Goal: Task Accomplishment & Management: Complete application form

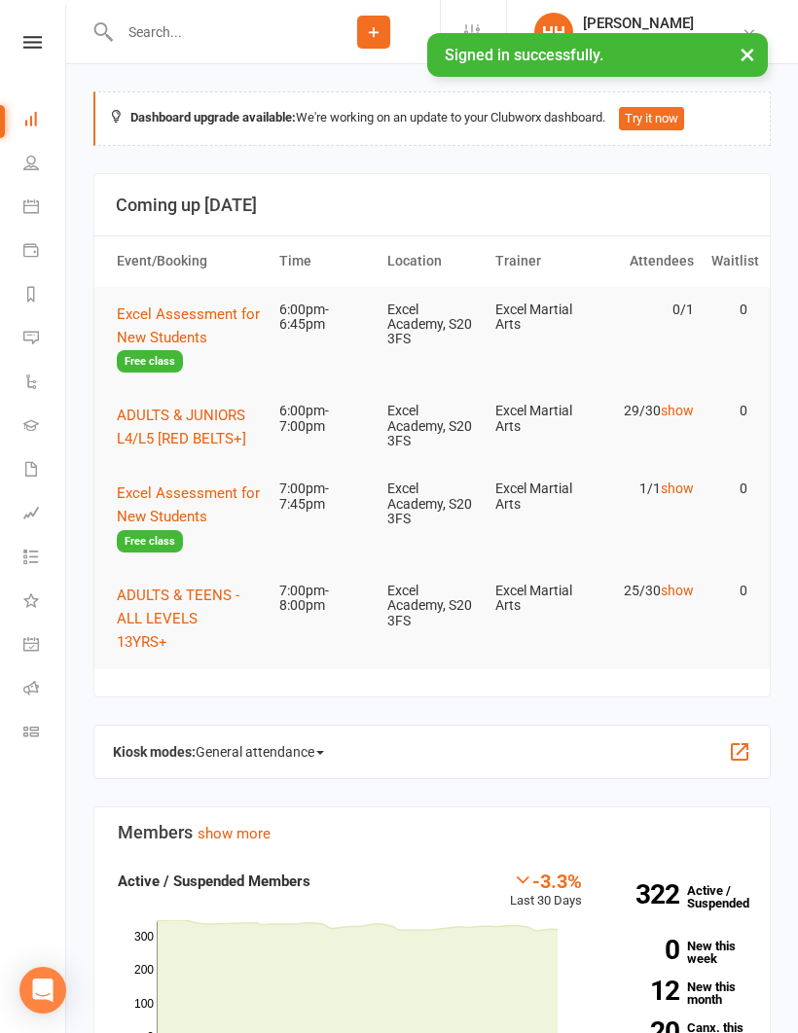
click at [37, 209] on icon at bounding box center [31, 207] width 16 height 16
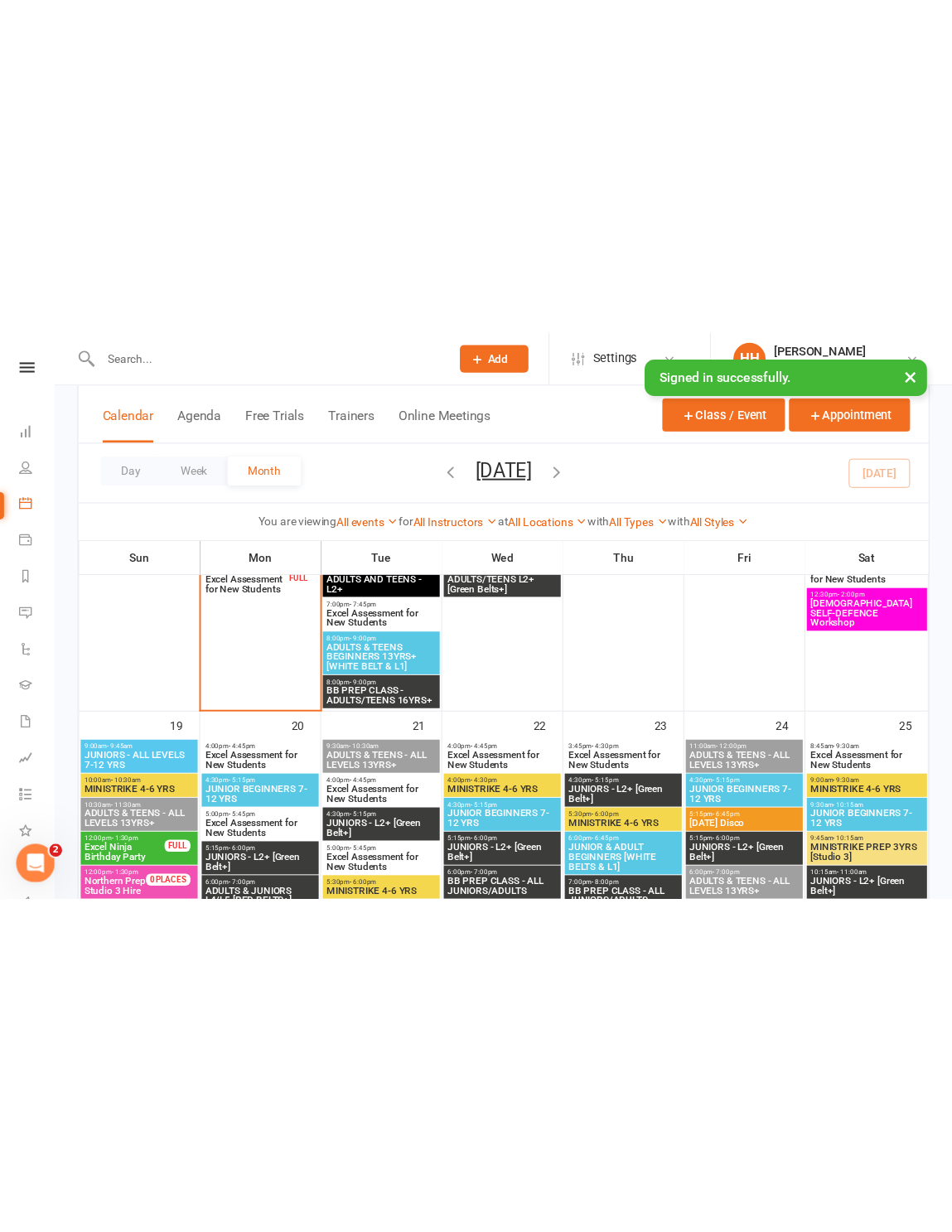
scroll to position [1095, 0]
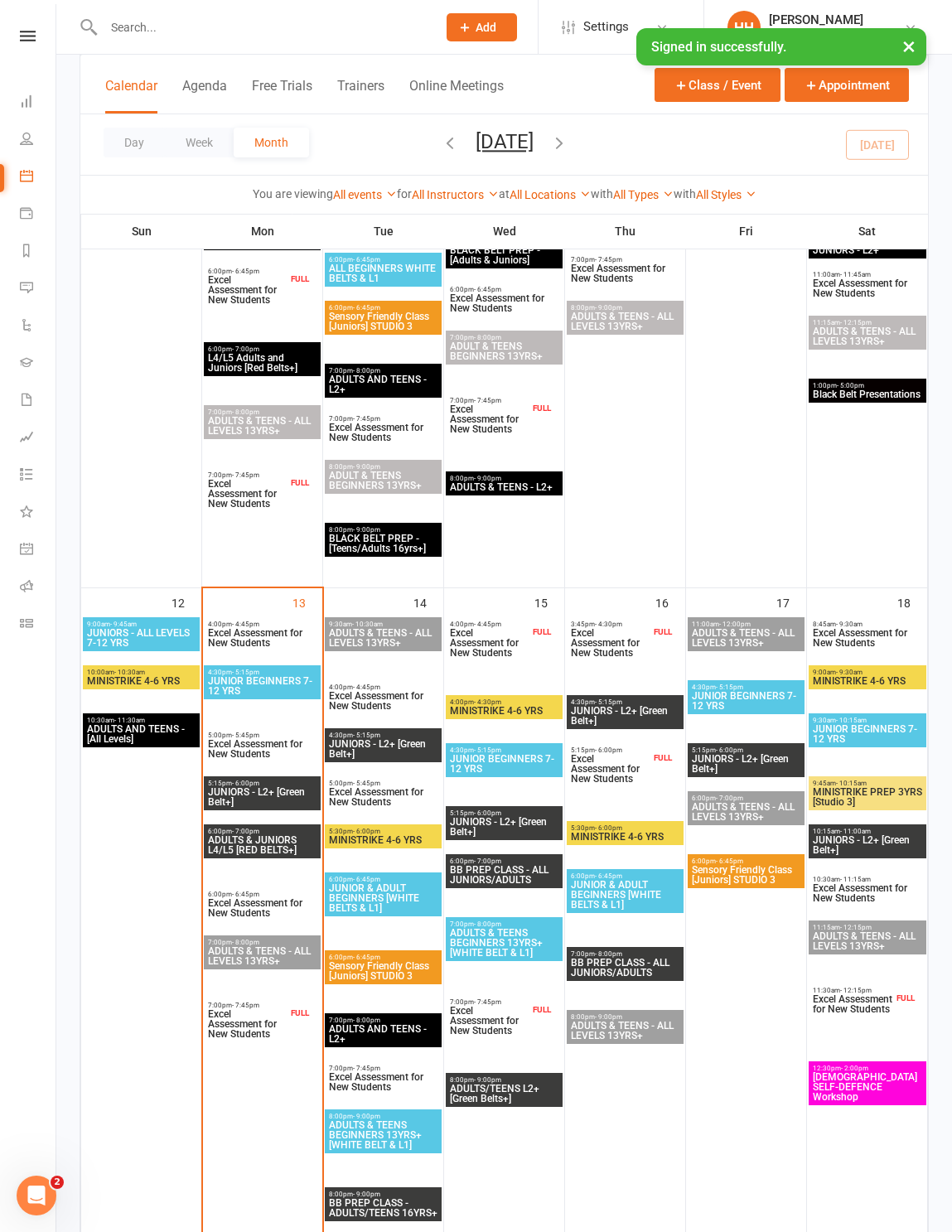
click at [467, 38] on button "Add" at bounding box center [481, 27] width 71 height 28
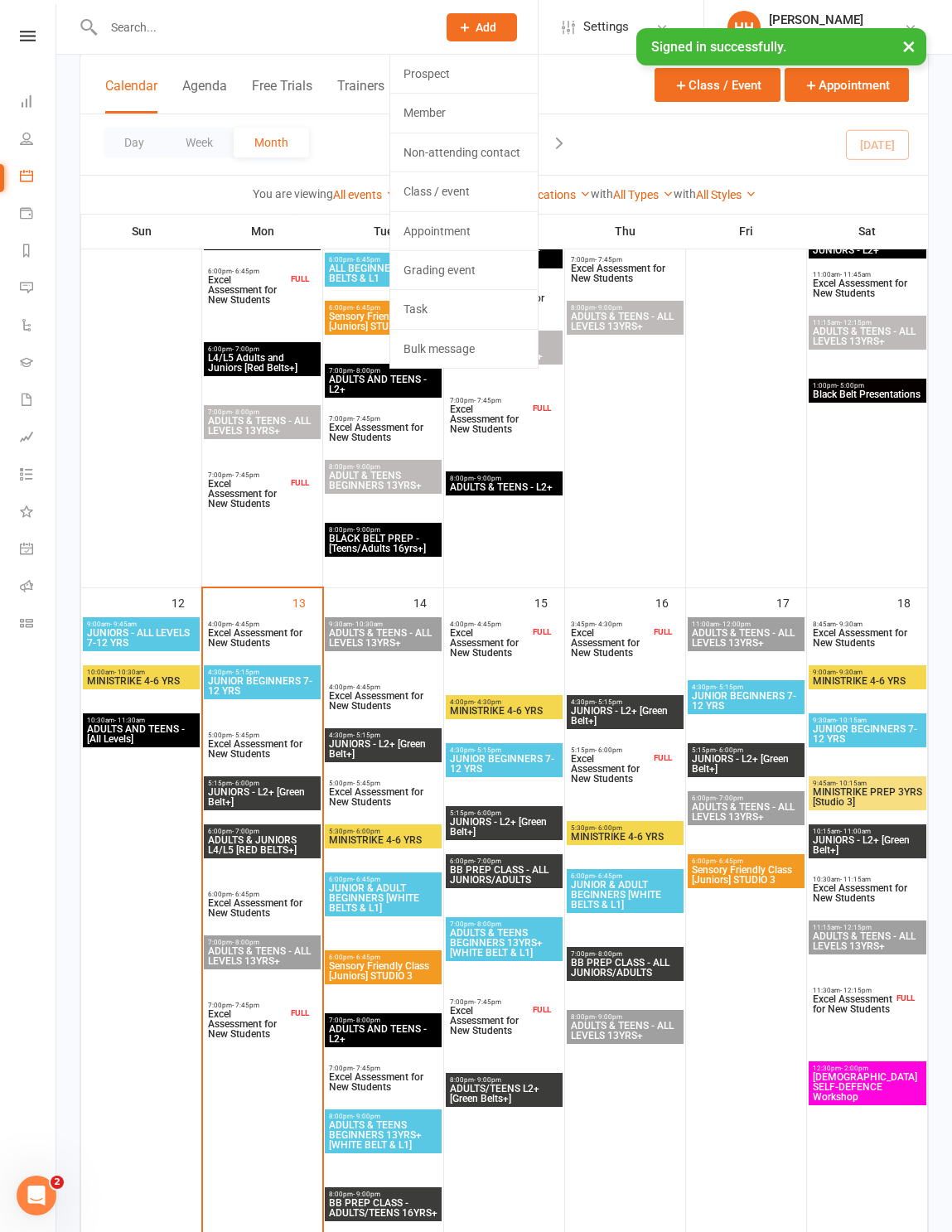
click at [456, 89] on link "Prospect" at bounding box center [463, 73] width 147 height 38
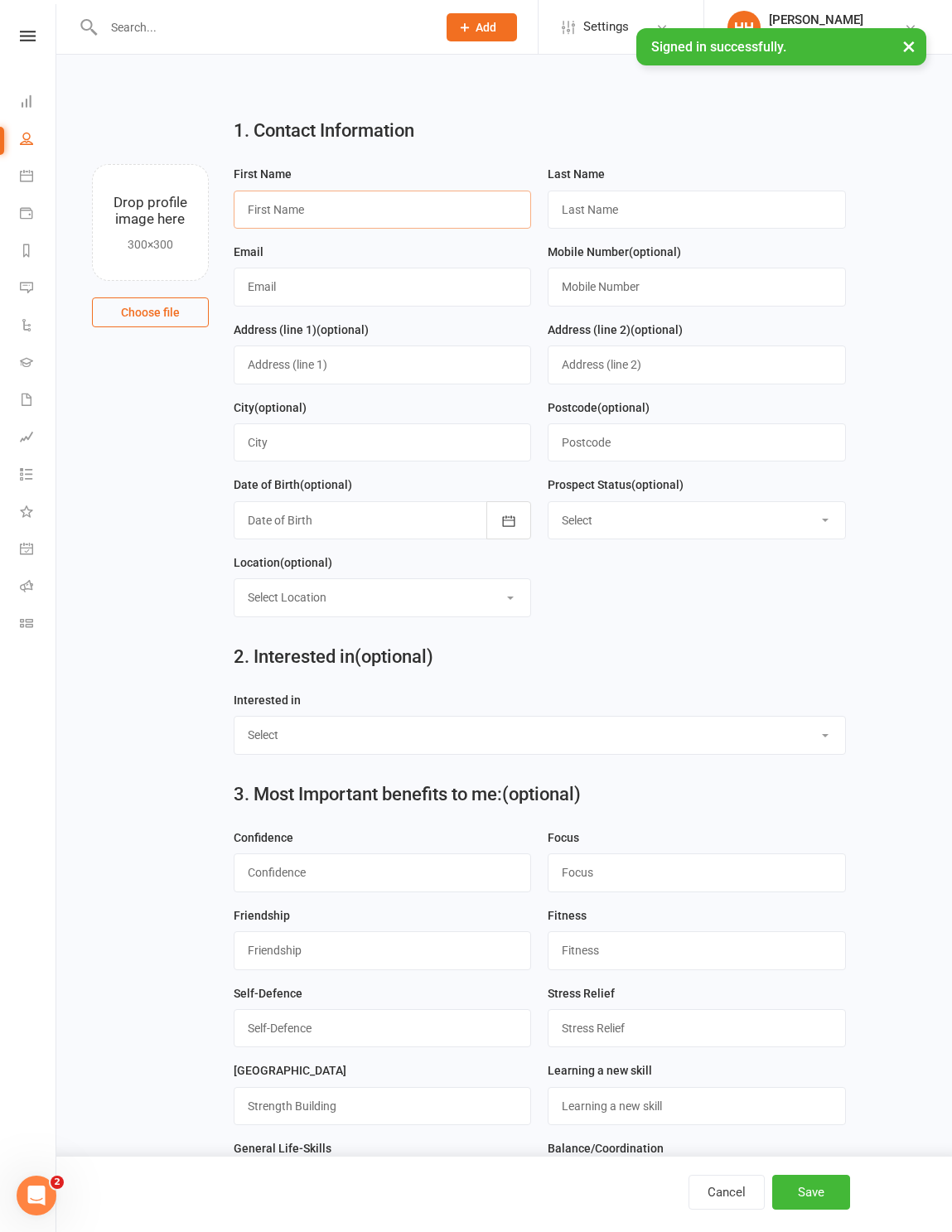
click at [347, 221] on input "text" at bounding box center [381, 209] width 297 height 38
type input "Ishaan"
click at [629, 218] on input "text" at bounding box center [696, 209] width 297 height 38
type input "Patil"
click at [336, 295] on input "text" at bounding box center [381, 286] width 297 height 38
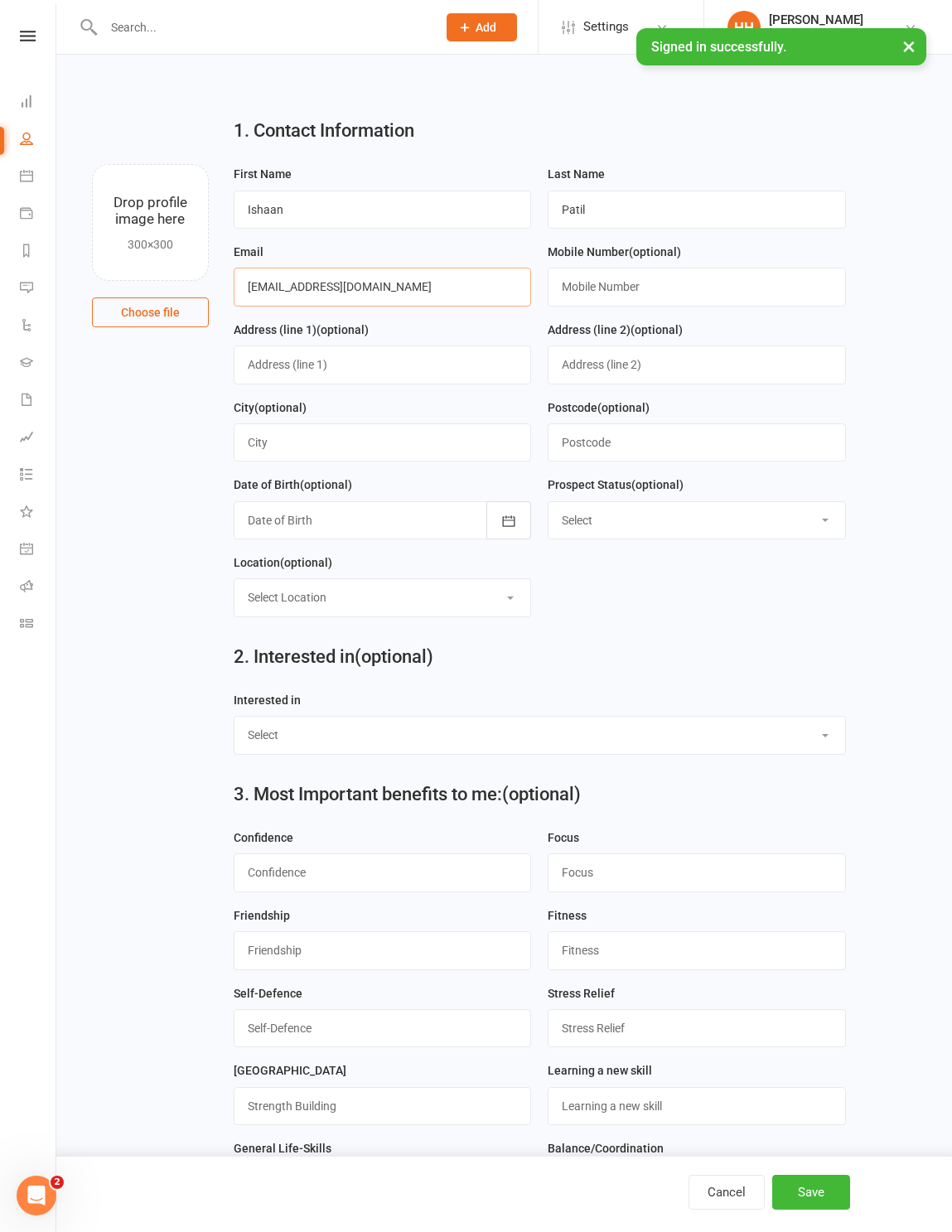
type input "[EMAIL_ADDRESS][DOMAIN_NAME]"
click at [627, 298] on input "text" at bounding box center [696, 286] width 297 height 38
type input "07393103528"
click at [508, 530] on icon "button" at bounding box center [508, 520] width 16 height 16
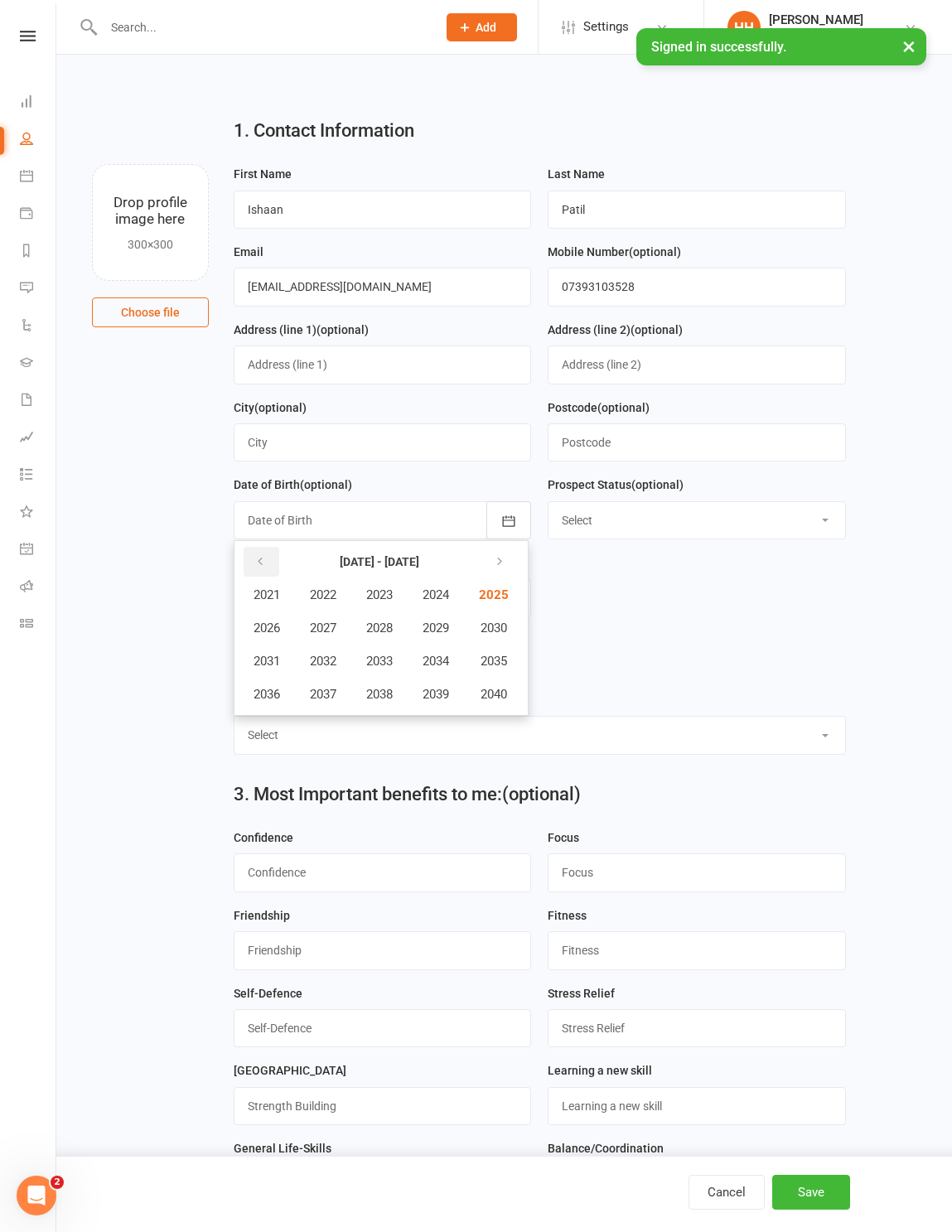
click at [257, 569] on icon "button" at bounding box center [261, 562] width 12 height 14
click at [449, 702] on span "2019" at bounding box center [435, 695] width 26 height 15
click at [473, 702] on span "December" at bounding box center [444, 695] width 56 height 15
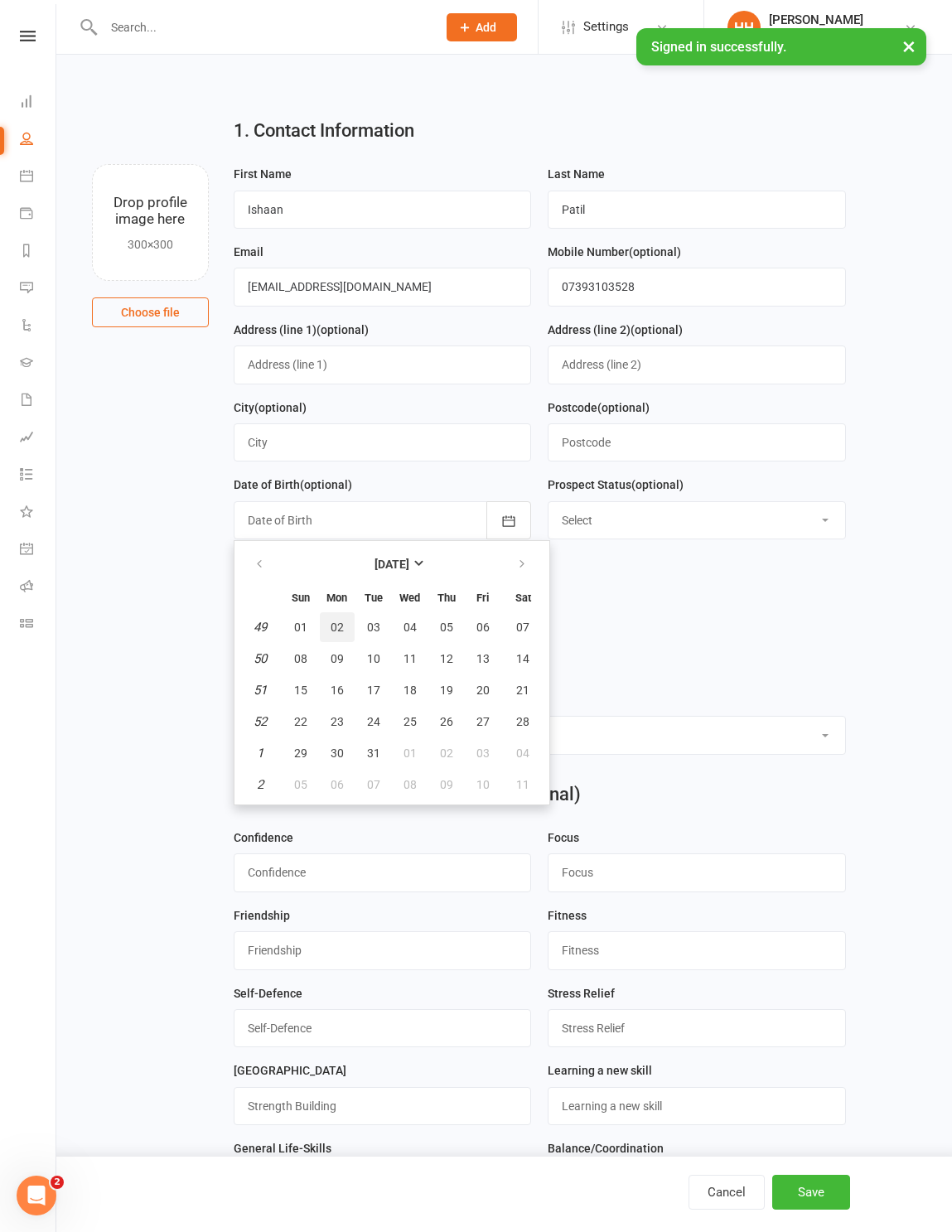
click at [352, 642] on button "02" at bounding box center [337, 627] width 35 height 30
type input "[DATE]"
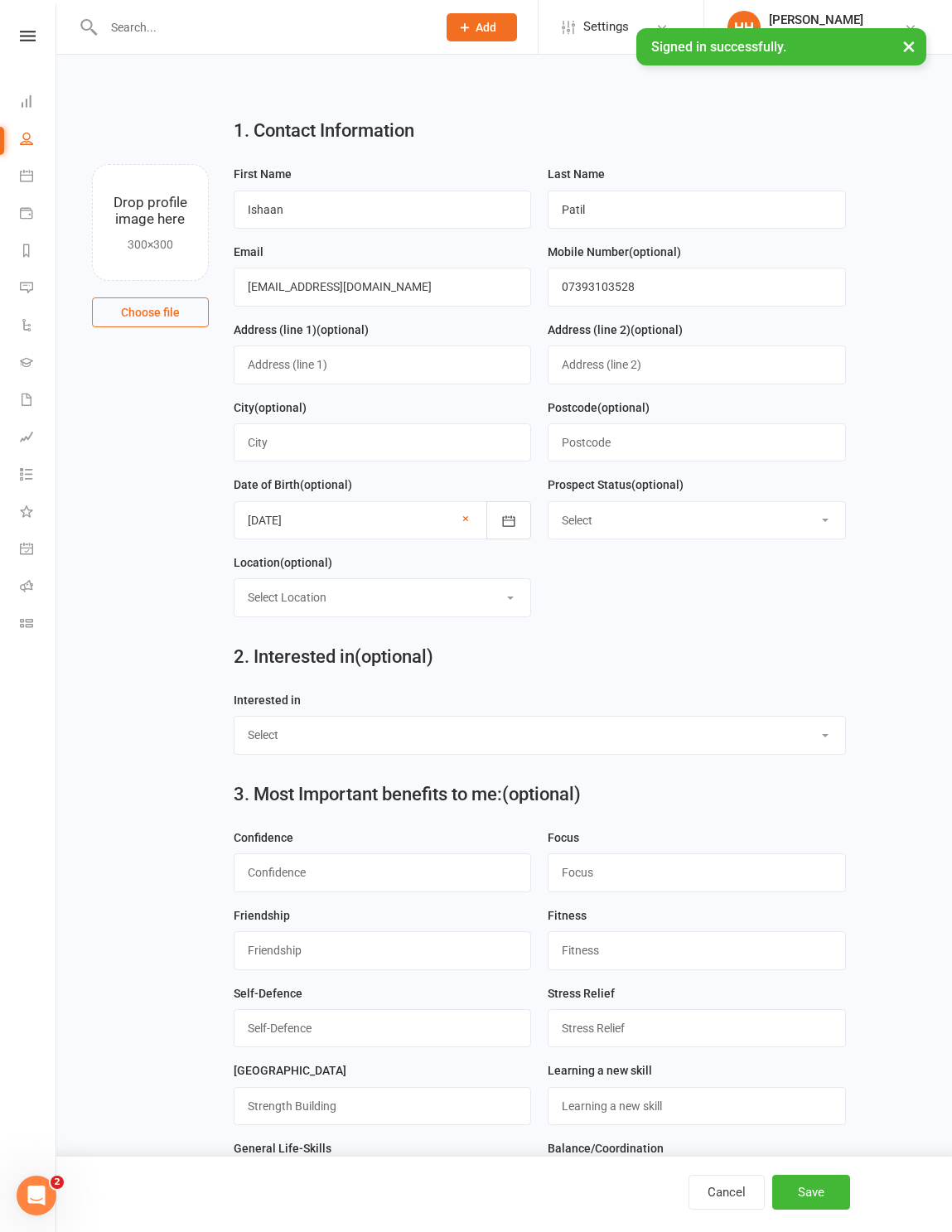
click at [506, 616] on select "Select Location Excel Academy, S20 3FS Rothervalley Upstairs in Studio 3" at bounding box center [381, 597] width 295 height 37
select select "0"
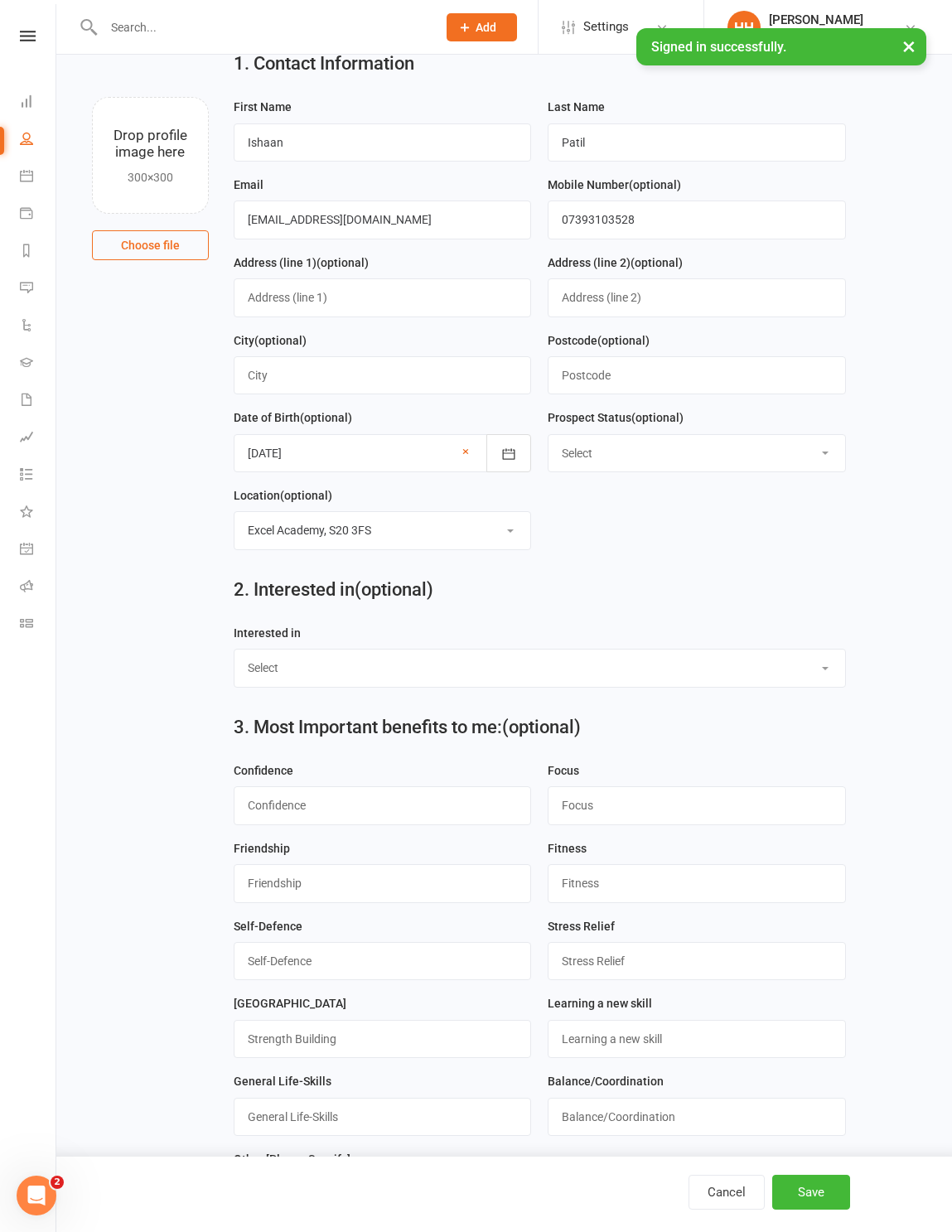
scroll to position [89, 0]
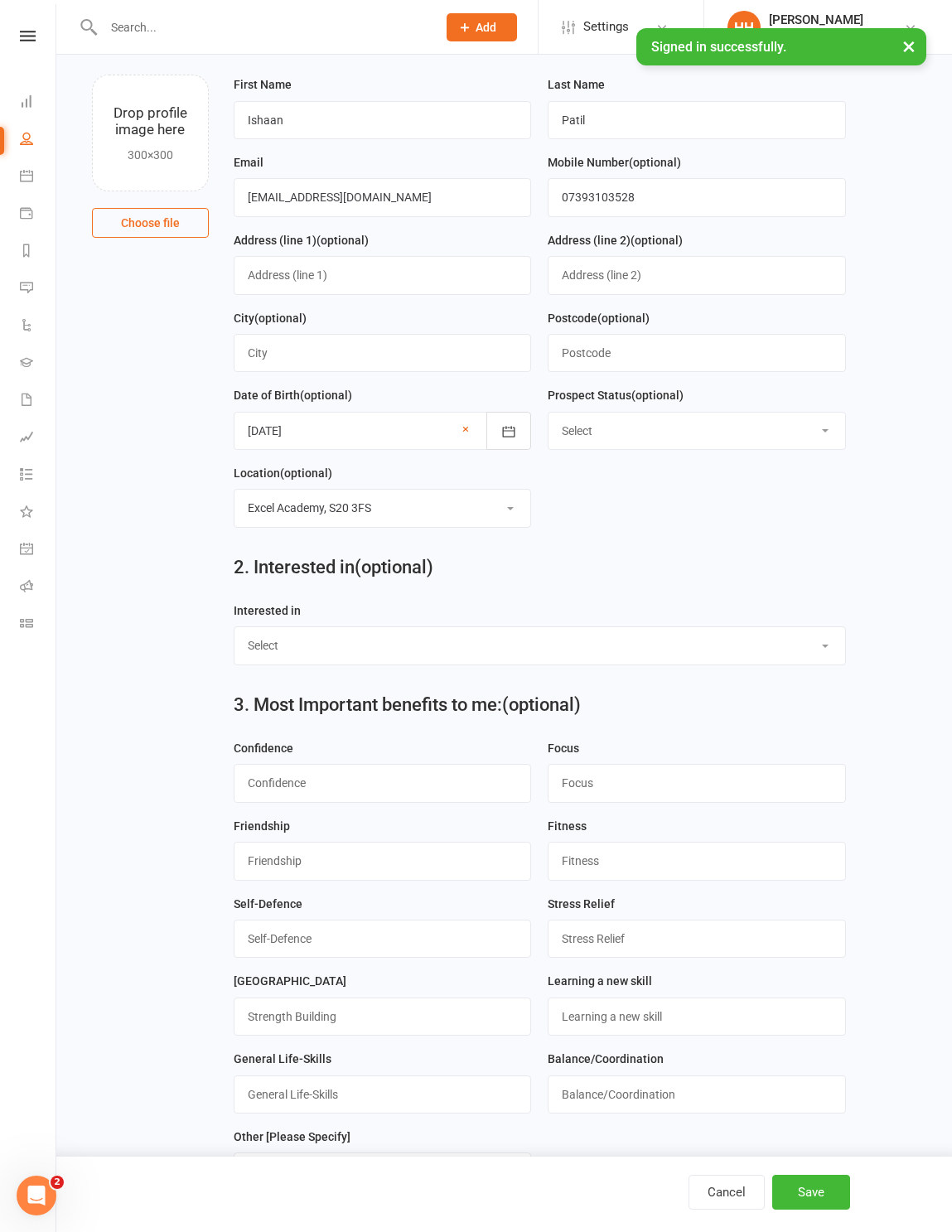
click at [679, 660] on select "Select Ministrike Juniors Adults/Teens Yoga Birthday Parties" at bounding box center [539, 645] width 611 height 37
select select "Ministrike"
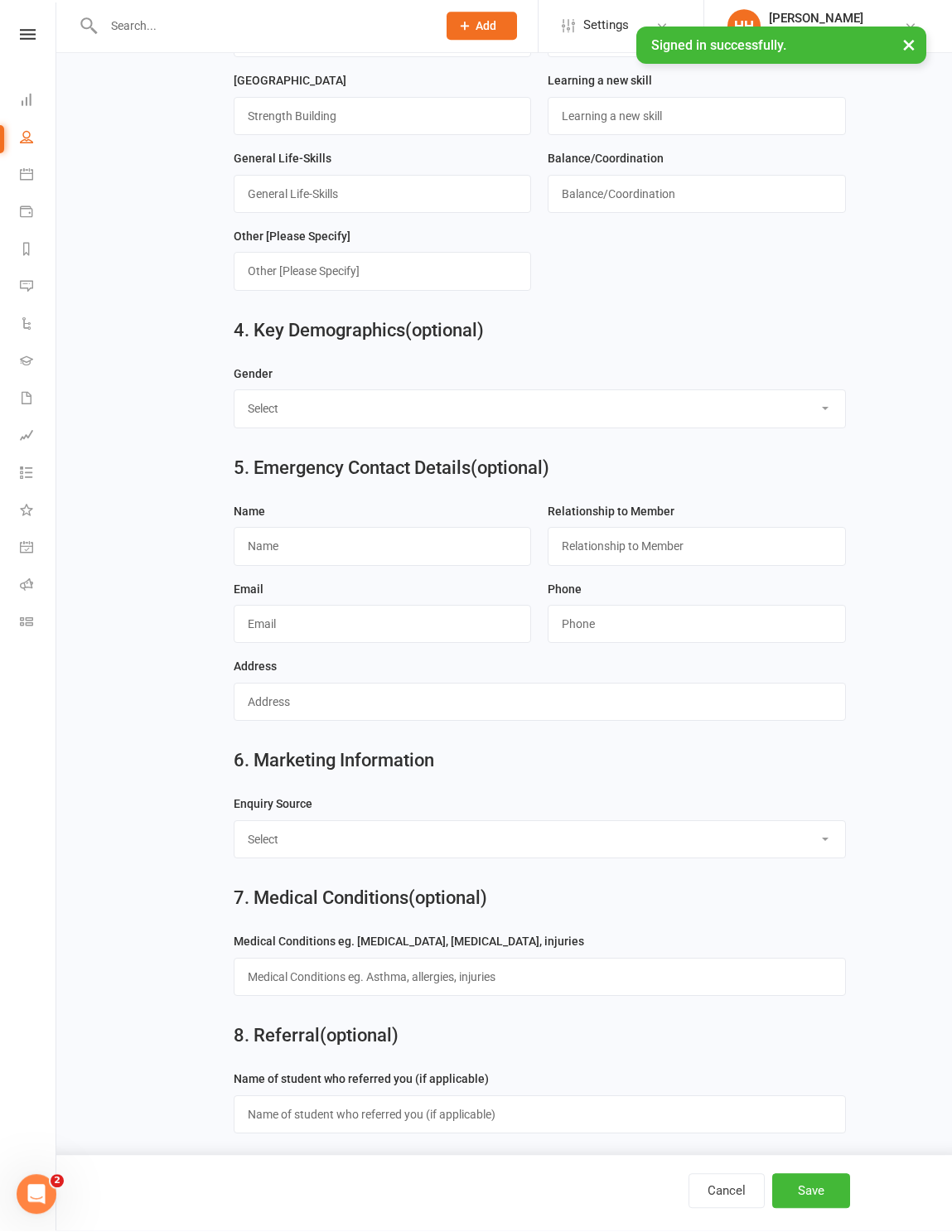
scroll to position [988, 0]
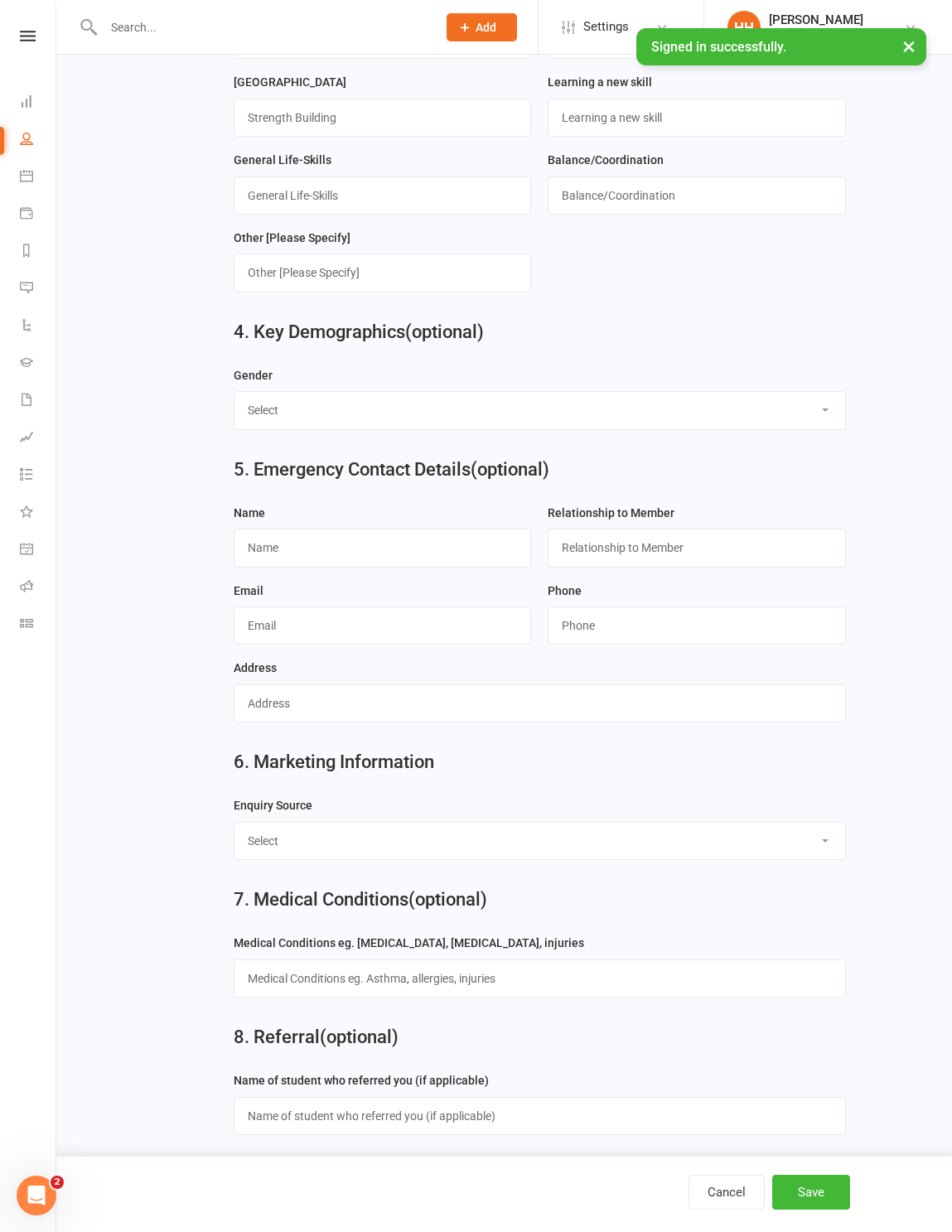
click at [679, 859] on select "Select Birthday Party Coach/Staff Referral Dance Driven by/Walk In Event [Commu…" at bounding box center [539, 840] width 611 height 37
select select "Friend"
click at [364, 879] on input "text" at bounding box center [539, 1115] width 612 height 38
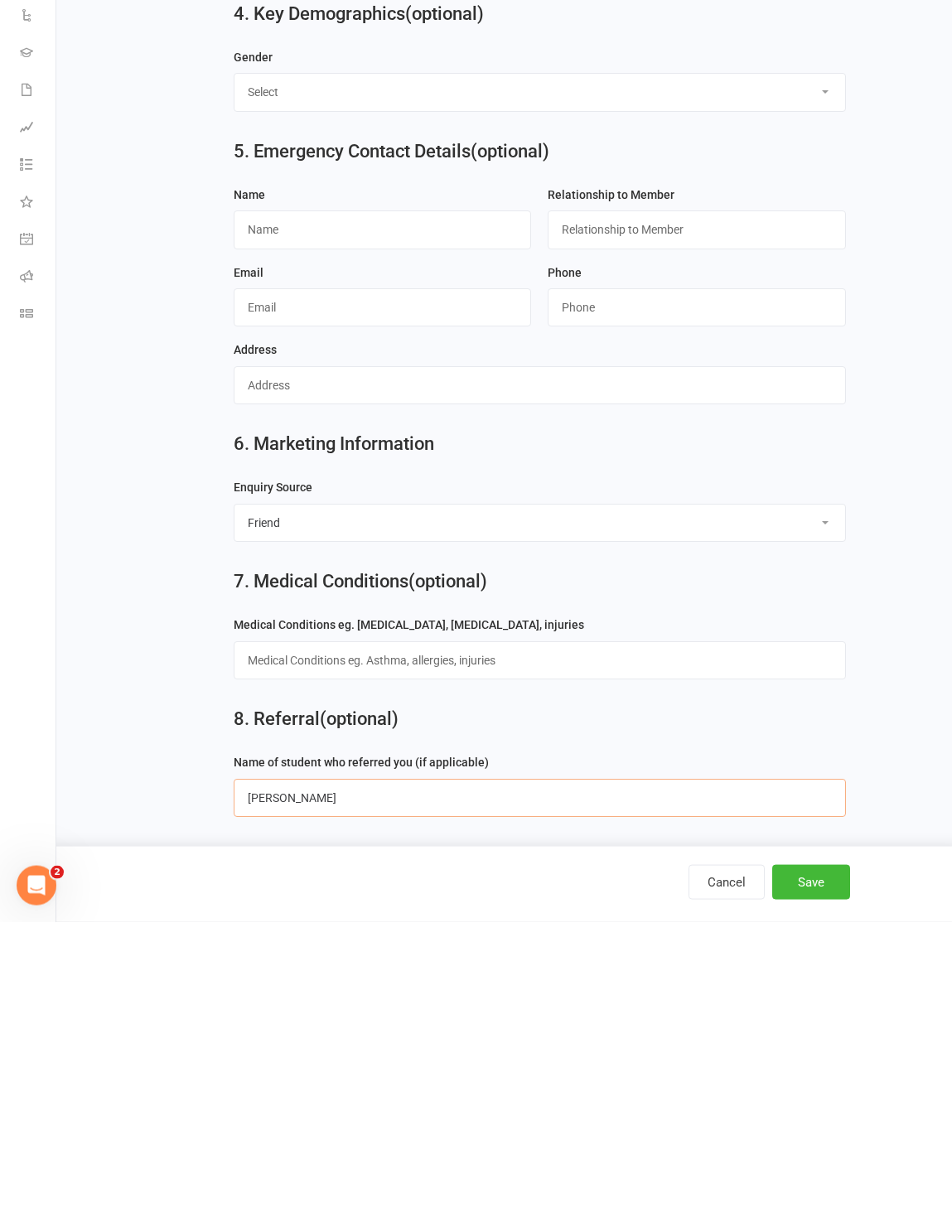
type input "[PERSON_NAME]"
click at [679, 879] on button "Save" at bounding box center [811, 1192] width 77 height 35
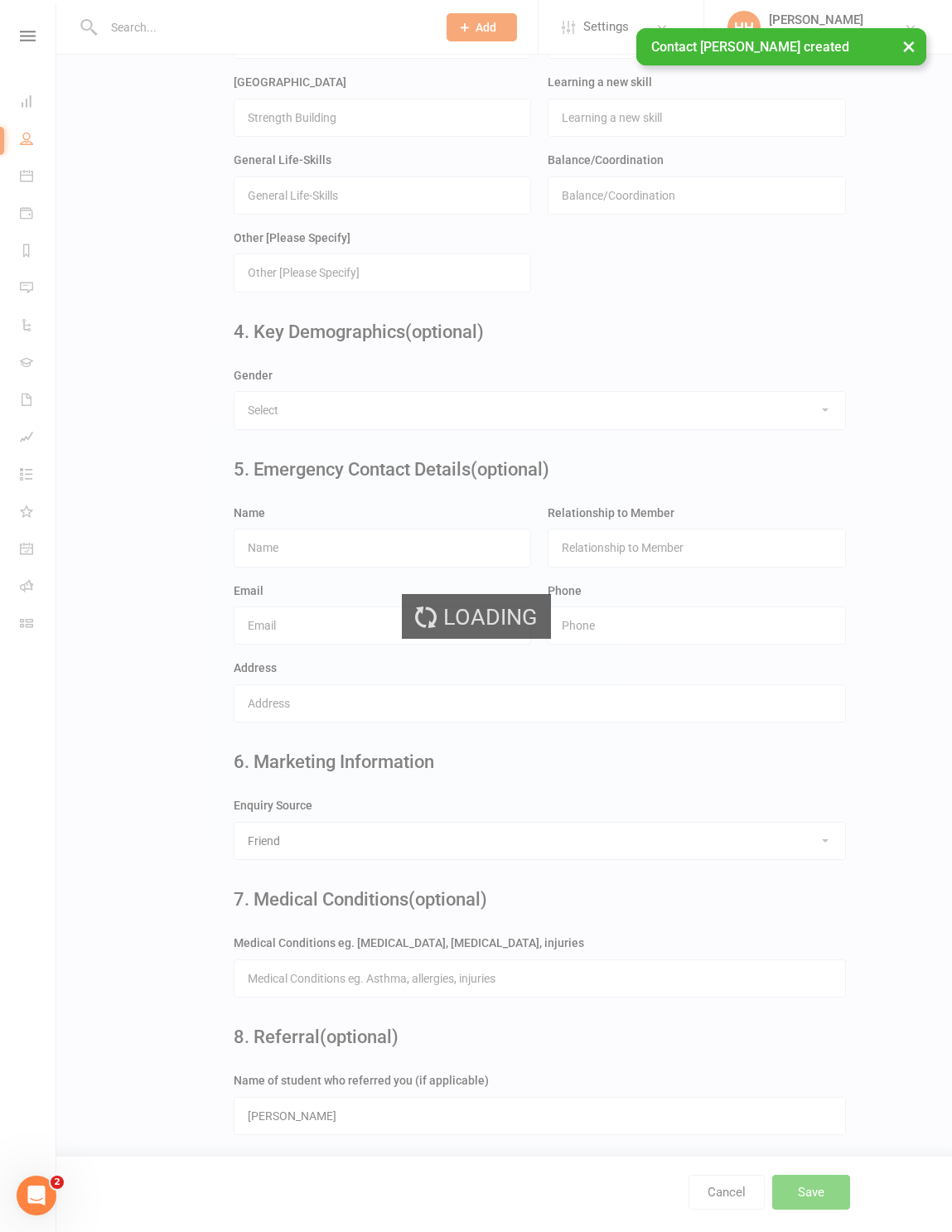
scroll to position [0, 0]
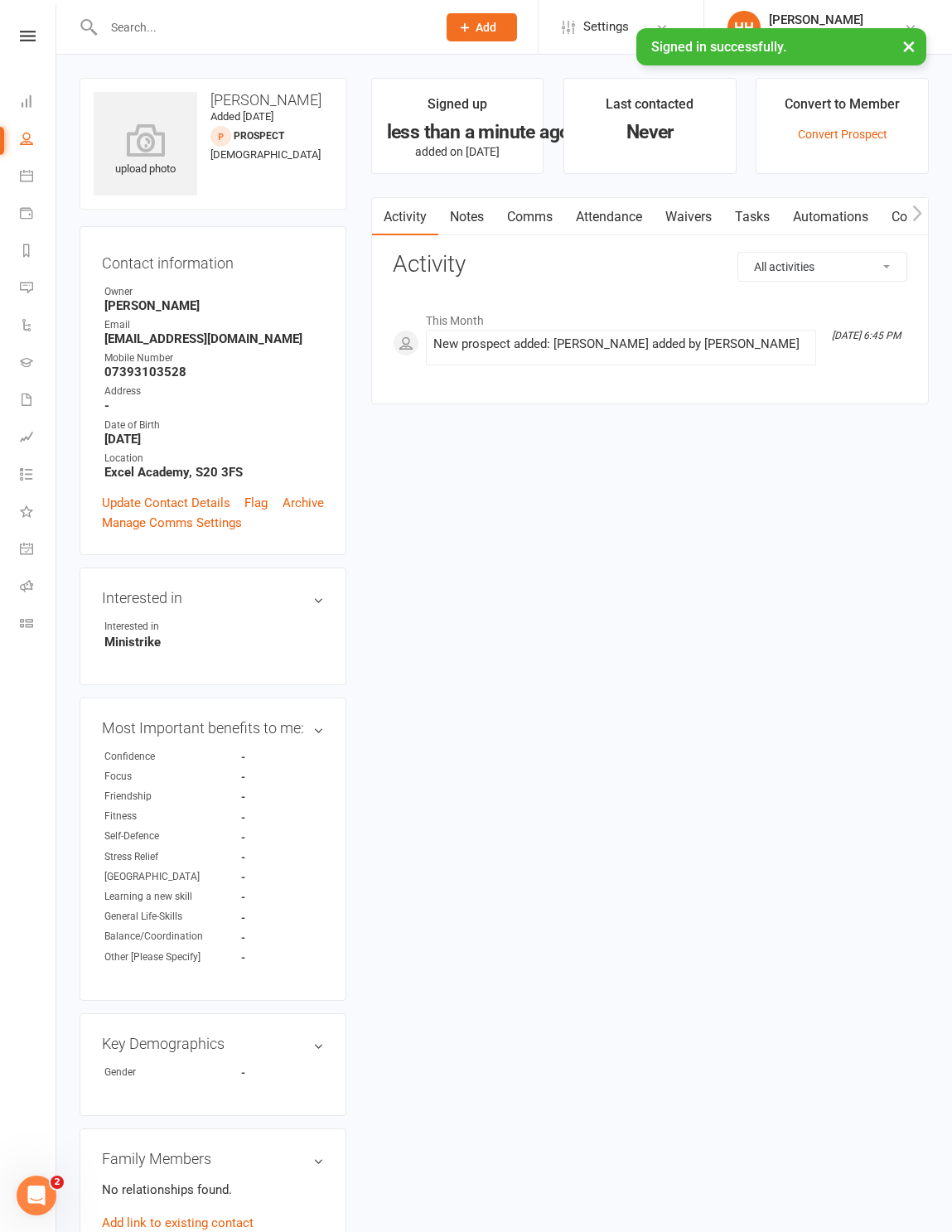
click at [40, 173] on link "Calendar" at bounding box center [38, 178] width 37 height 37
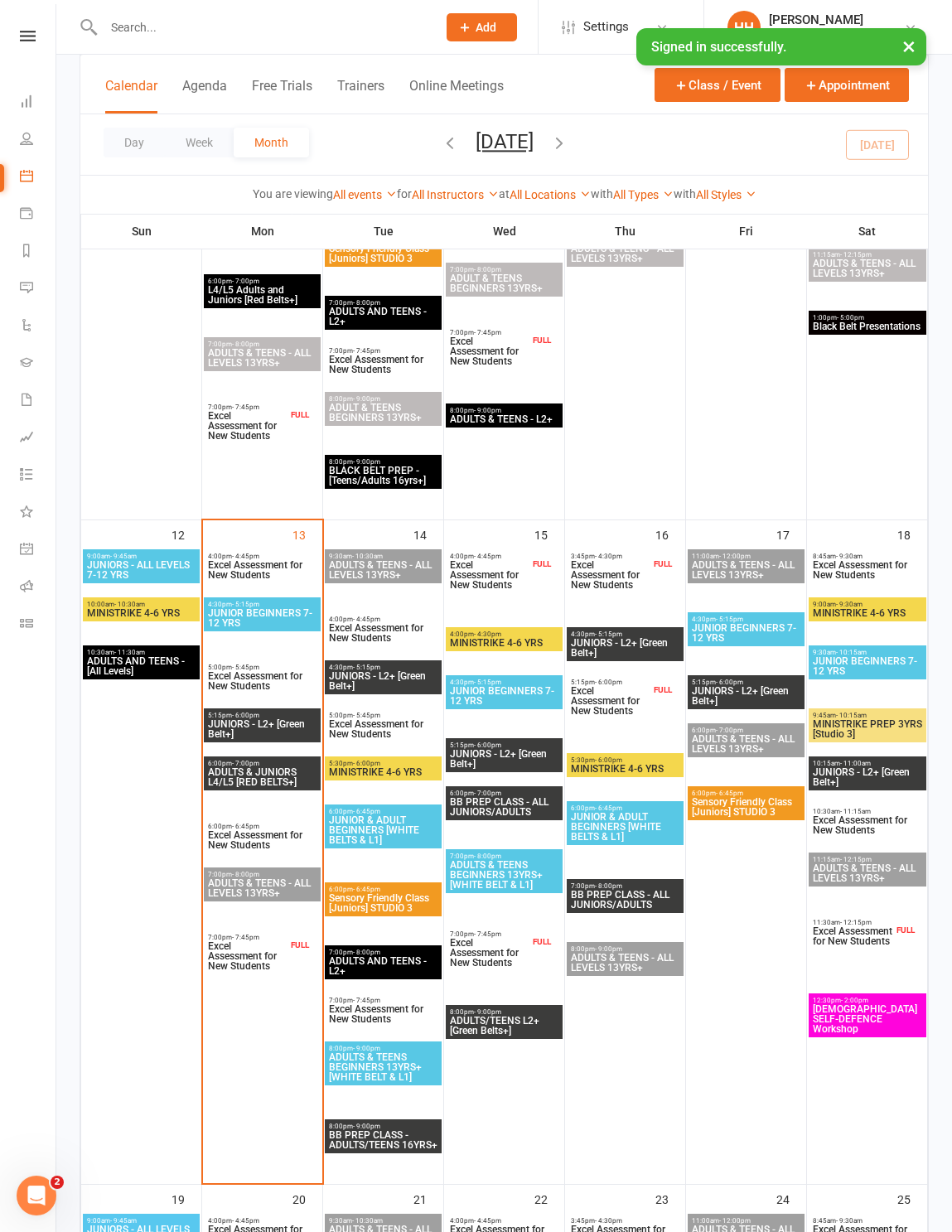
scroll to position [1169, 0]
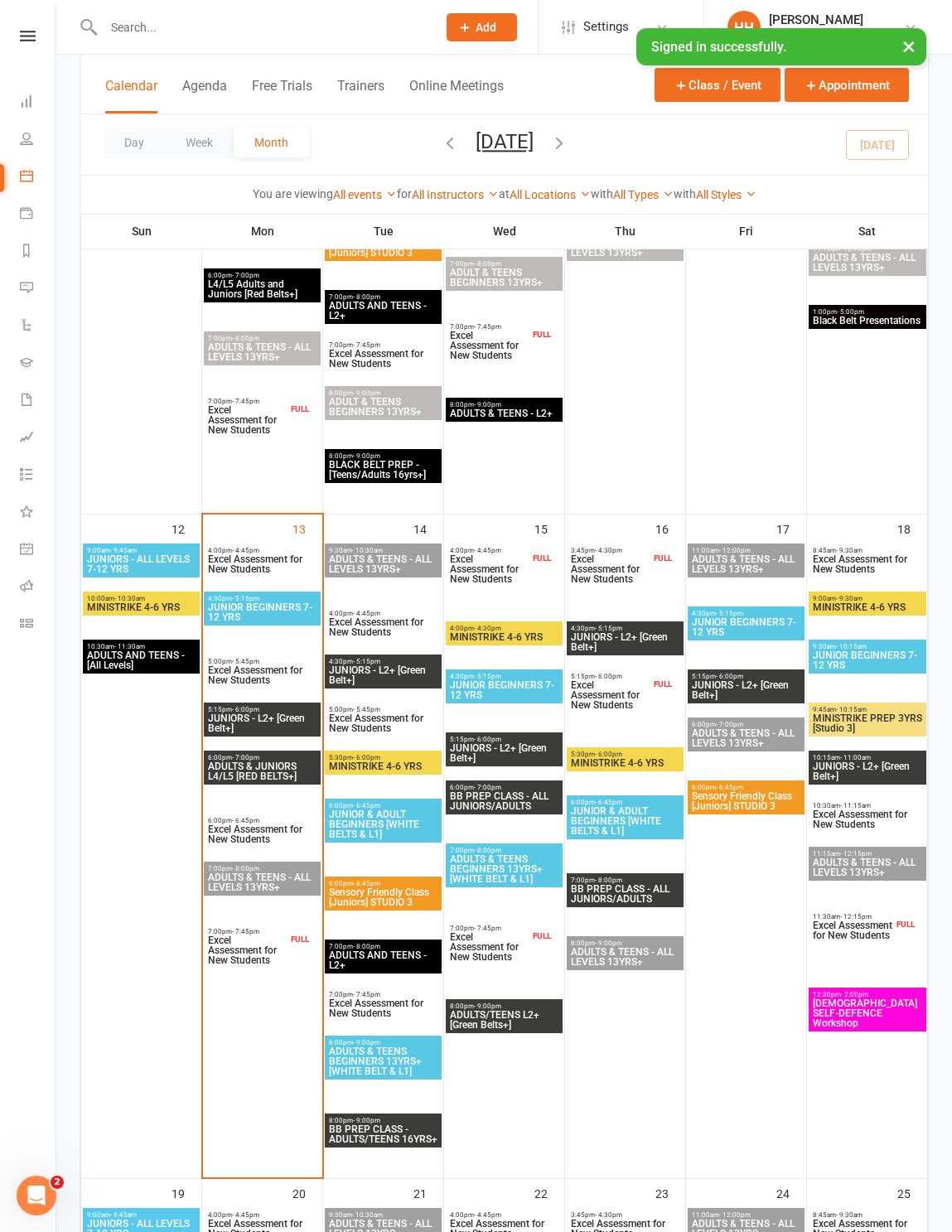
click at [679, 817] on span "Excel Assessment for New Students" at bounding box center [868, 819] width 111 height 20
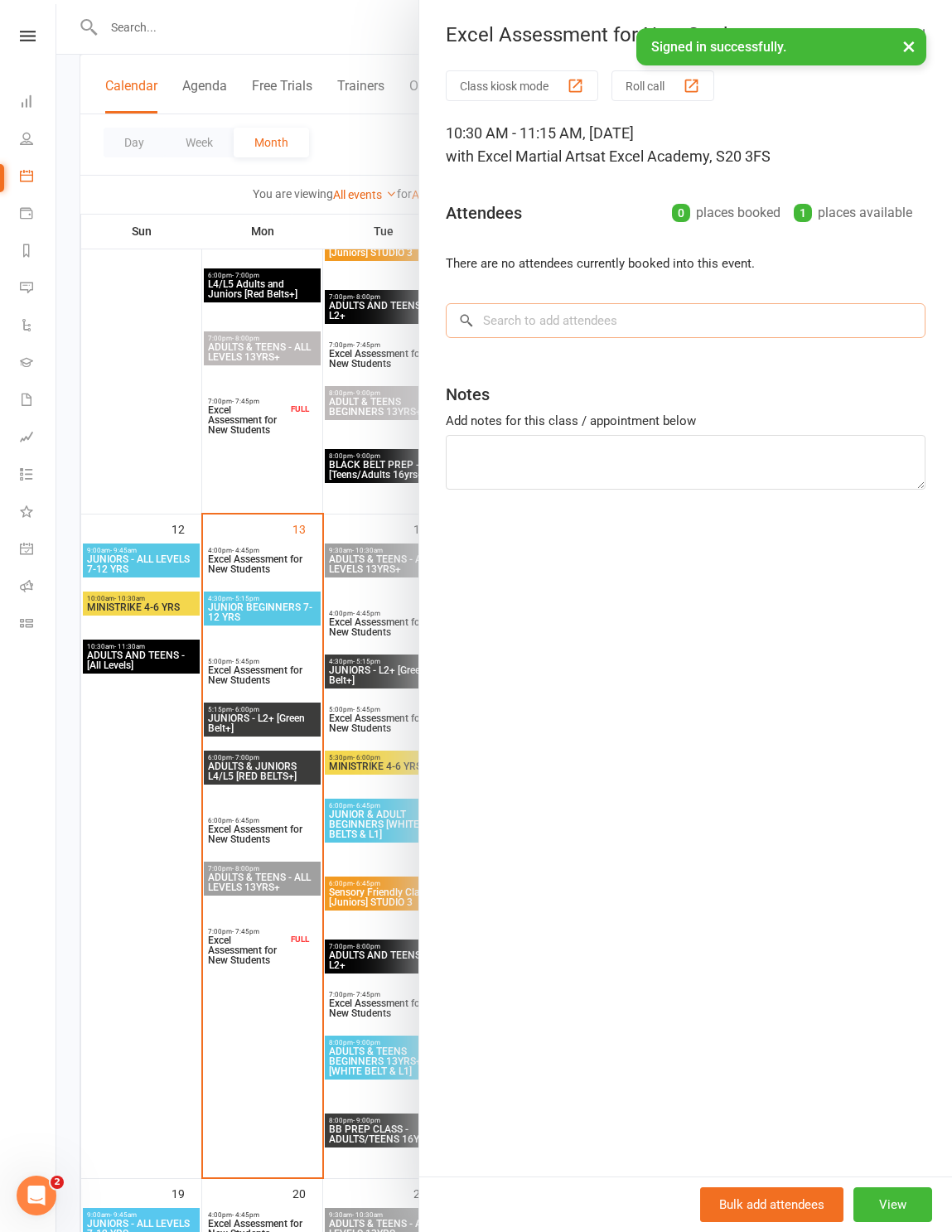
click at [566, 323] on input "search" at bounding box center [685, 320] width 479 height 35
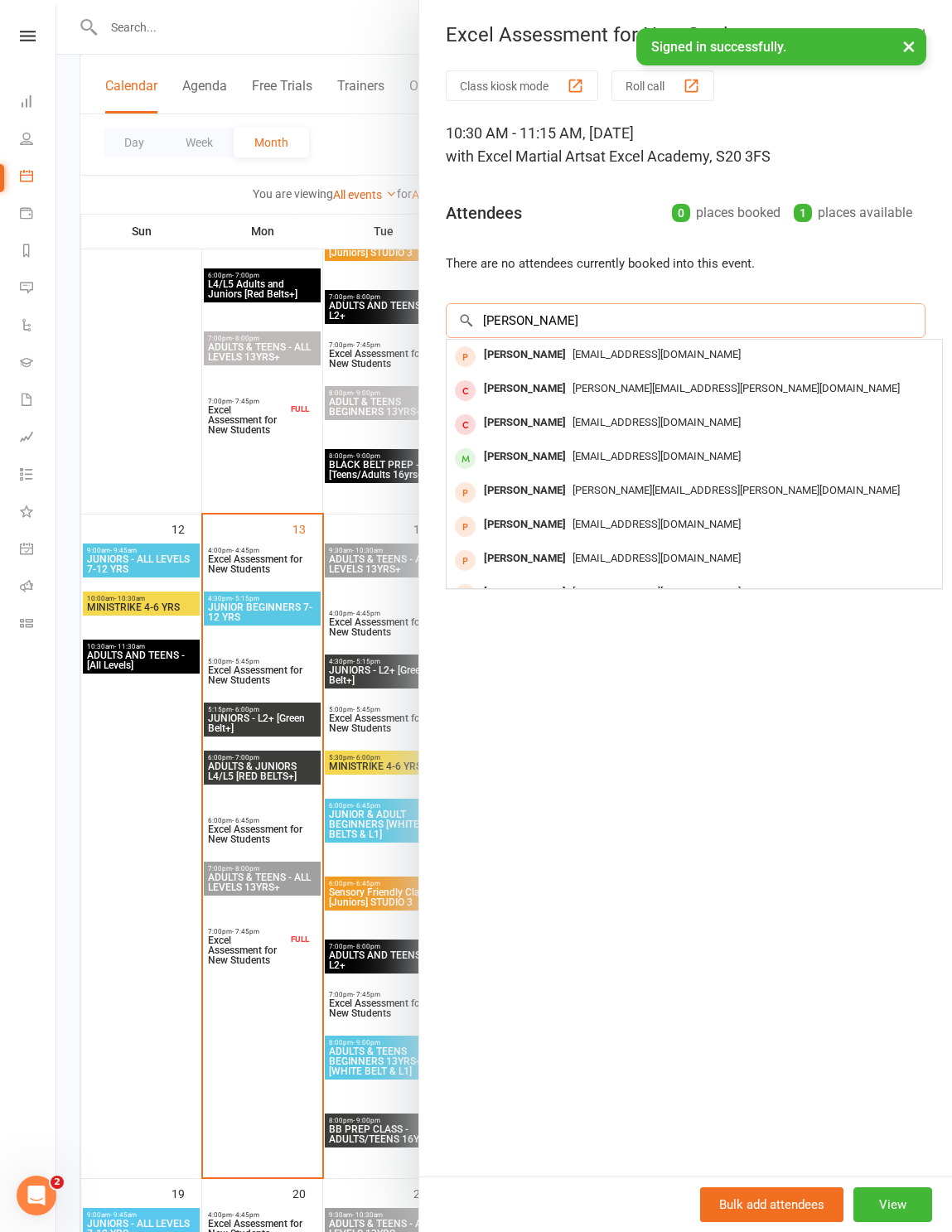
type input "[PERSON_NAME]"
click at [530, 367] on div "[PERSON_NAME]" at bounding box center [525, 355] width 95 height 24
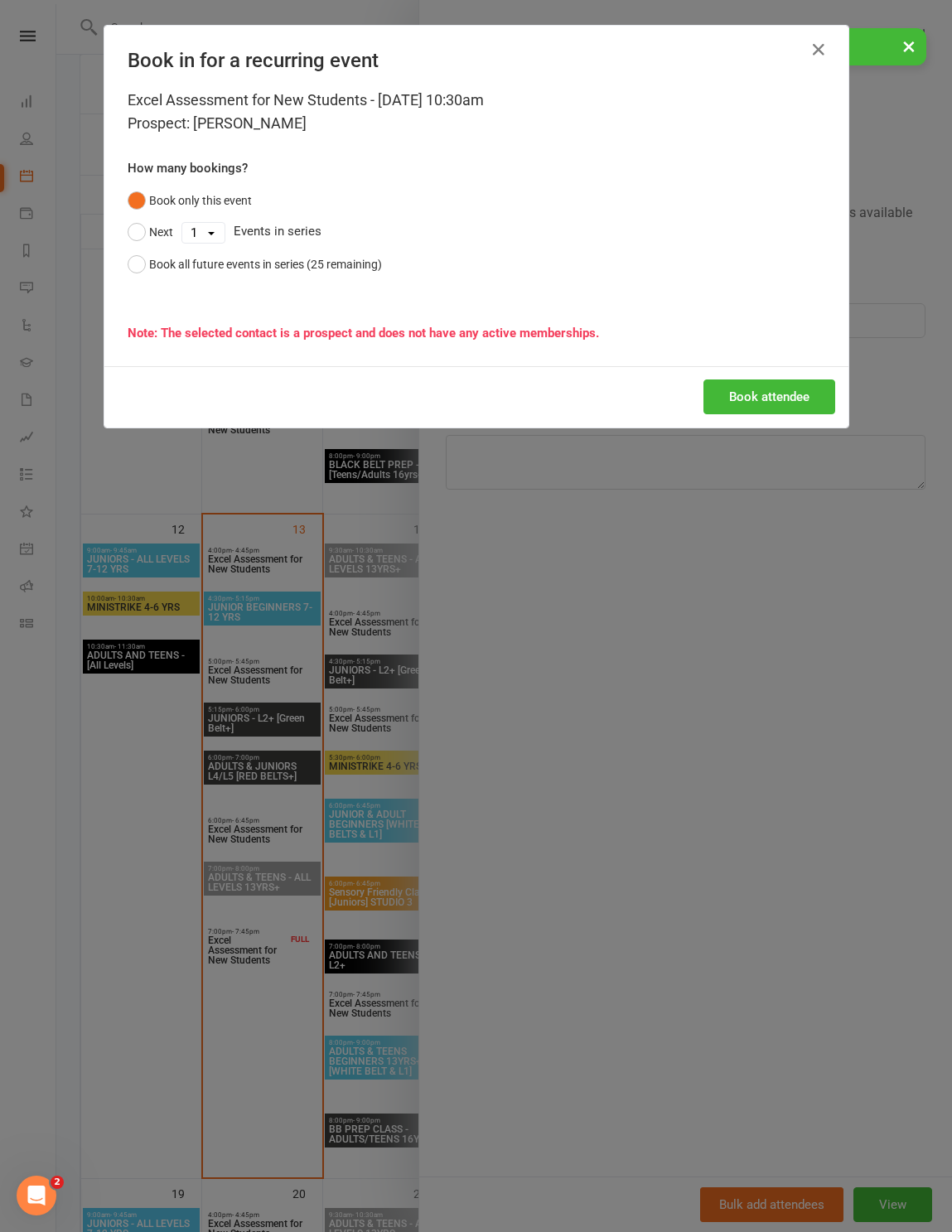
click at [679, 415] on button "Book attendee" at bounding box center [769, 397] width 132 height 35
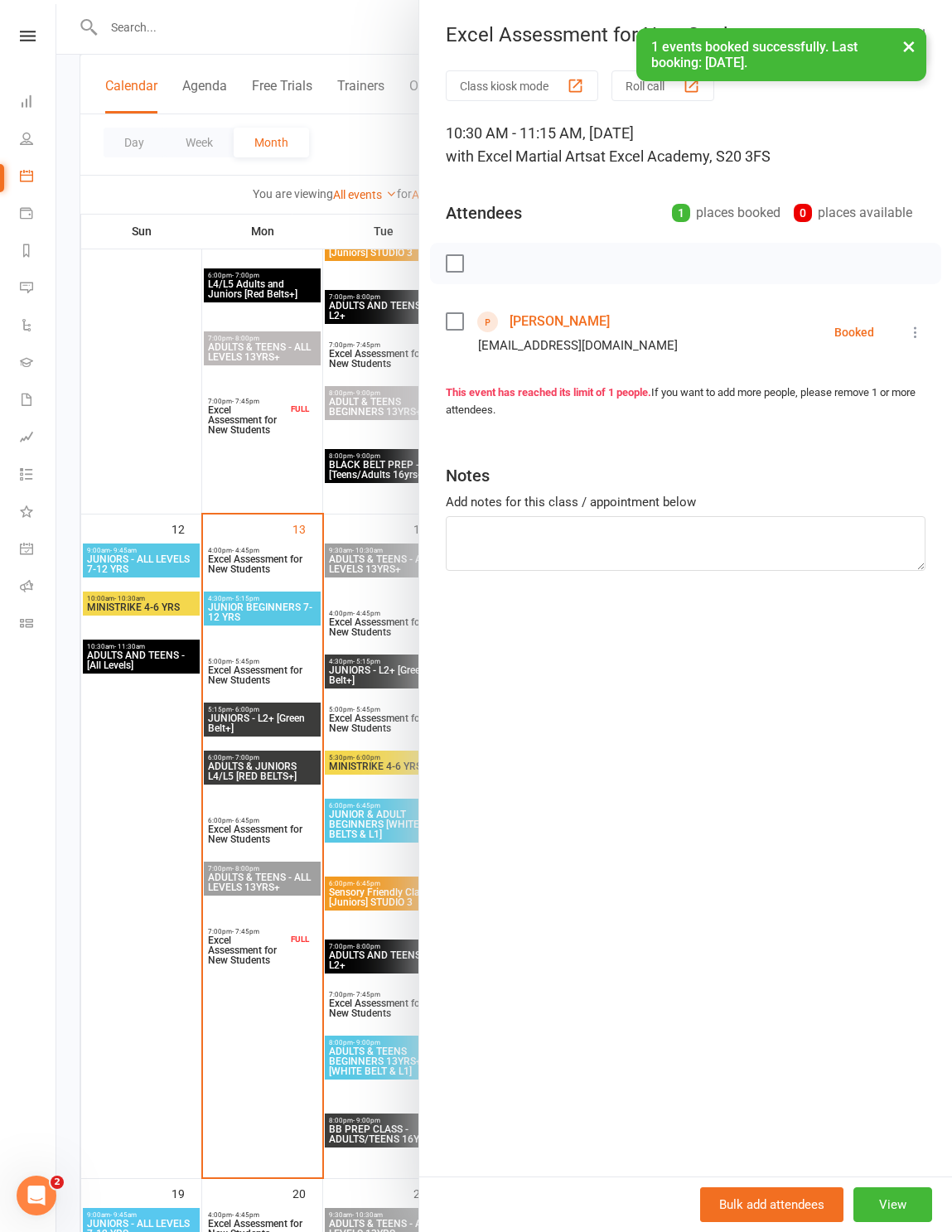
click at [240, 24] on div at bounding box center [504, 616] width 896 height 1232
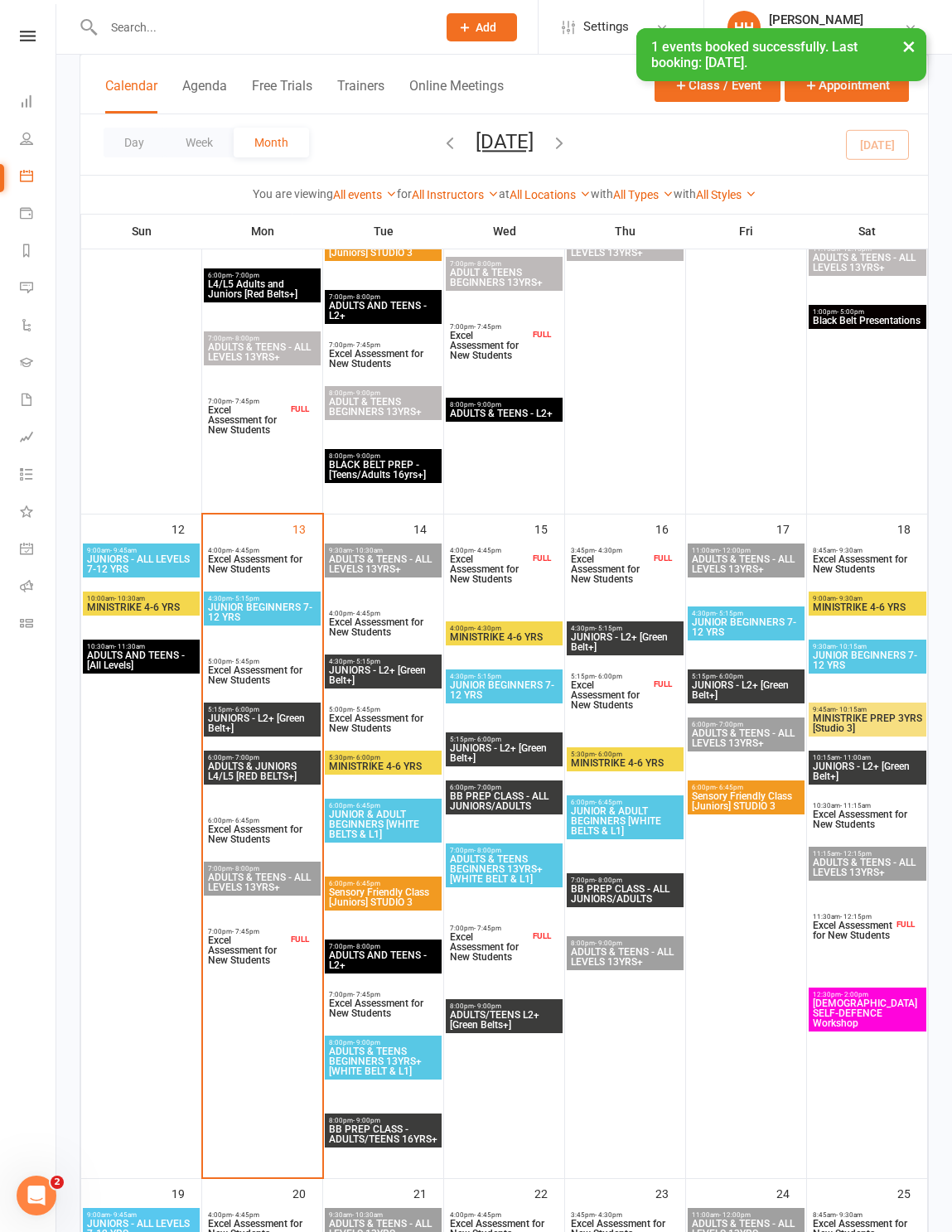
click at [236, 22] on input "text" at bounding box center [261, 26] width 326 height 23
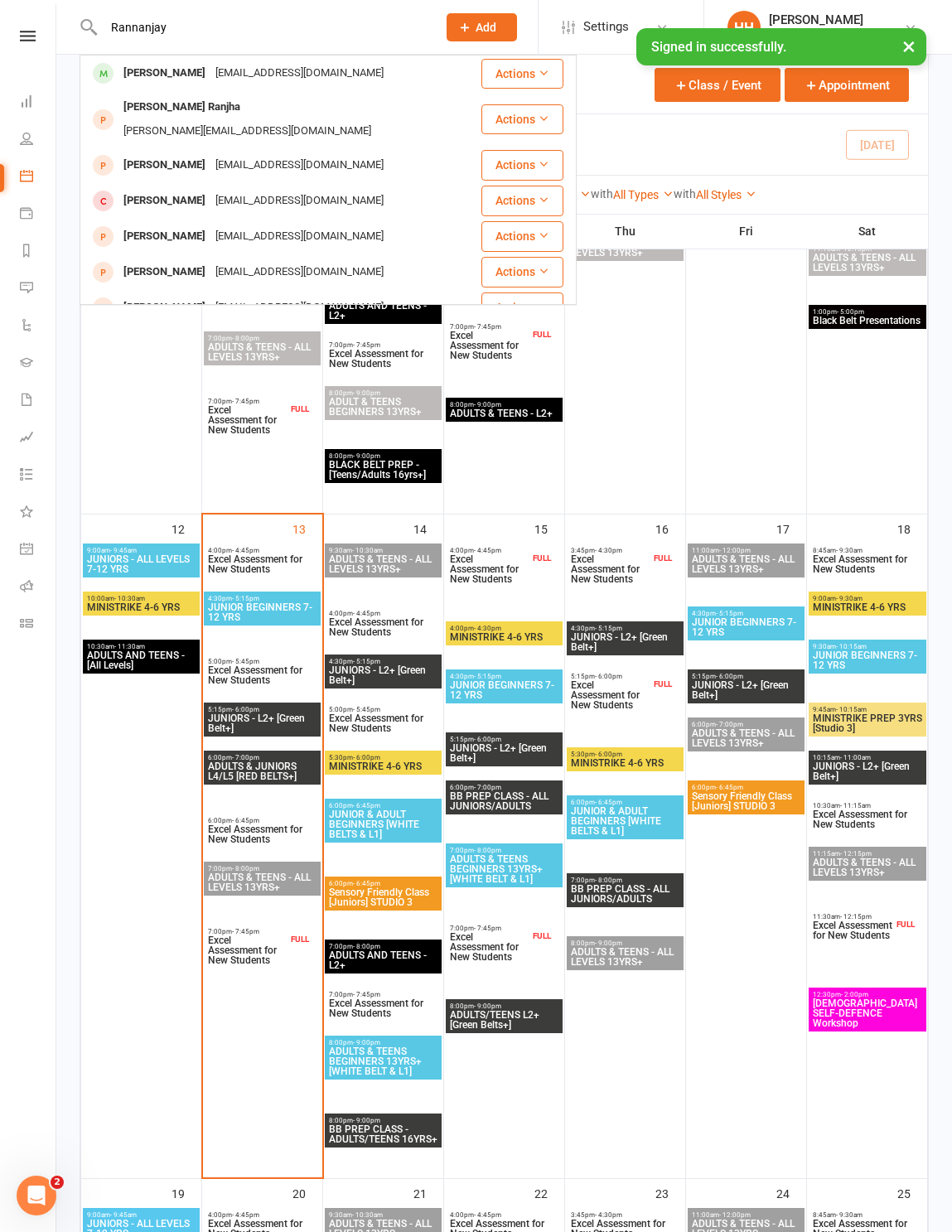
type input "Rannanjay"
click at [210, 78] on div "[PERSON_NAME]" at bounding box center [164, 73] width 92 height 24
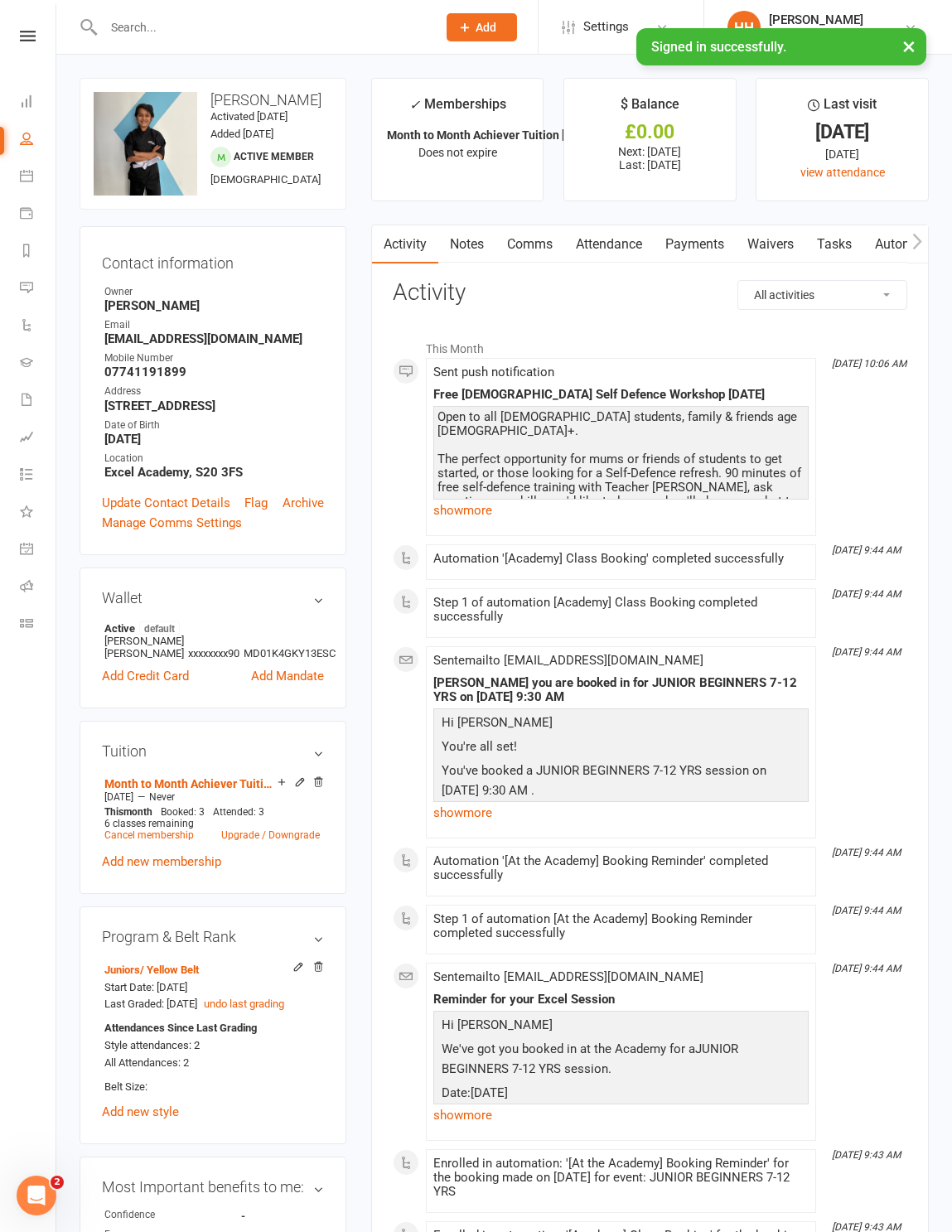
click at [34, 175] on link "Calendar" at bounding box center [38, 178] width 37 height 37
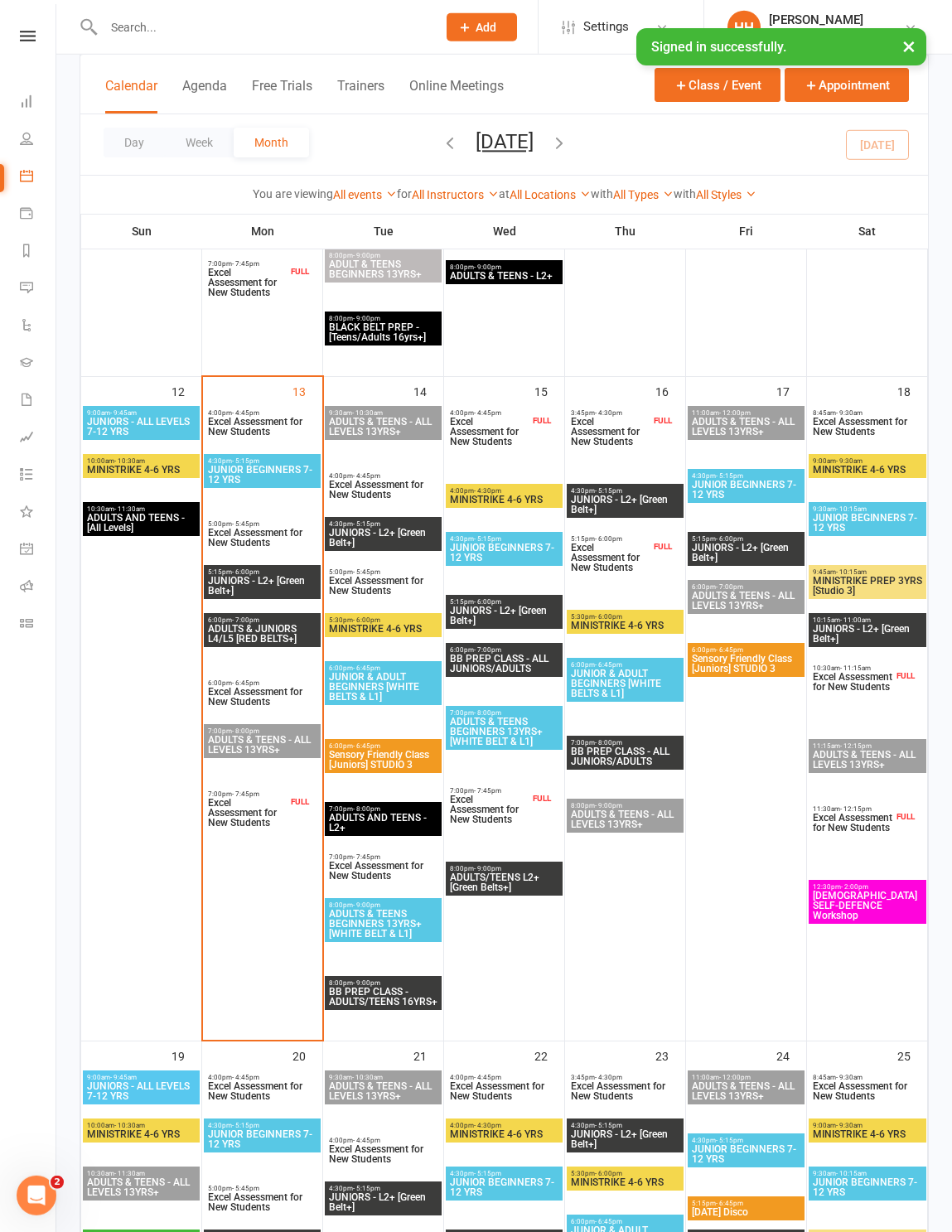
scroll to position [1315, 0]
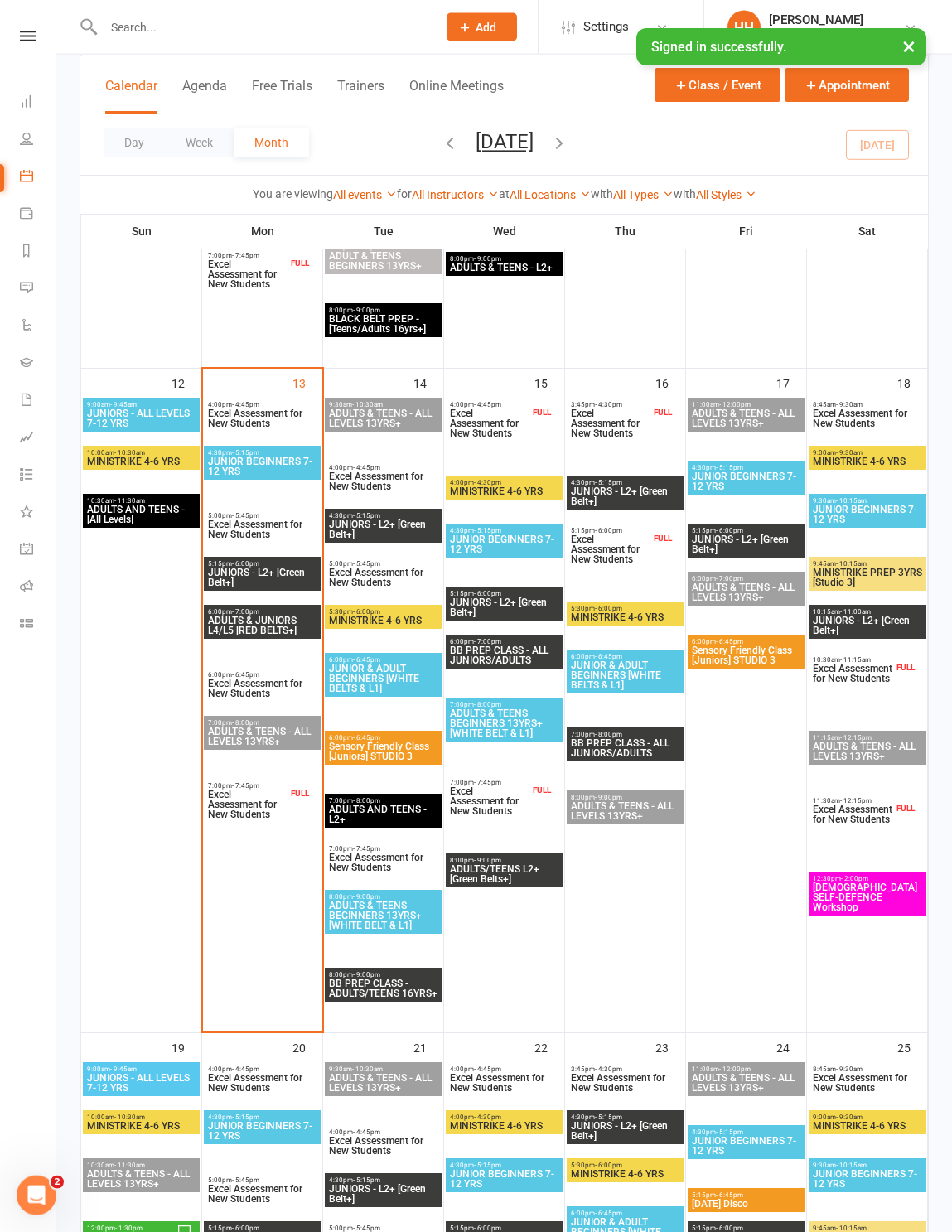
click at [679, 682] on span "Excel Assessment for New Students" at bounding box center [852, 673] width 81 height 20
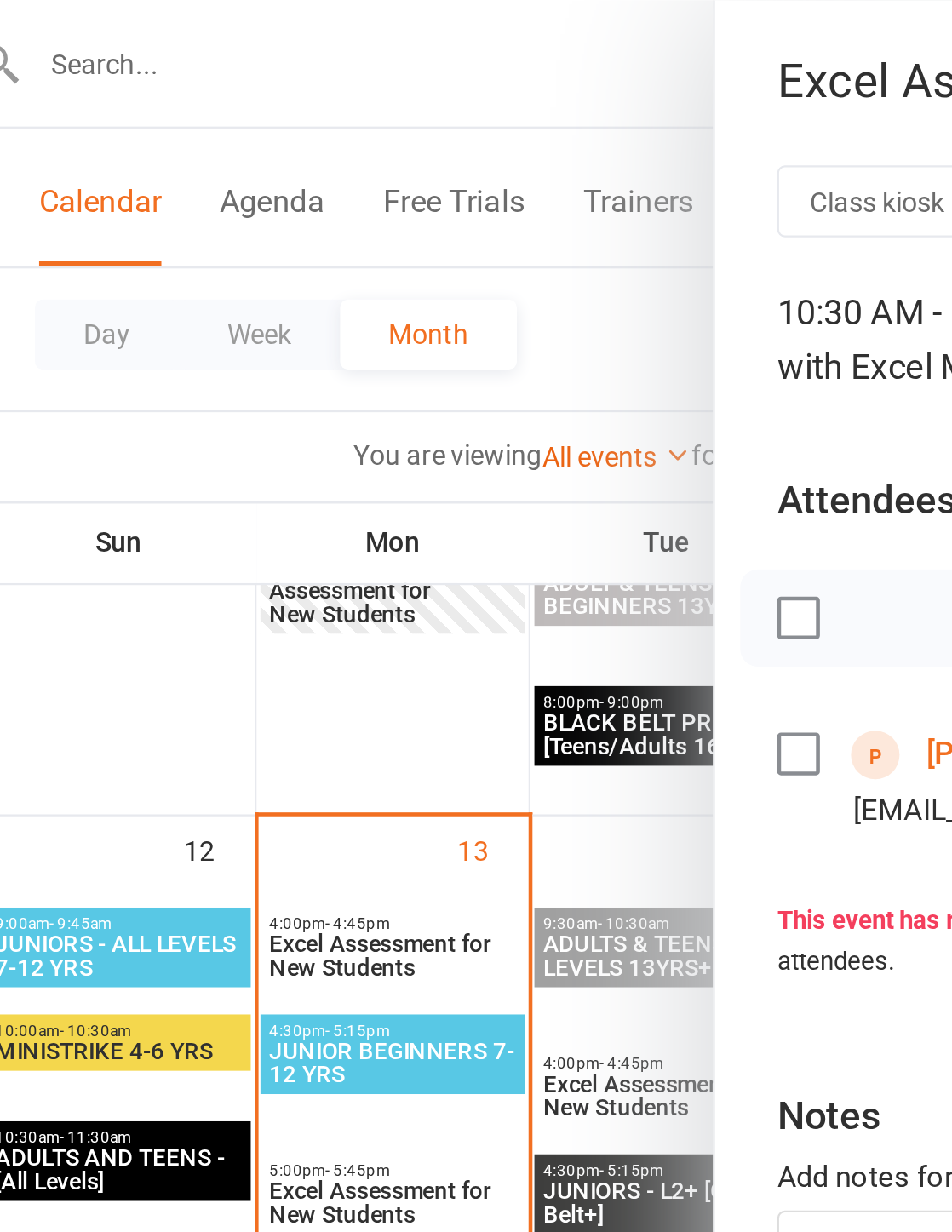
scroll to position [1305, 0]
click at [404, 96] on div "Class kiosk mode Roll call 10:30 AM - 11:15 AM, [DATE] with Excel Martial Arts …" at bounding box center [678, 624] width 548 height 1102
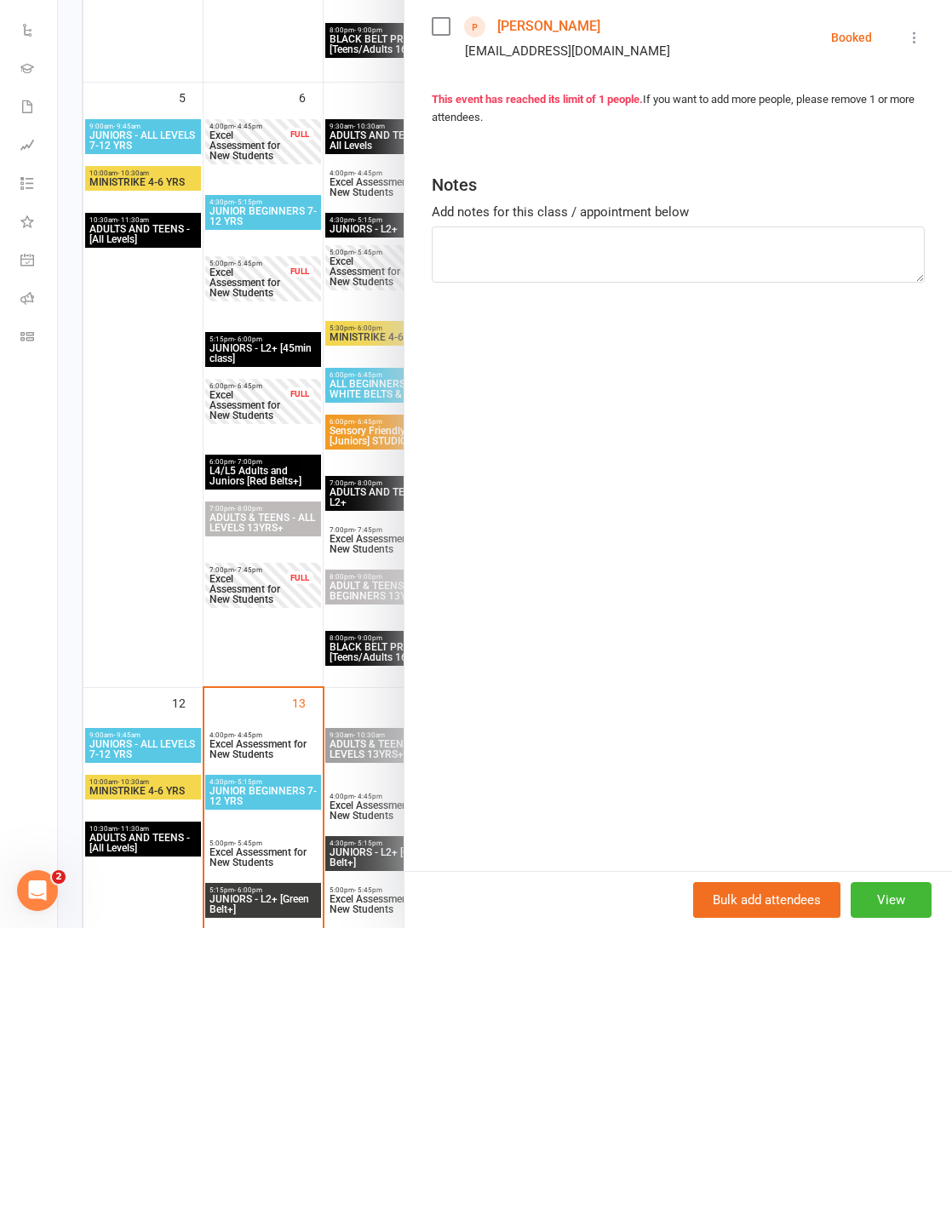
scroll to position [999, 0]
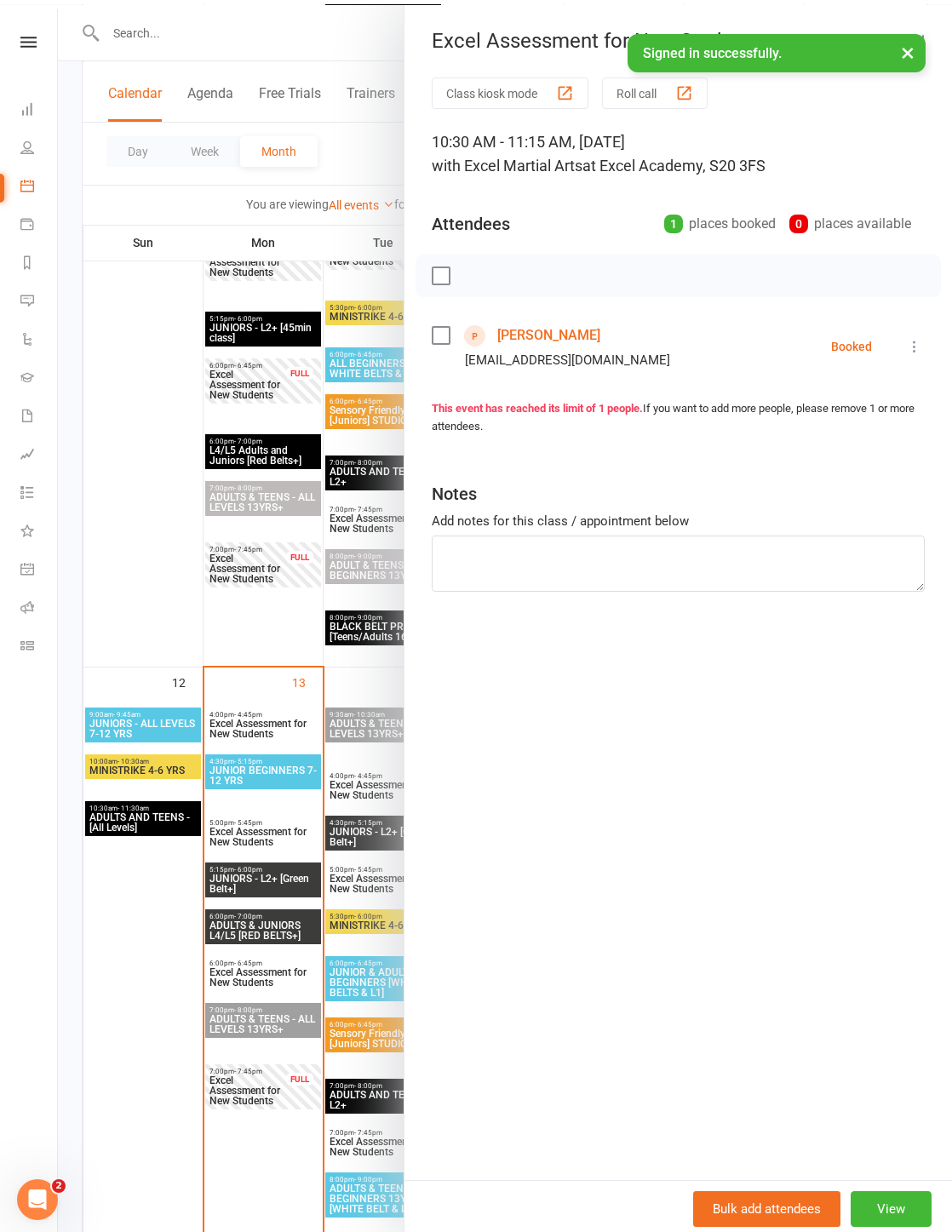
click at [697, 40] on button "×" at bounding box center [907, 47] width 31 height 37
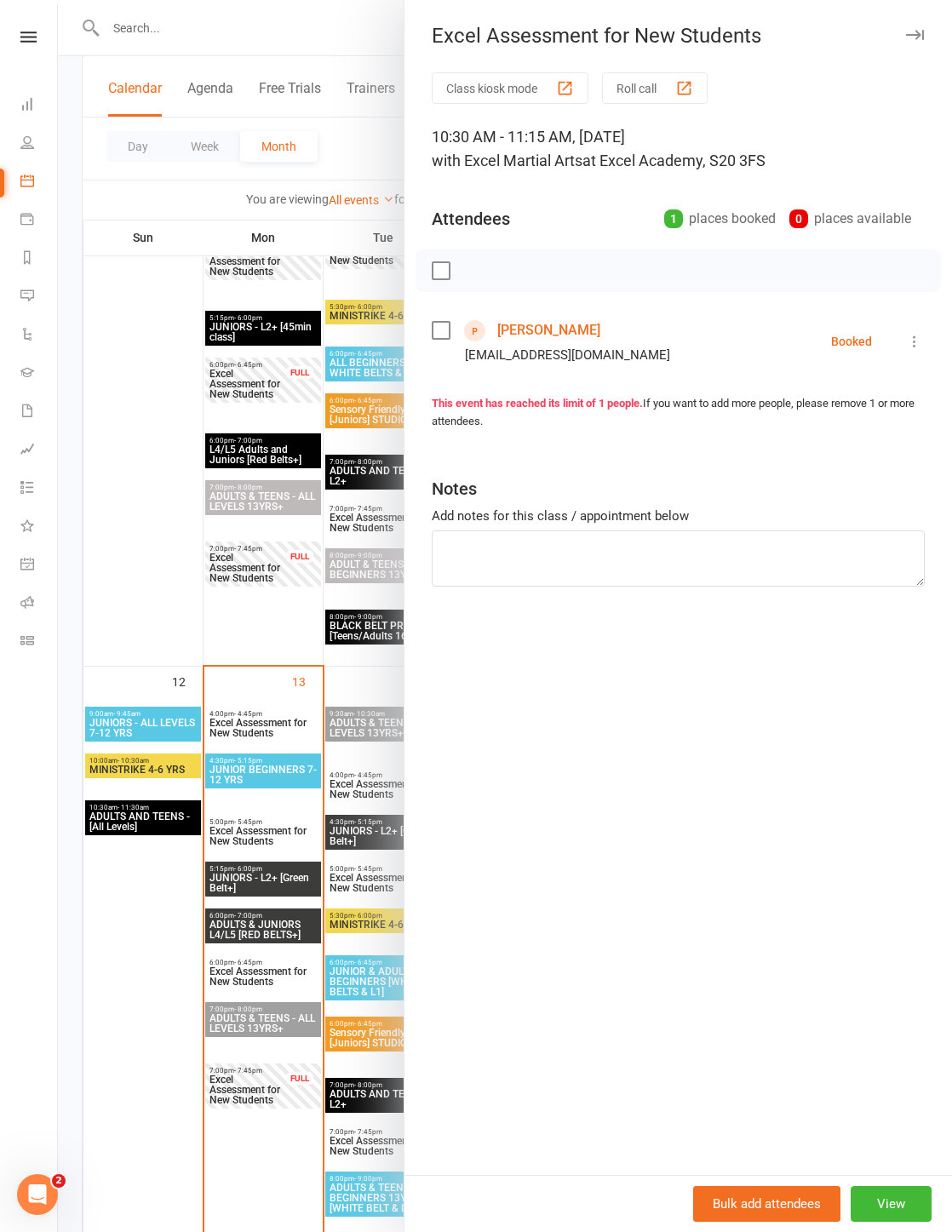
click at [112, 903] on div at bounding box center [505, 616] width 894 height 1232
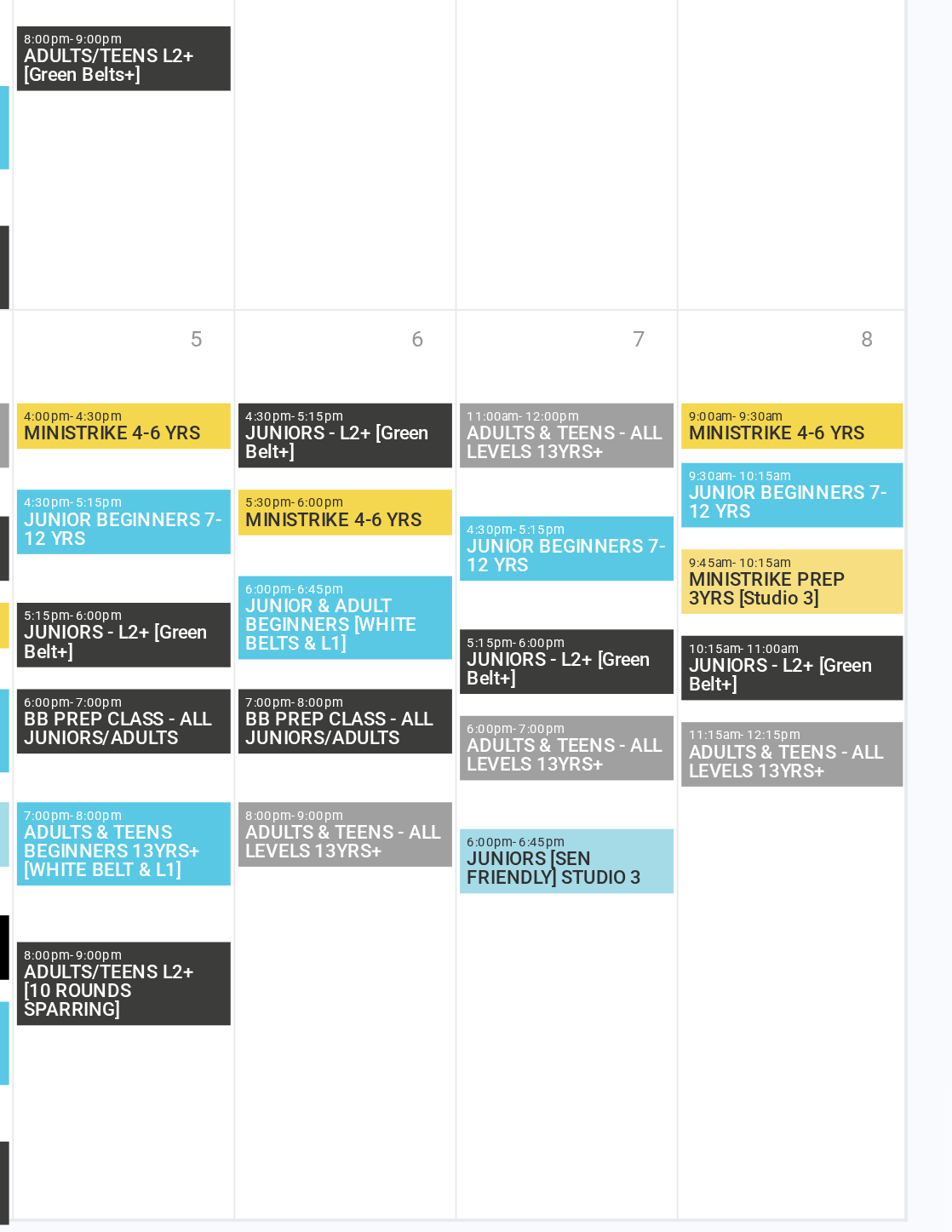
scroll to position [2908, 0]
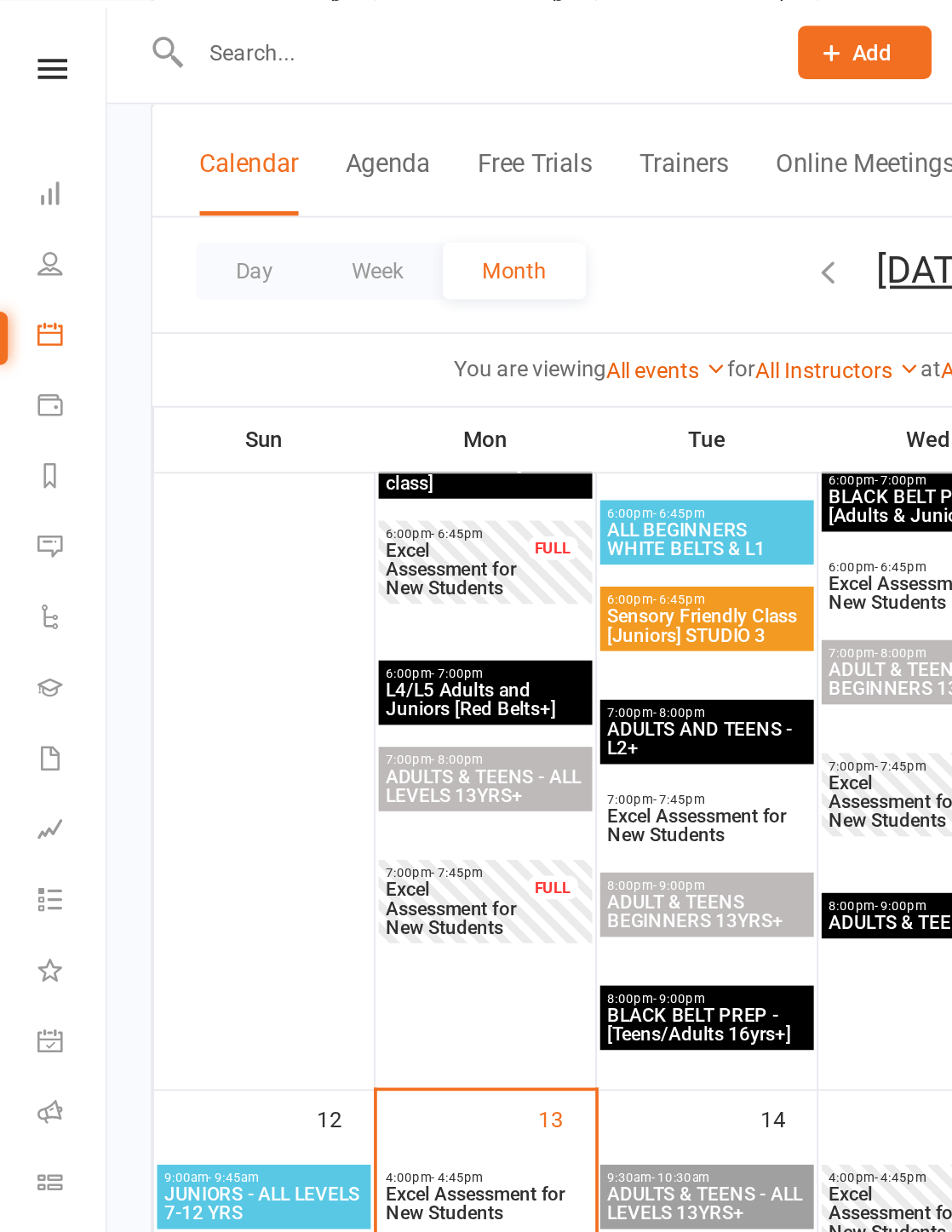
click at [449, 28] on icon at bounding box center [452, 28] width 16 height 16
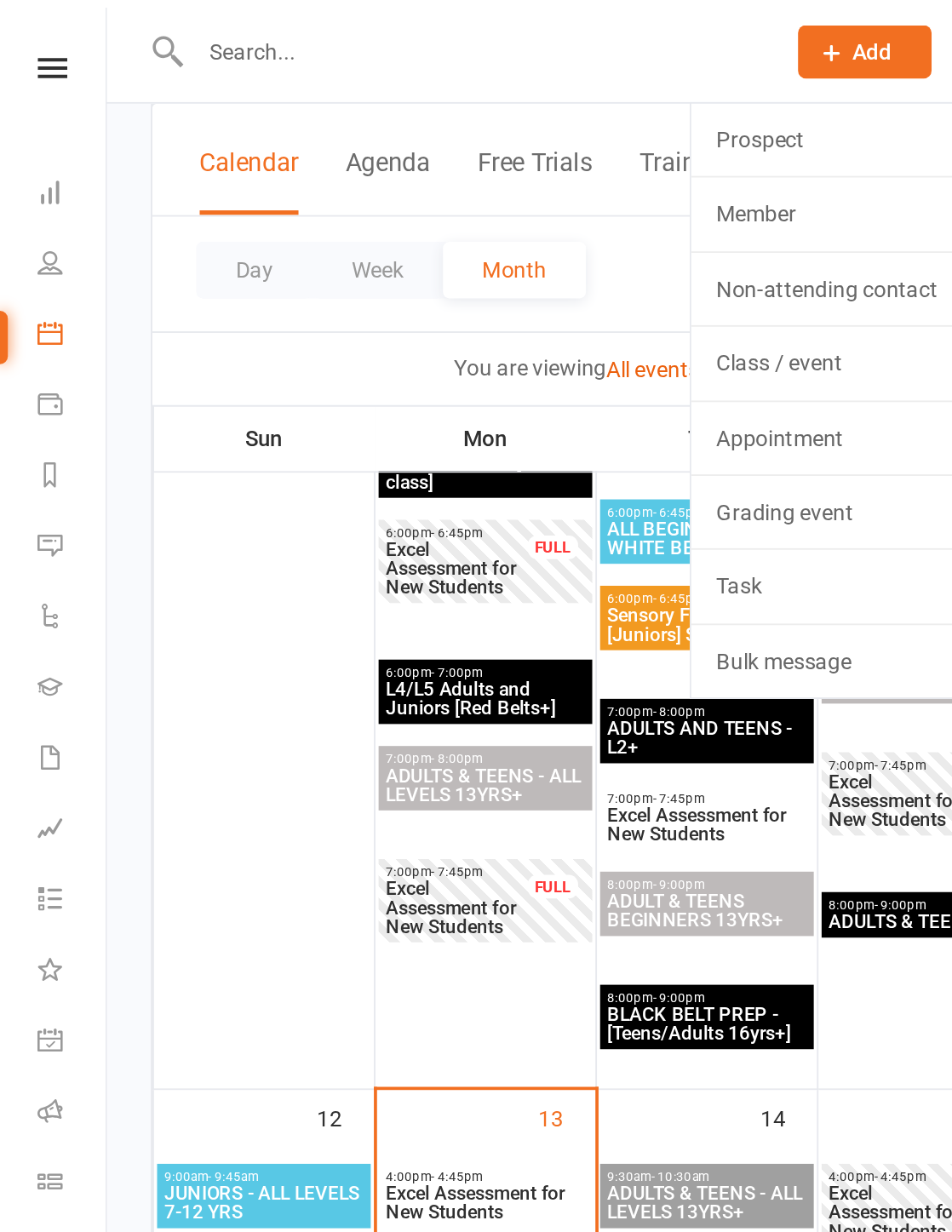
click at [446, 79] on link "Prospect" at bounding box center [450, 75] width 151 height 39
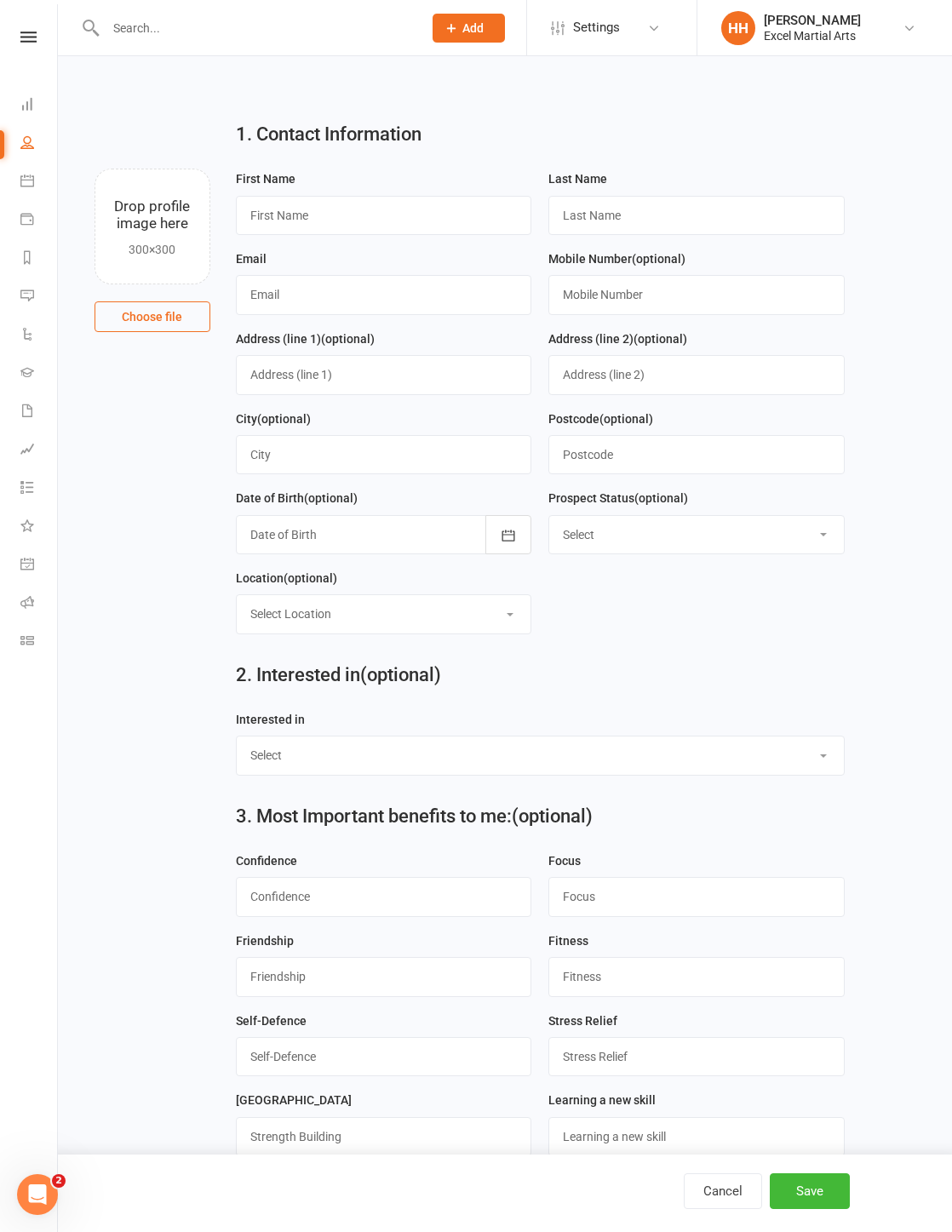
click at [30, 178] on icon at bounding box center [27, 181] width 14 height 14
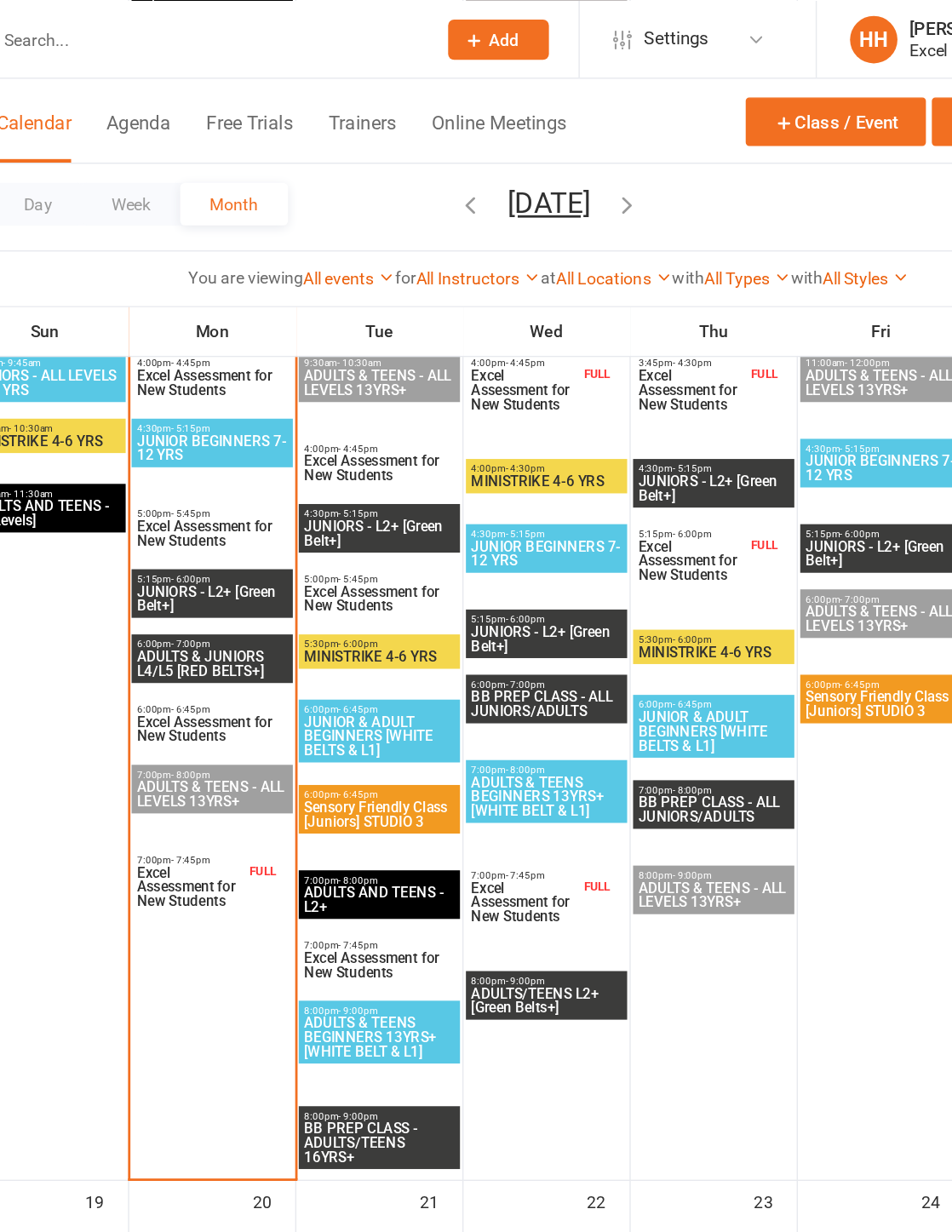
scroll to position [1444, 0]
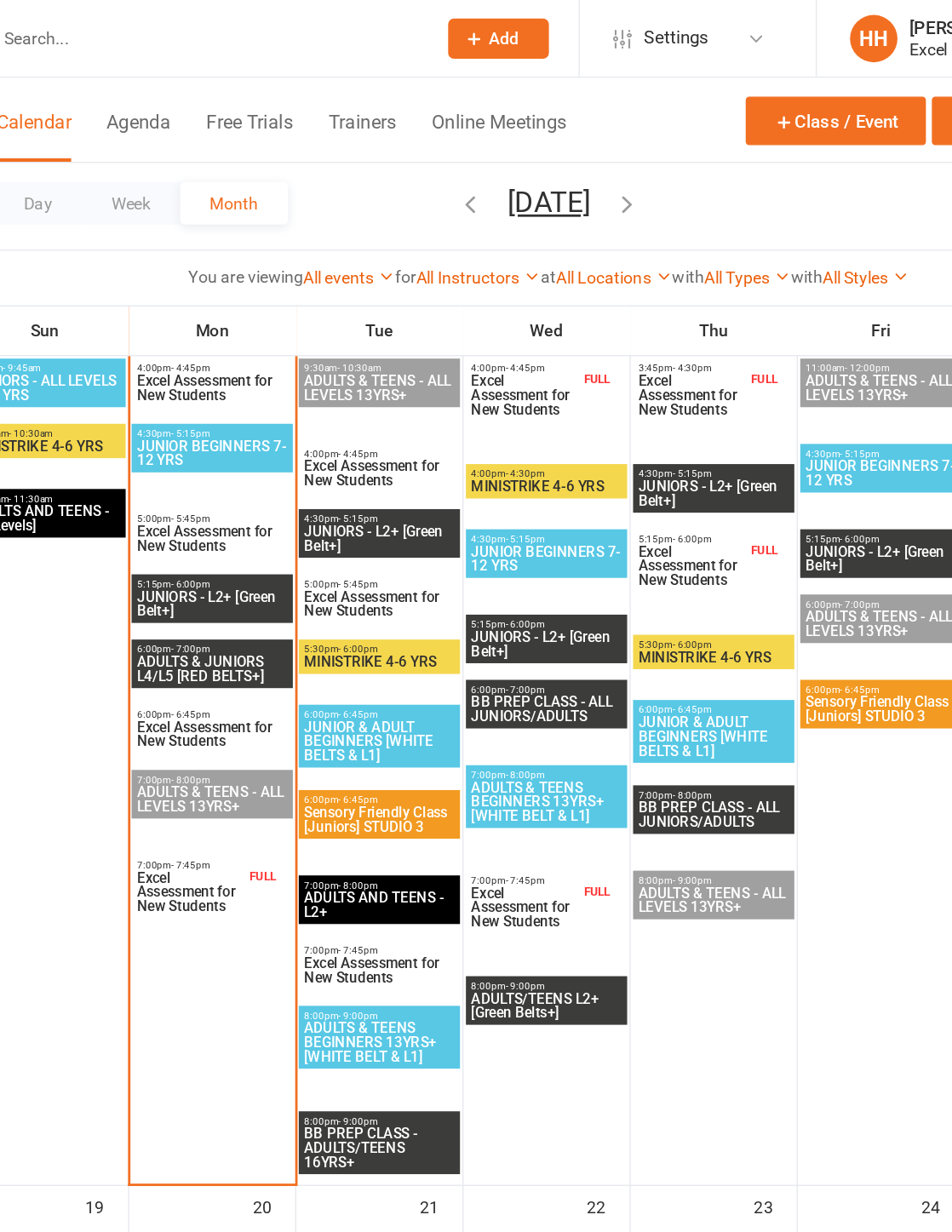
click at [172, 39] on input "text" at bounding box center [256, 27] width 310 height 24
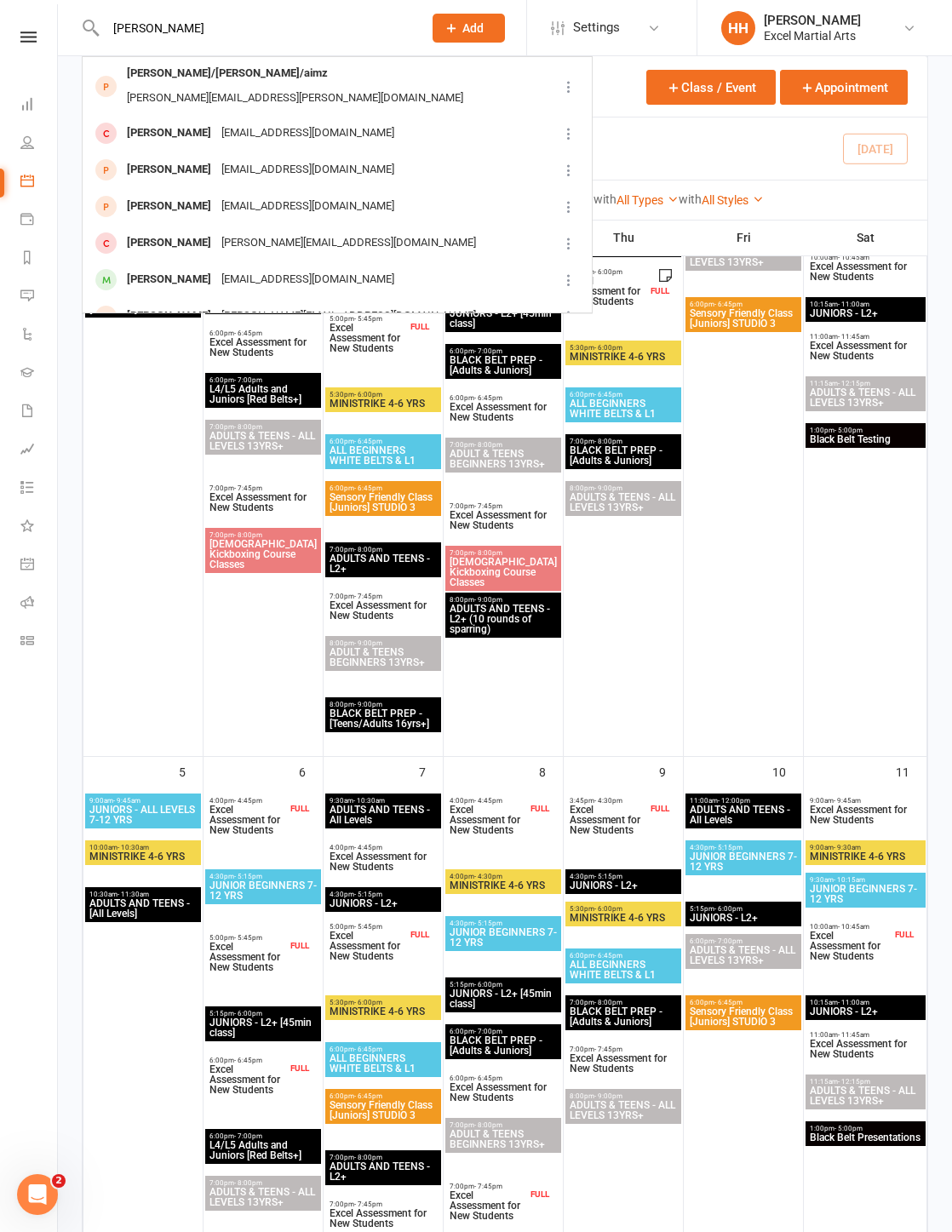
scroll to position [299, 0]
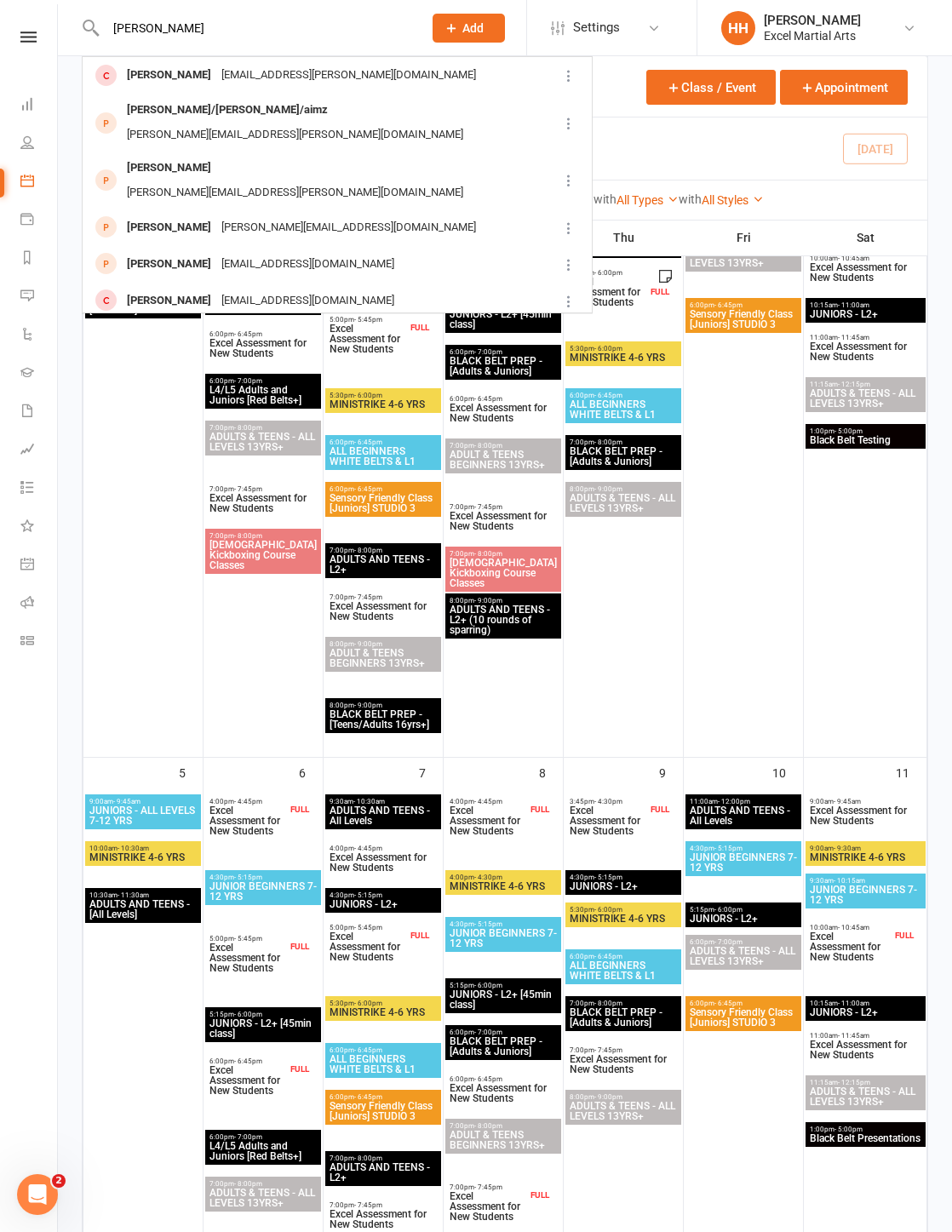
type input "[PERSON_NAME]"
click at [455, 35] on icon at bounding box center [452, 28] width 16 height 16
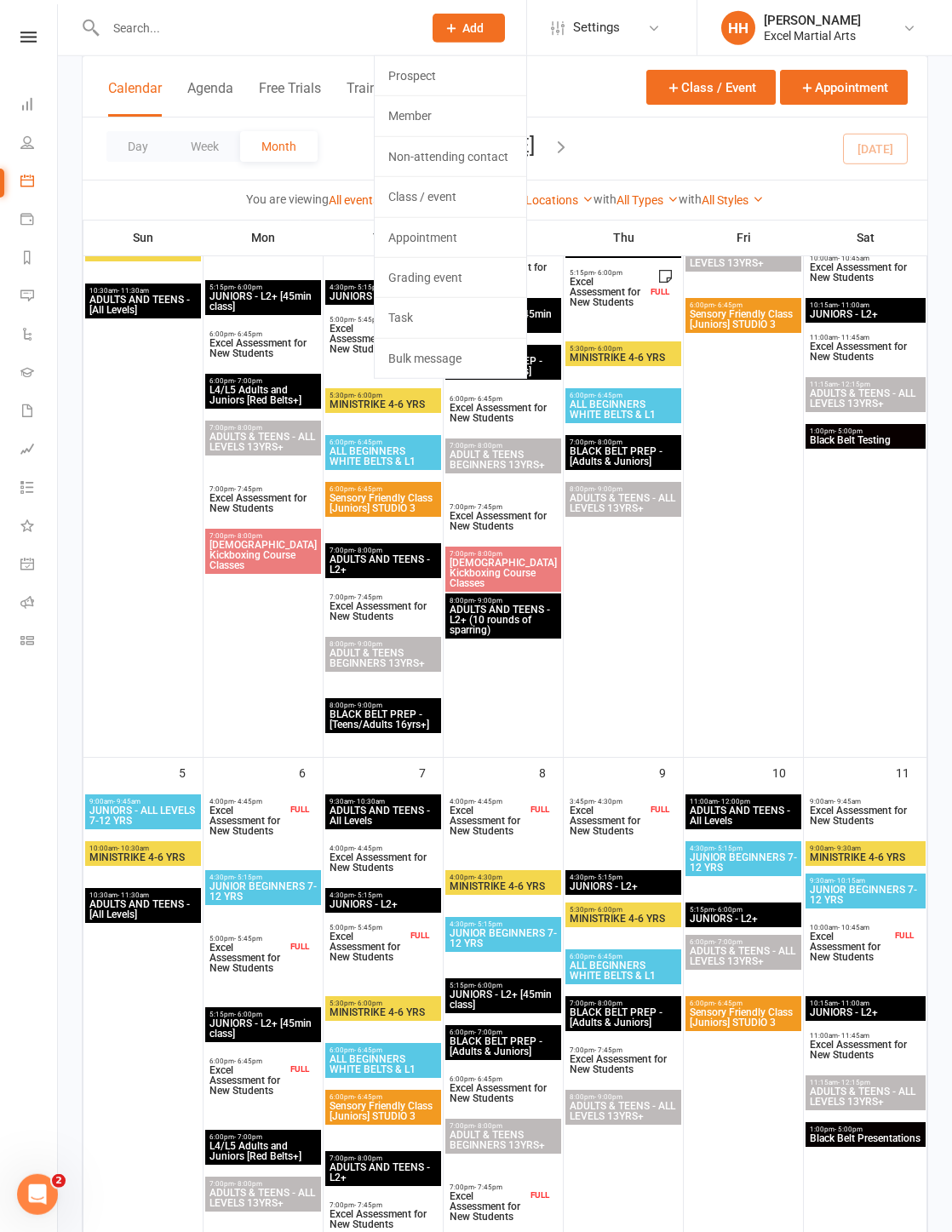
click at [403, 73] on link "Prospect" at bounding box center [450, 75] width 151 height 39
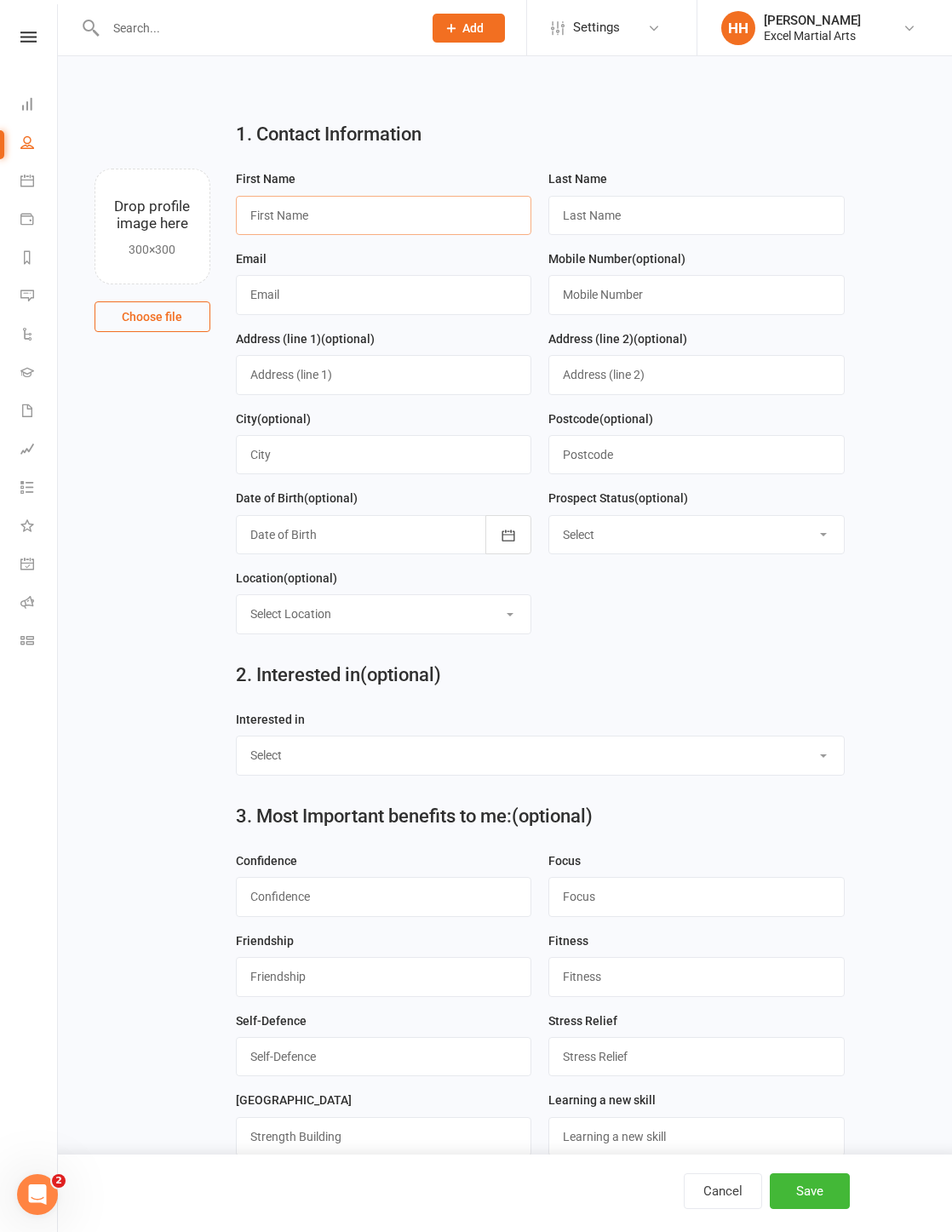
click at [287, 221] on input "text" at bounding box center [384, 215] width 297 height 39
type input "[PERSON_NAME]"
click at [574, 206] on input "text" at bounding box center [696, 215] width 297 height 39
type input "[PERSON_NAME]"
click at [271, 306] on input "text" at bounding box center [384, 294] width 297 height 39
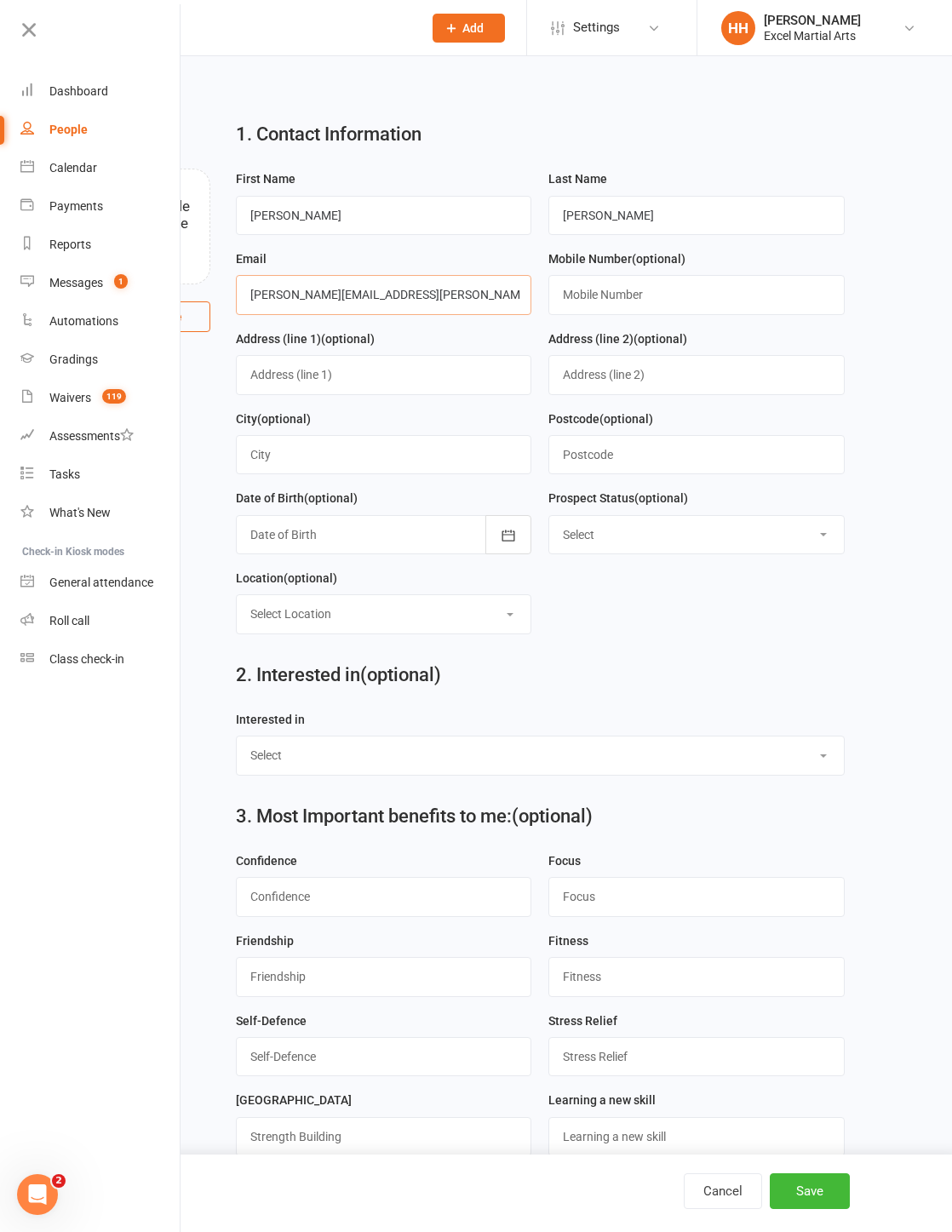
type input "[PERSON_NAME][EMAIL_ADDRESS][PERSON_NAME][DOMAIN_NAME]"
click at [638, 302] on input "text" at bounding box center [696, 294] width 297 height 39
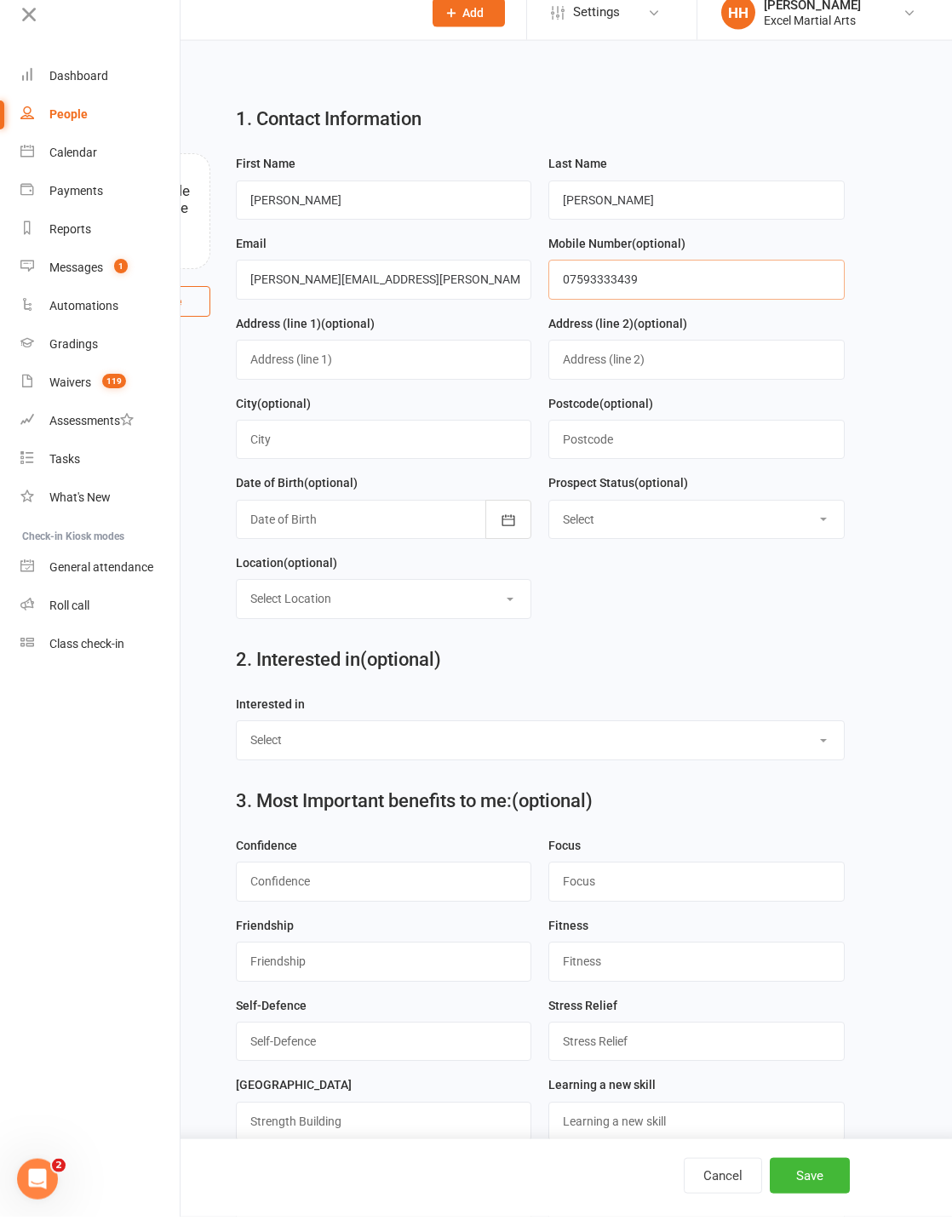
type input "07593333439"
click at [507, 532] on icon "button" at bounding box center [508, 535] width 13 height 11
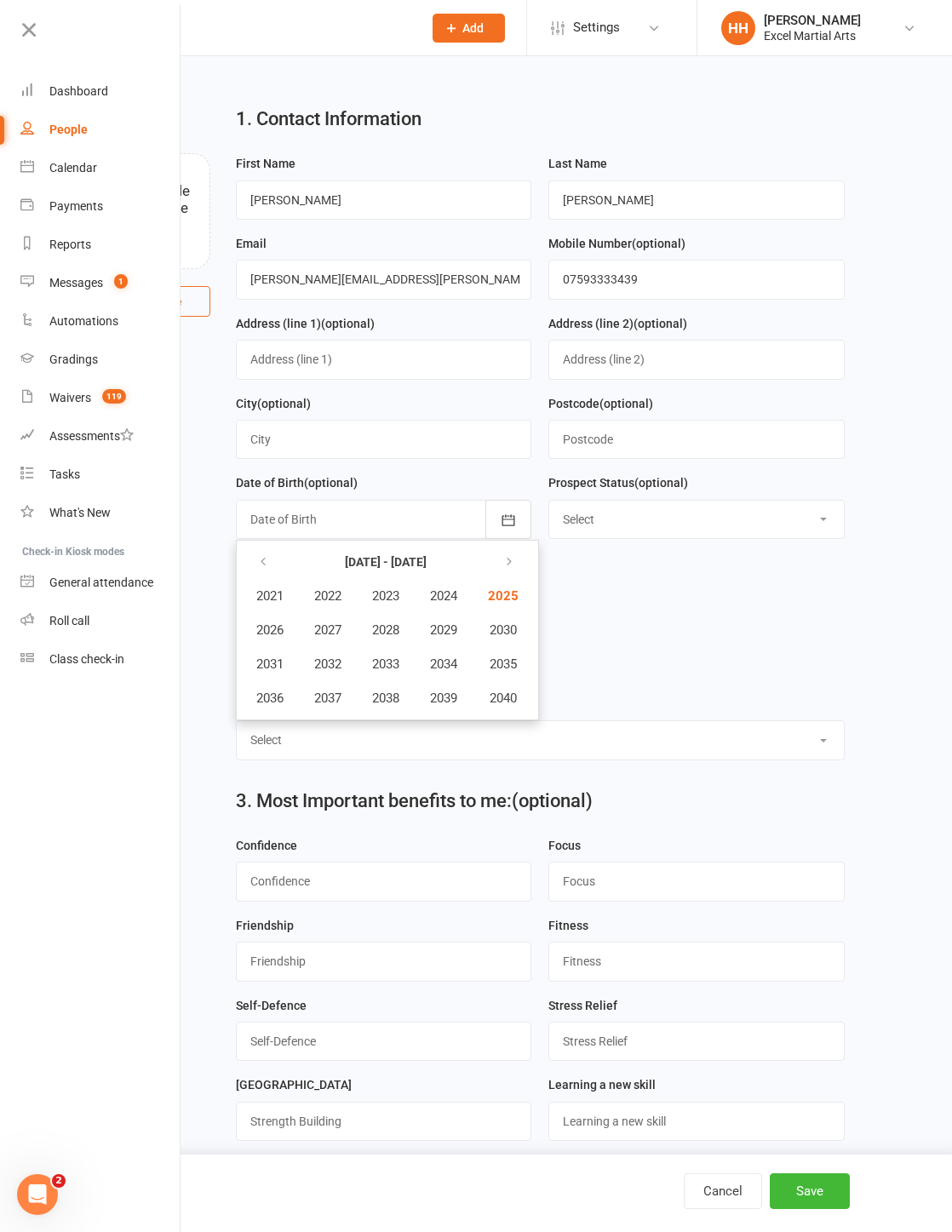
click at [270, 573] on button "button" at bounding box center [264, 562] width 37 height 31
click at [272, 578] on button "button" at bounding box center [264, 562] width 37 height 31
click at [458, 672] on span "1994" at bounding box center [443, 664] width 27 height 16
click at [466, 638] on span "June" at bounding box center [452, 630] width 27 height 16
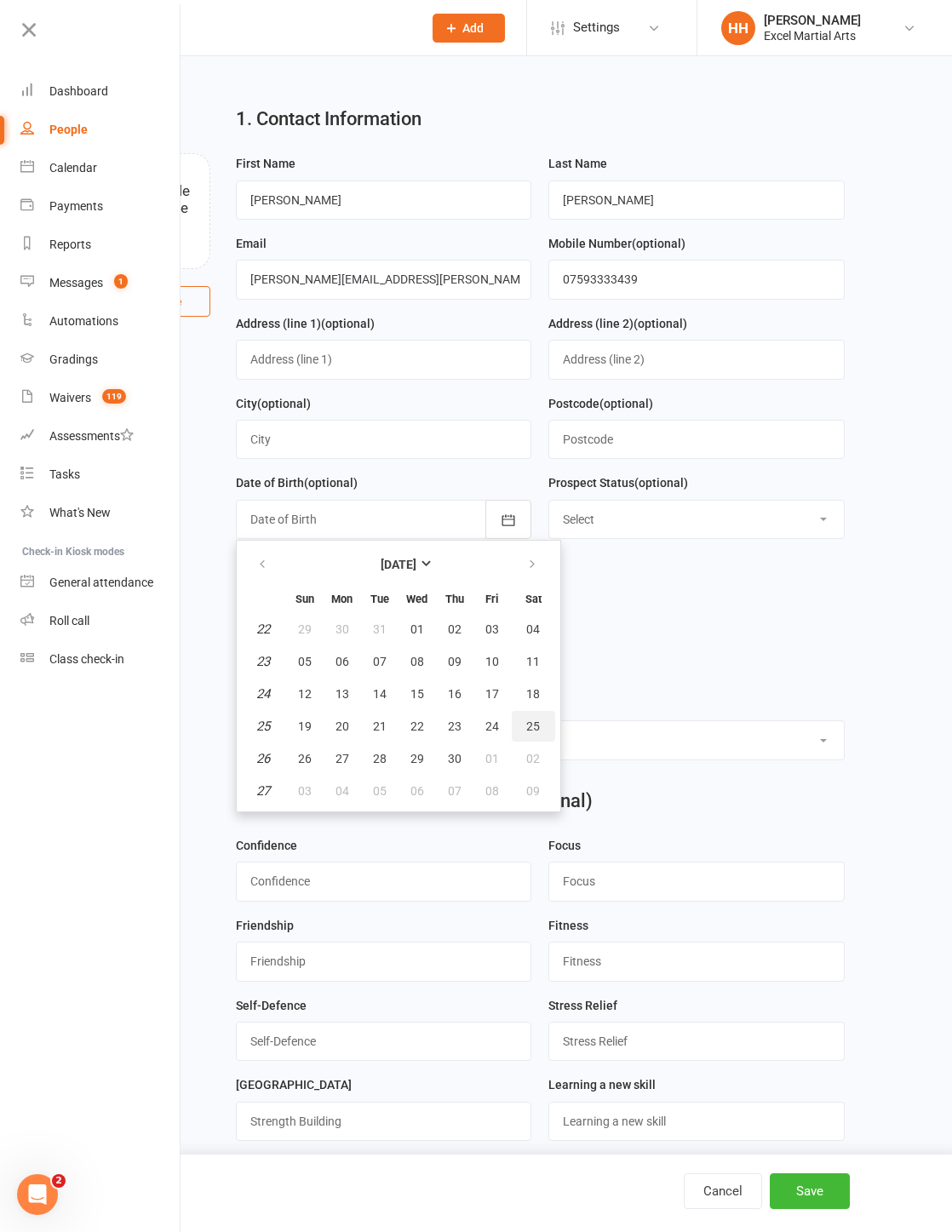
click at [540, 733] on span "25" at bounding box center [533, 726] width 14 height 14
type input "[DATE]"
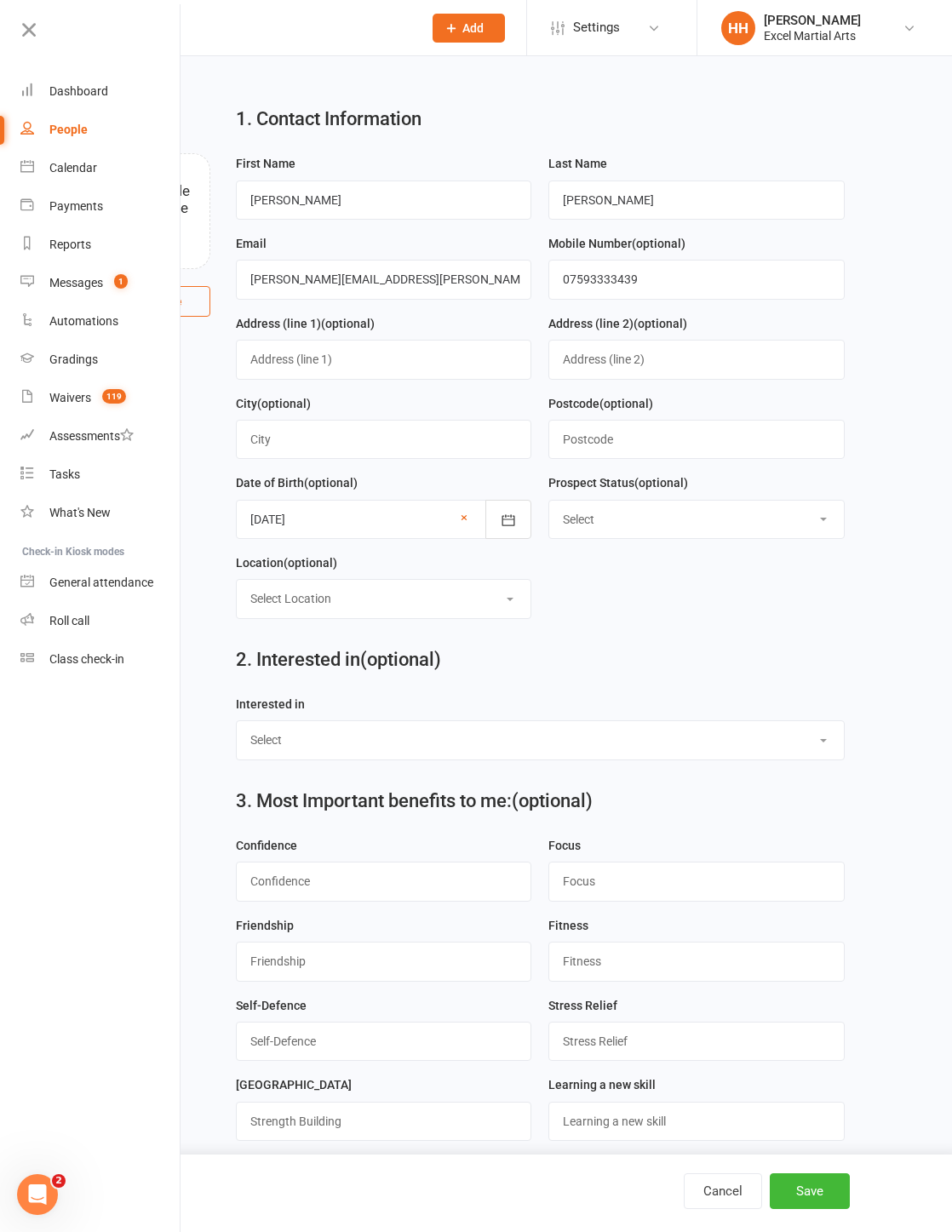
click at [503, 603] on select "Select Location Excel Academy, S20 3FS Rothervalley Upstairs in Studio 3" at bounding box center [384, 598] width 295 height 38
select select "0"
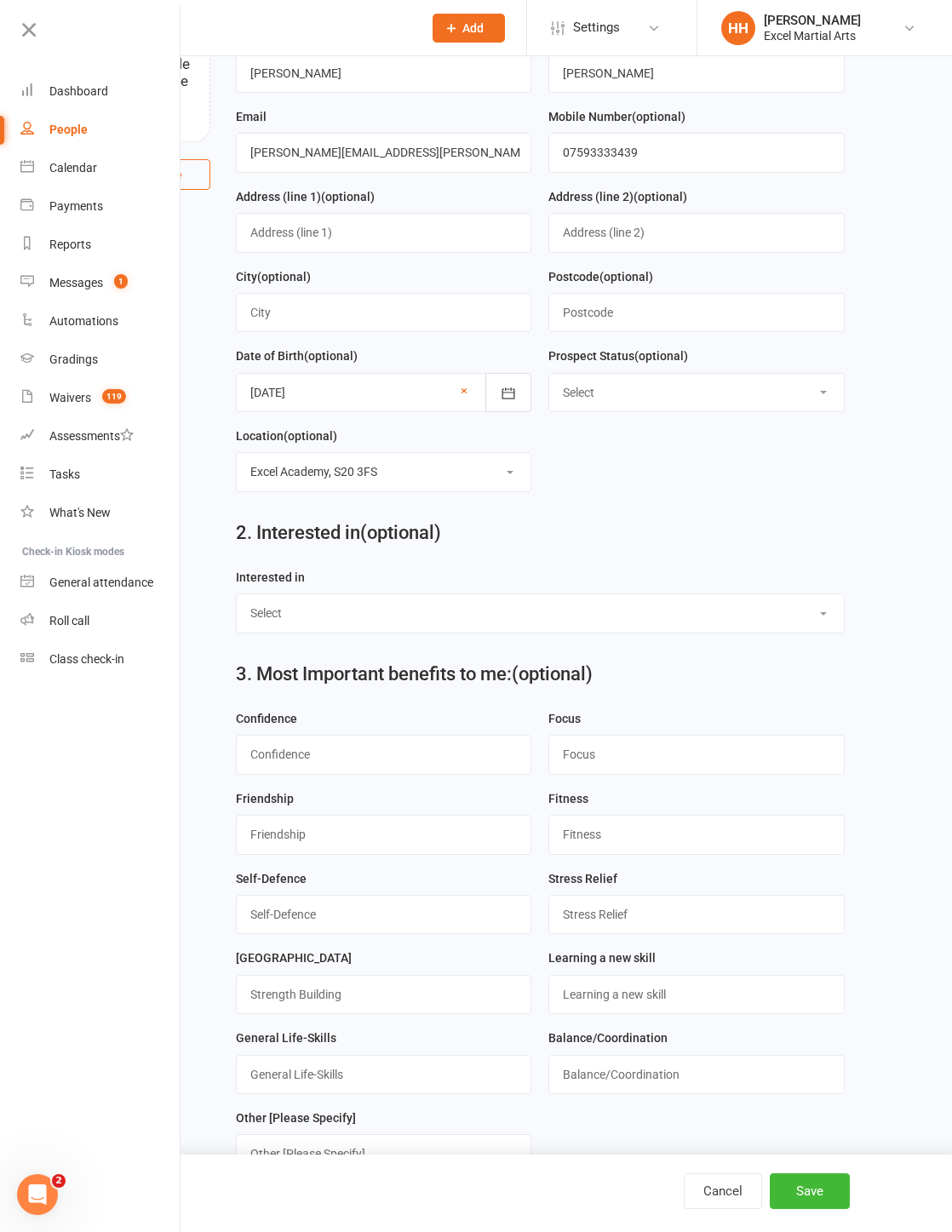
click at [697, 632] on select "Select Ministrike Juniors Adults/Teens Yoga Birthday Parties" at bounding box center [541, 612] width 608 height 38
select select "Adults/Teens"
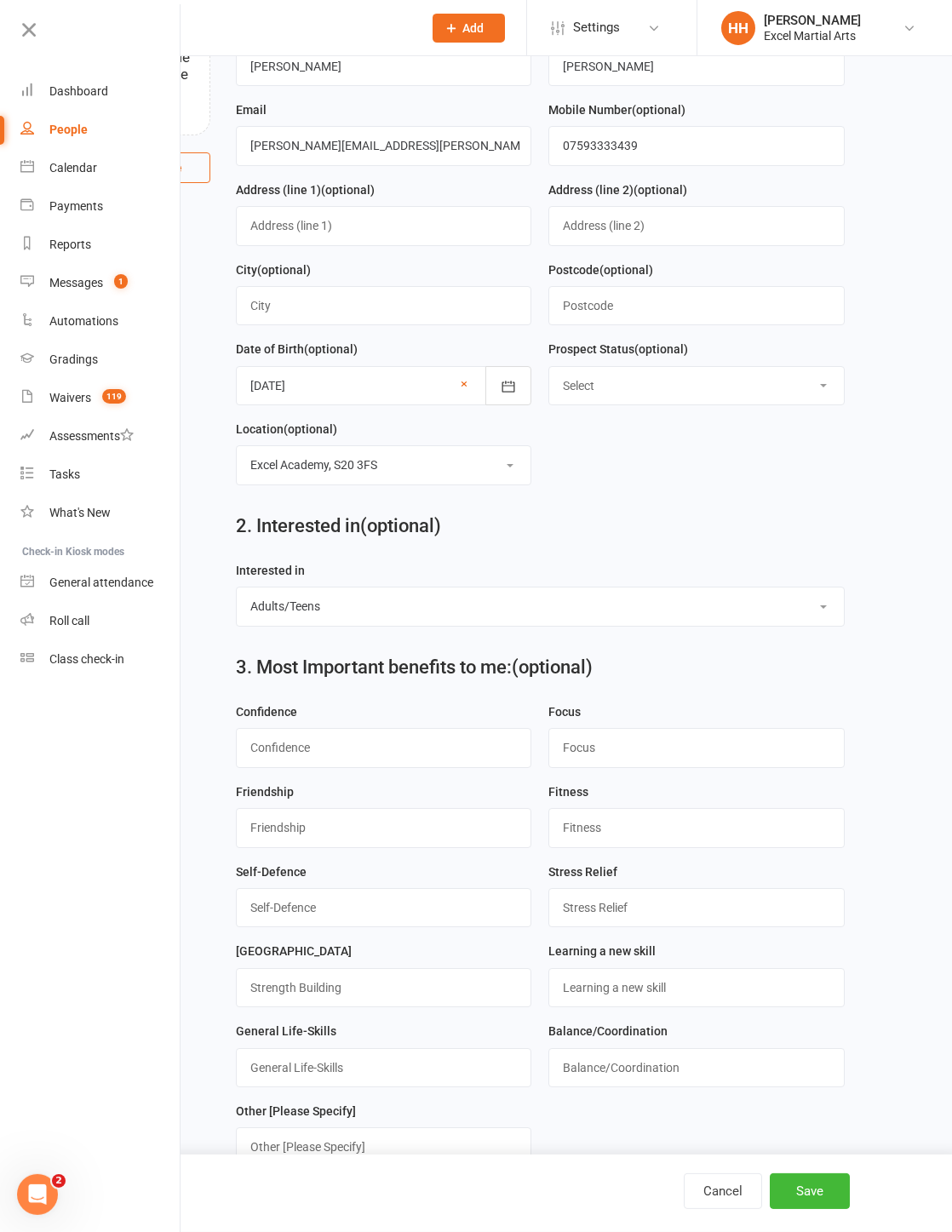
scroll to position [232, 0]
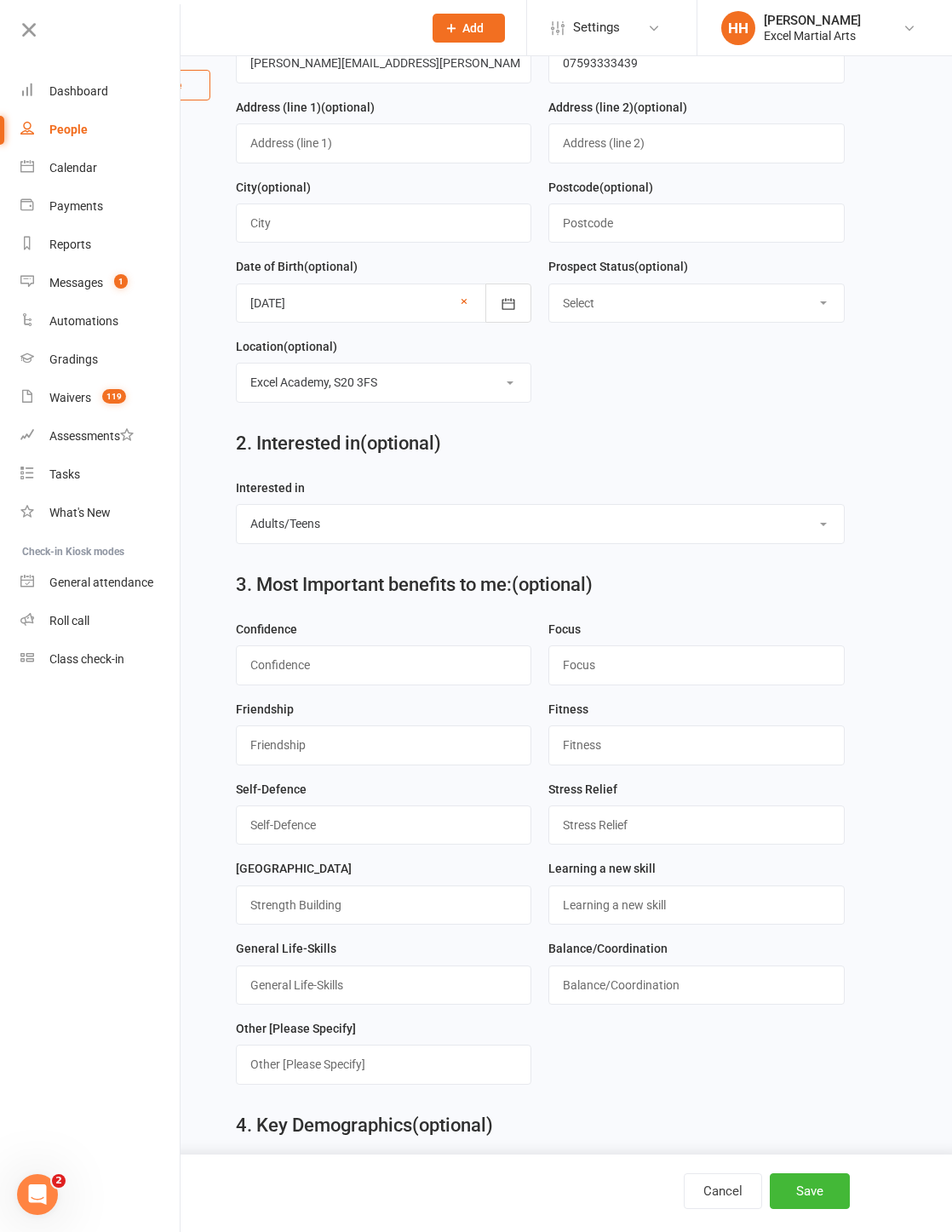
click at [697, 528] on select "Select Ministrike Juniors Adults/Teens Yoga Birthday Parties" at bounding box center [541, 523] width 608 height 38
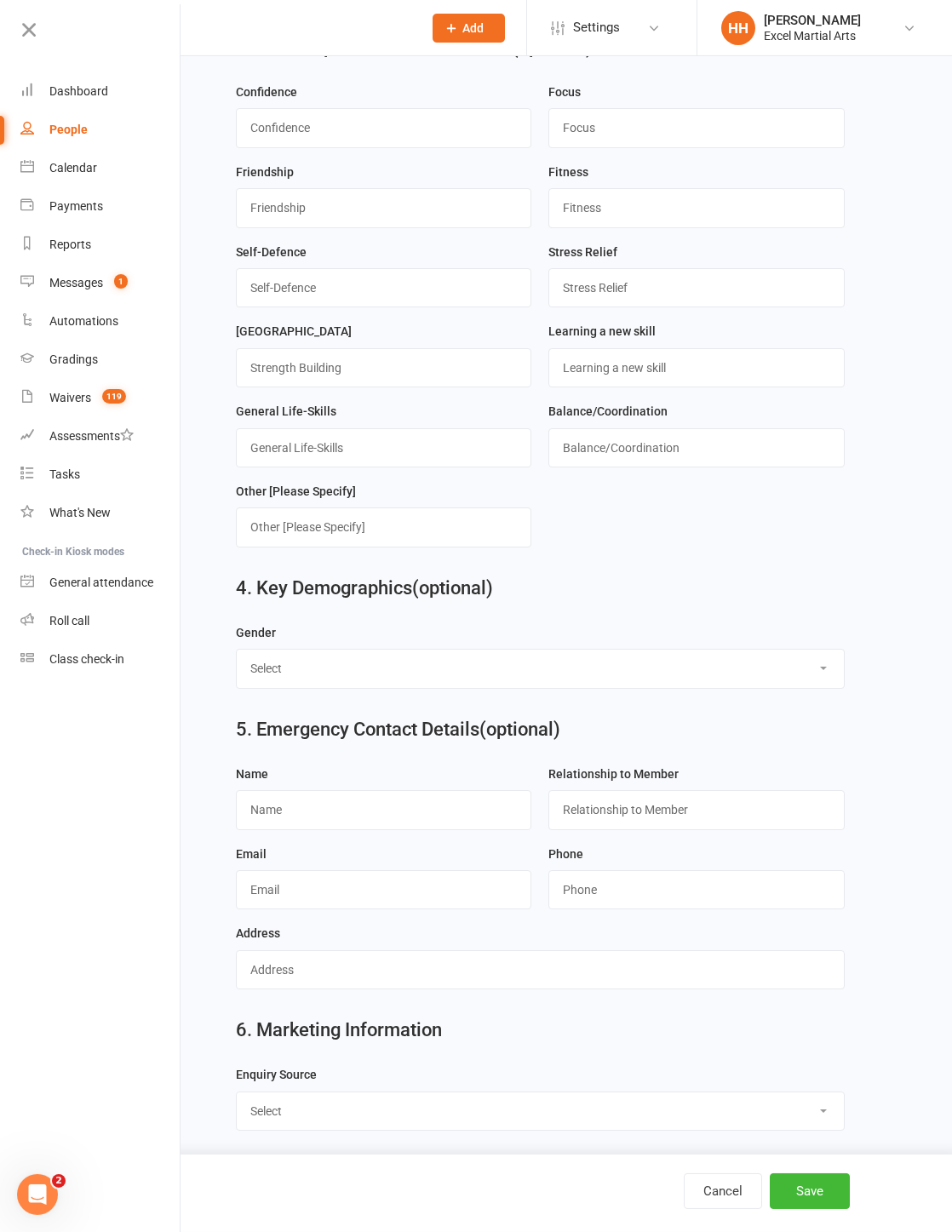
scroll to position [822, 0]
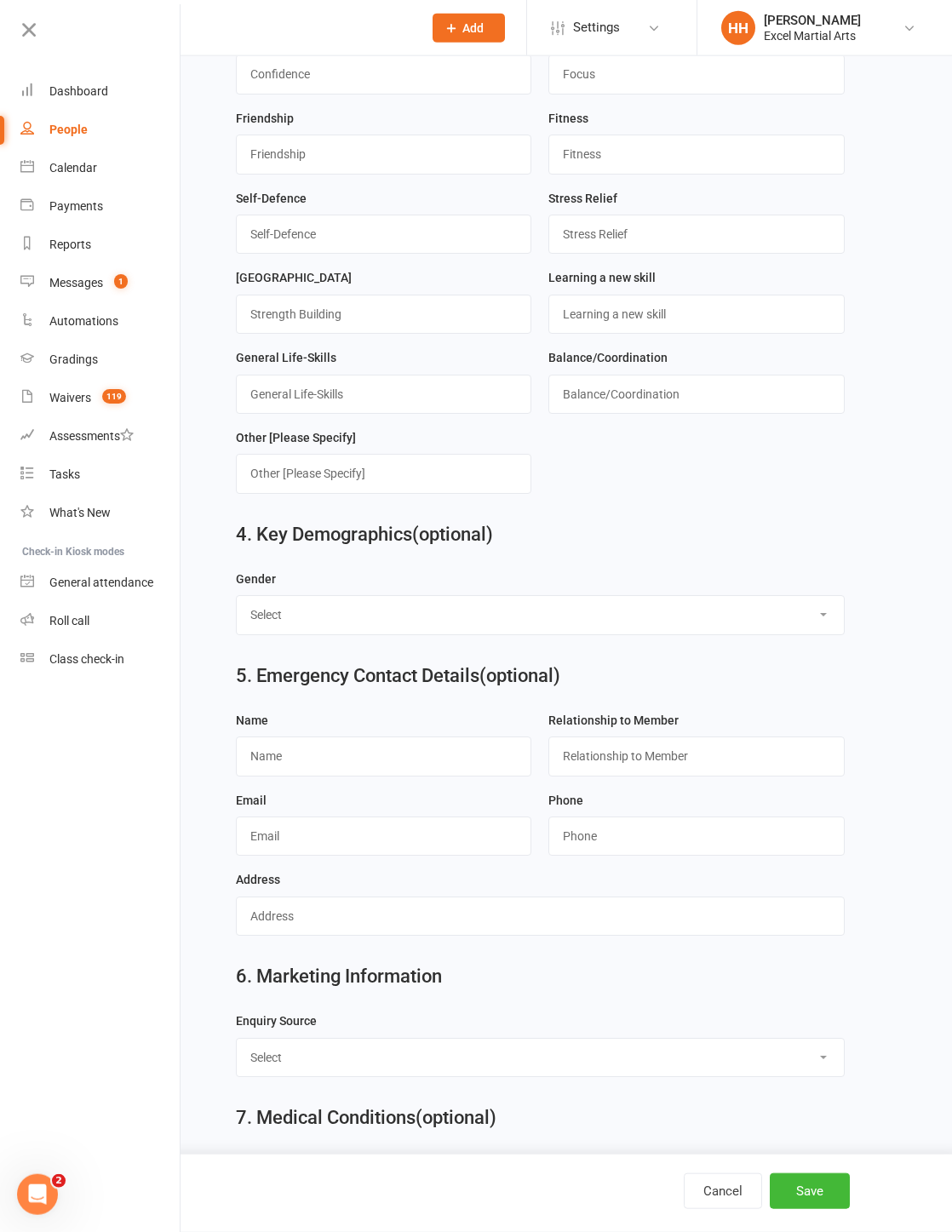
click at [697, 634] on select "Select [DEMOGRAPHIC_DATA] [DEMOGRAPHIC_DATA]" at bounding box center [541, 614] width 608 height 38
select select "[DEMOGRAPHIC_DATA]"
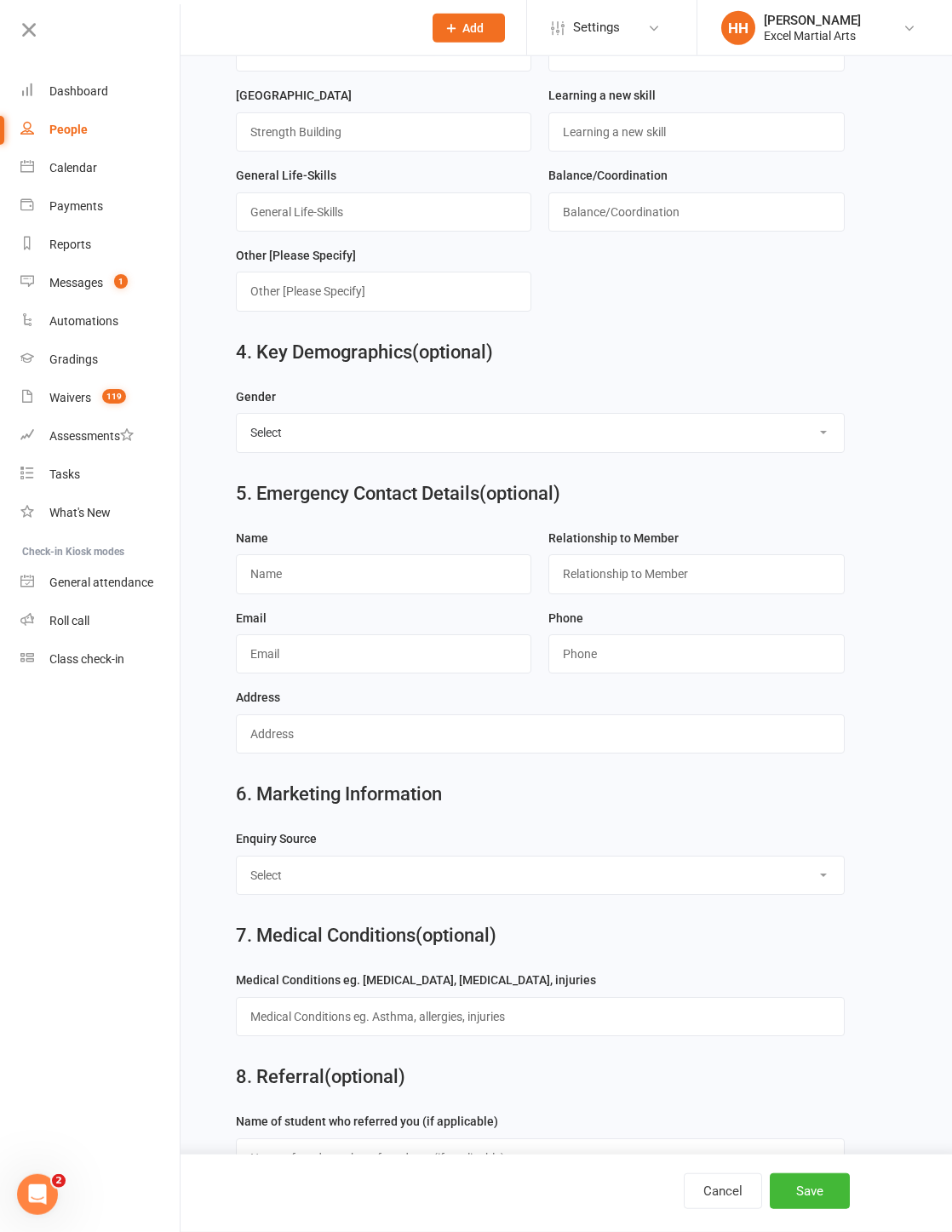
scroll to position [1018, 0]
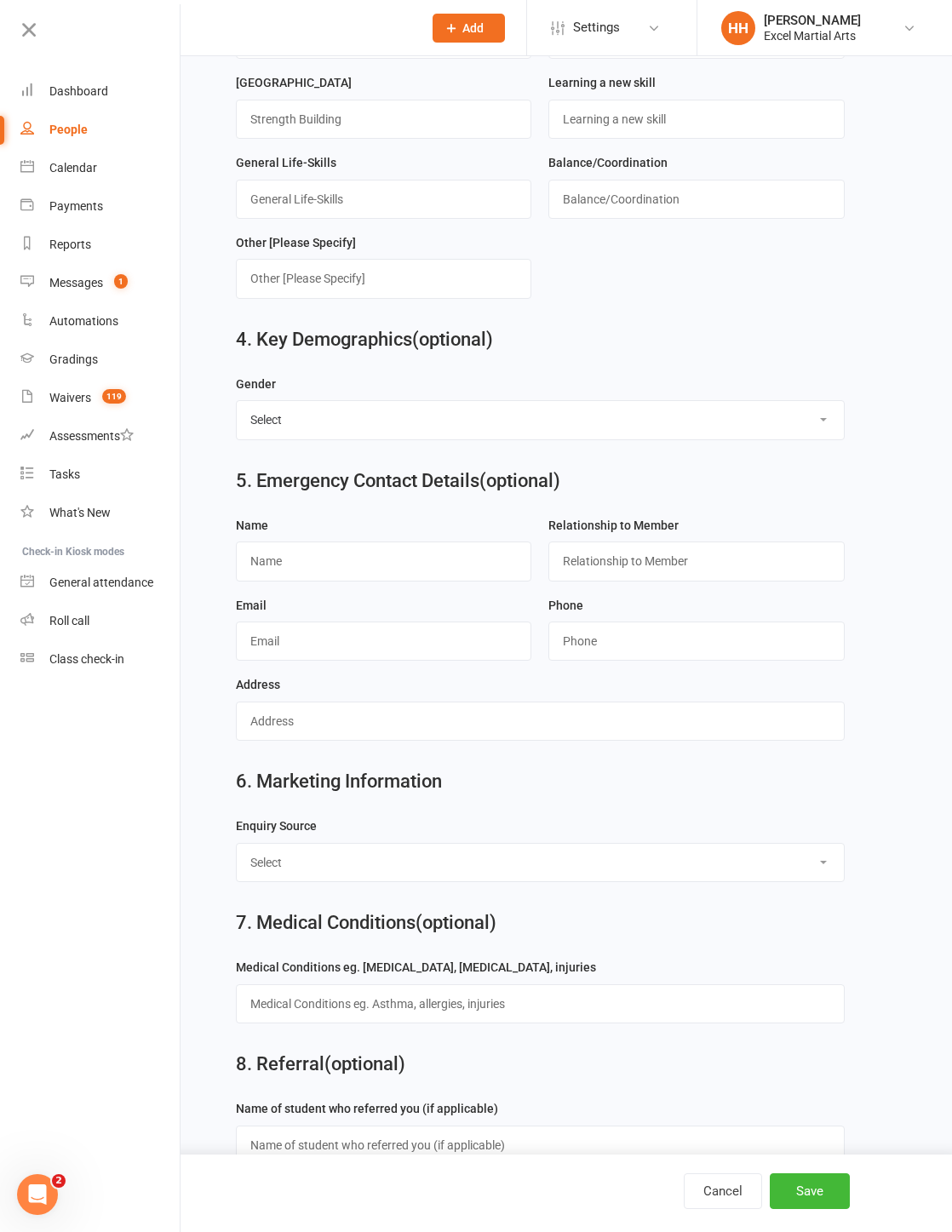
click at [697, 881] on select "Select Birthday Party Coach/Staff Referral Dance Driven by/Walk In Event [Commu…" at bounding box center [541, 862] width 608 height 38
select select "Facebook [Advert]"
click at [697, 903] on button "Save" at bounding box center [809, 1191] width 80 height 36
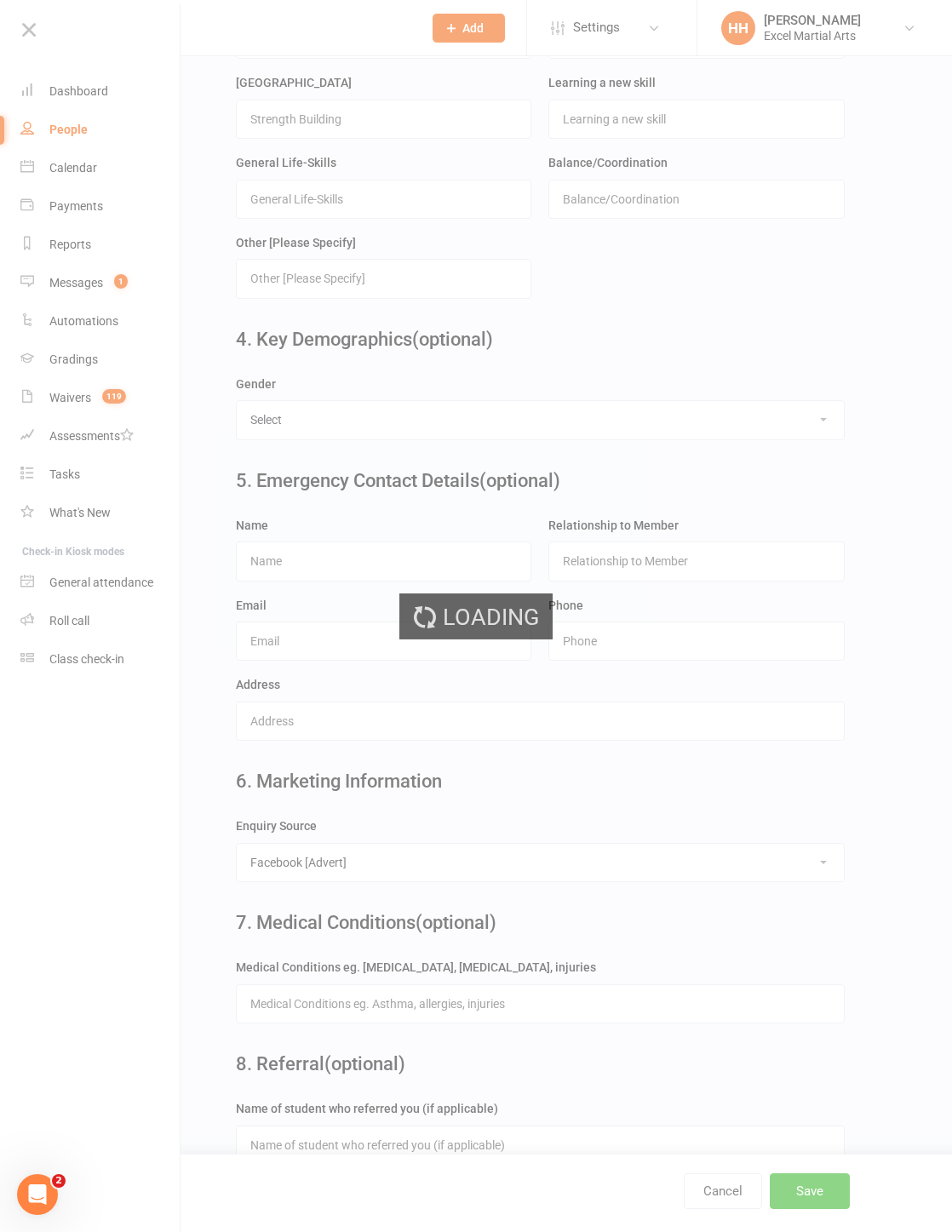
scroll to position [0, 0]
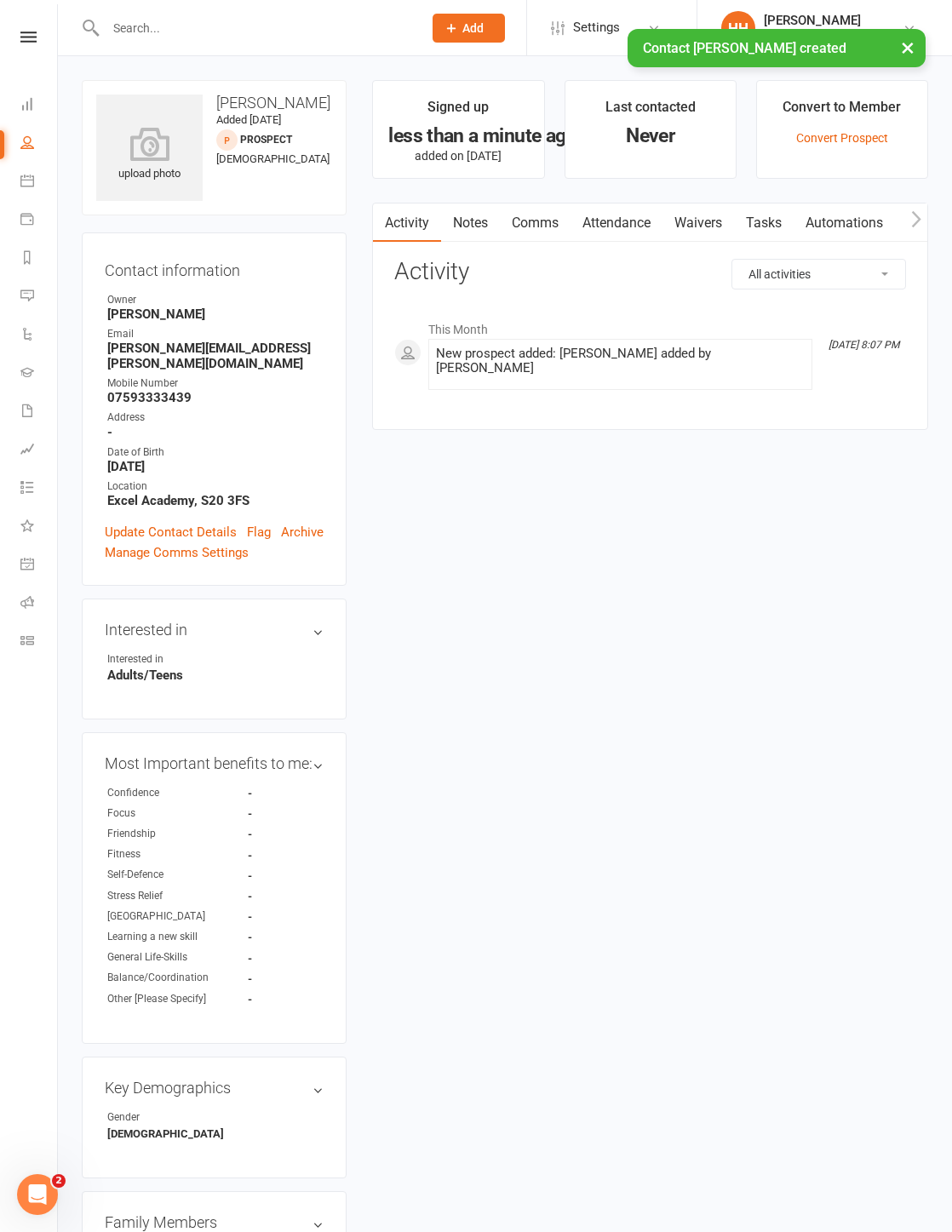
click at [16, 176] on li "Calendar" at bounding box center [28, 183] width 57 height 38
click at [27, 181] on icon at bounding box center [27, 181] width 14 height 14
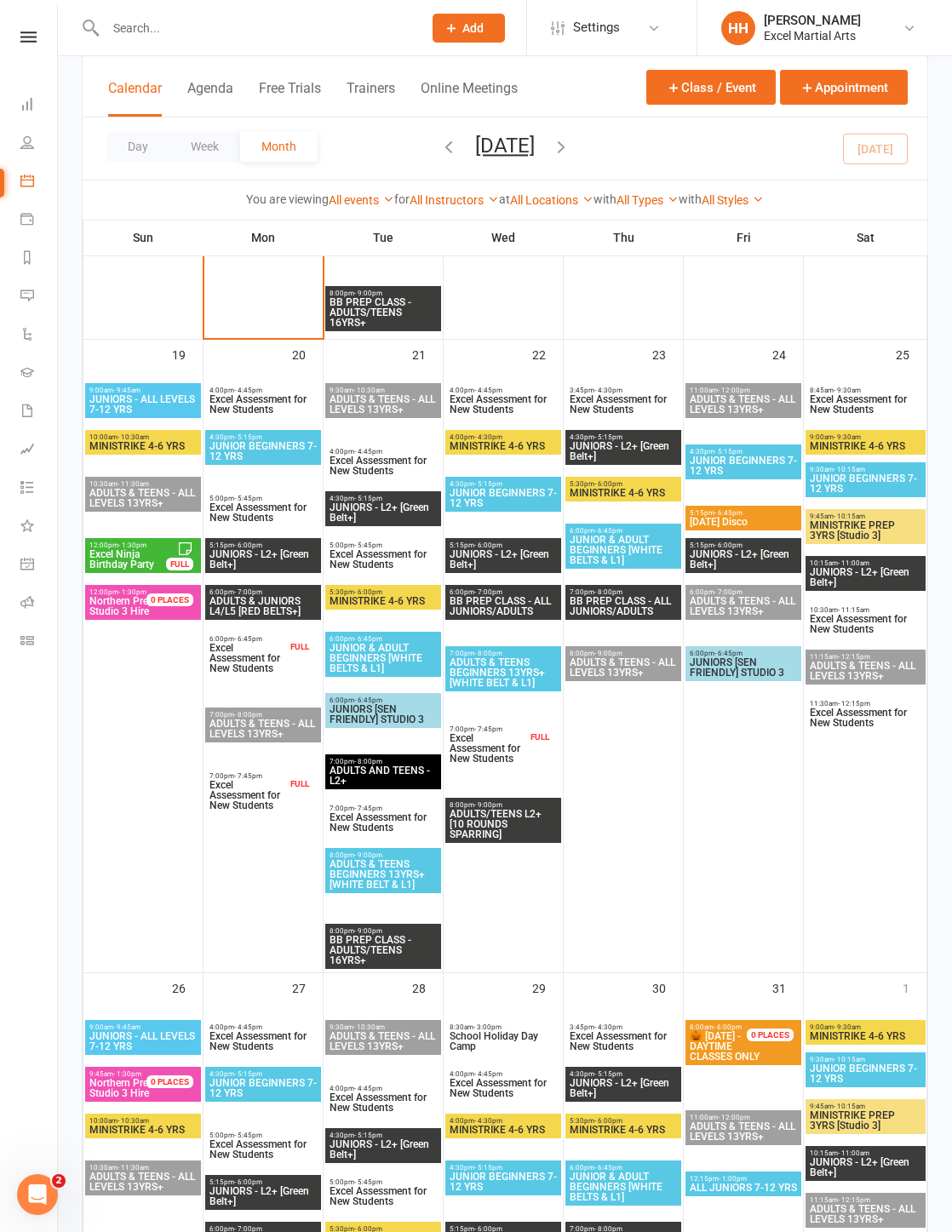
scroll to position [1959, 0]
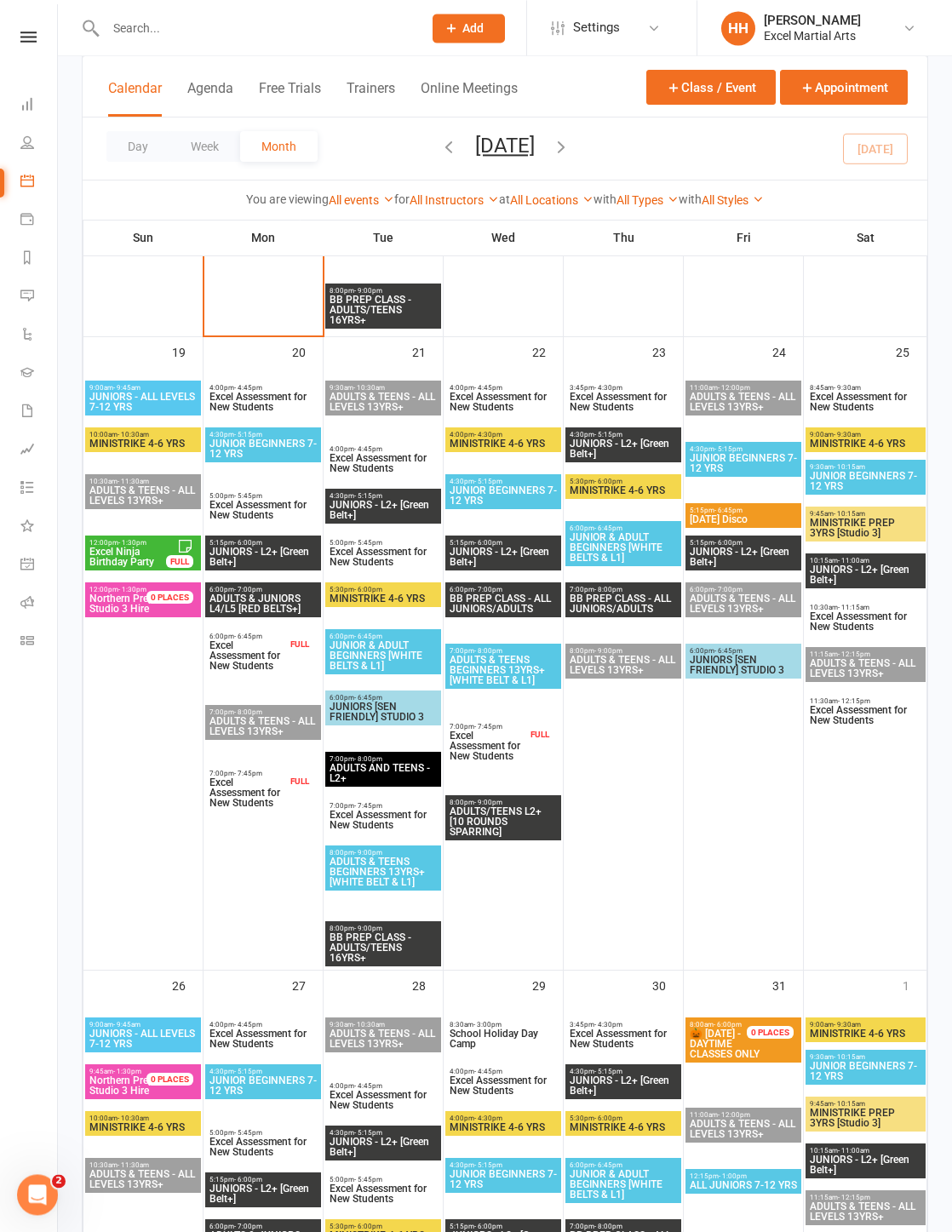
click at [359, 817] on span "Excel Assessment for New Students" at bounding box center [383, 819] width 109 height 20
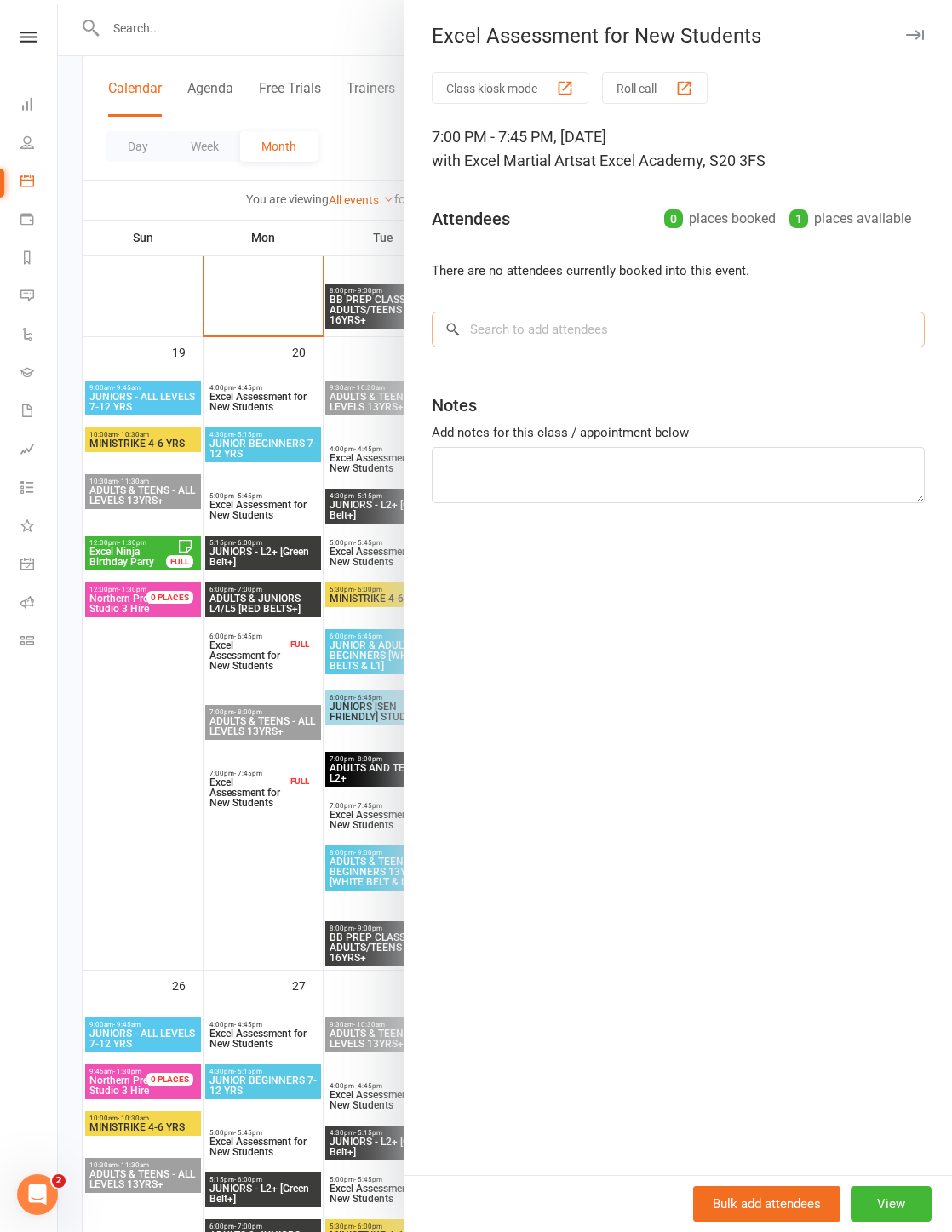
click at [588, 332] on input "search" at bounding box center [677, 329] width 493 height 36
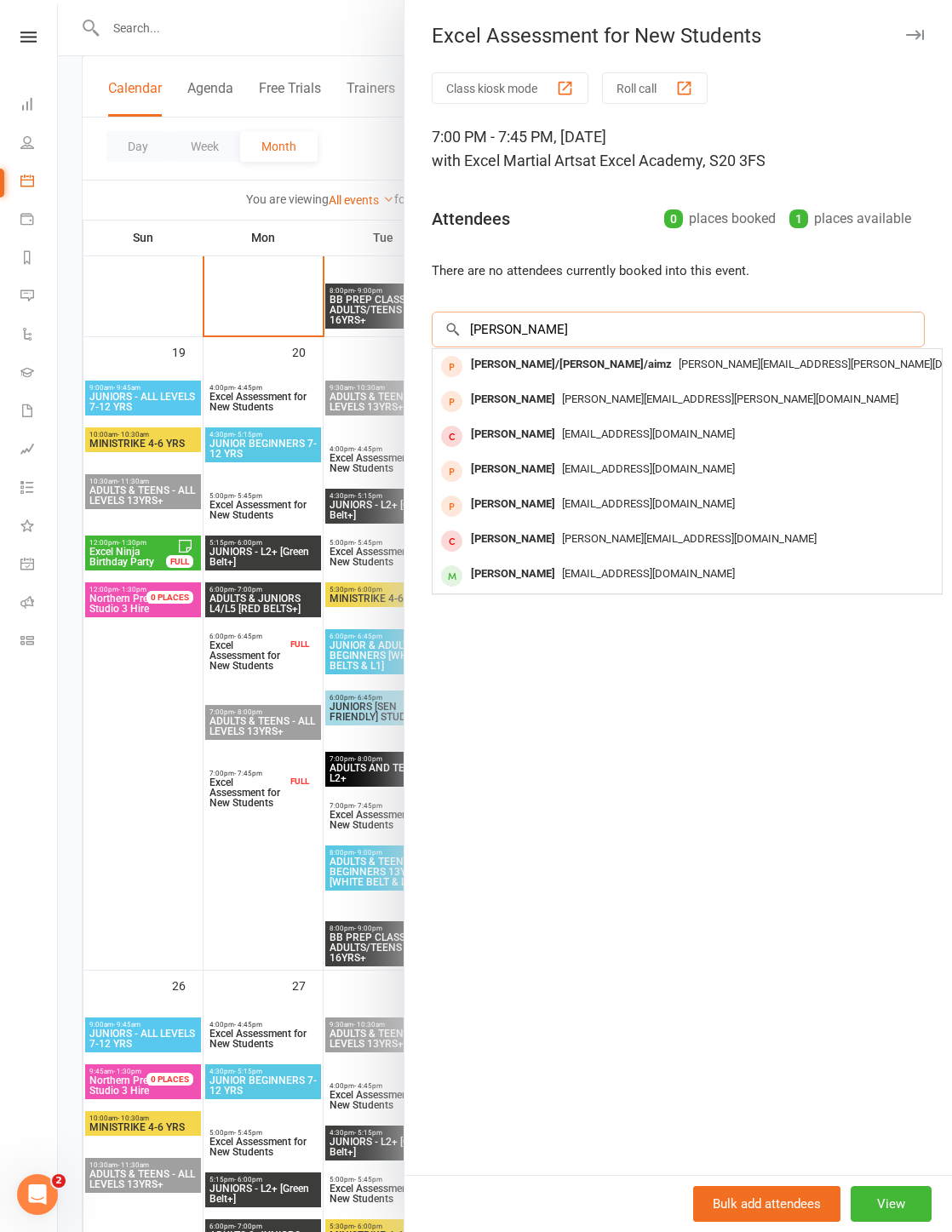
type input "[PERSON_NAME]"
click at [656, 403] on span "[PERSON_NAME][EMAIL_ADDRESS][PERSON_NAME][DOMAIN_NAME]" at bounding box center [730, 399] width 336 height 13
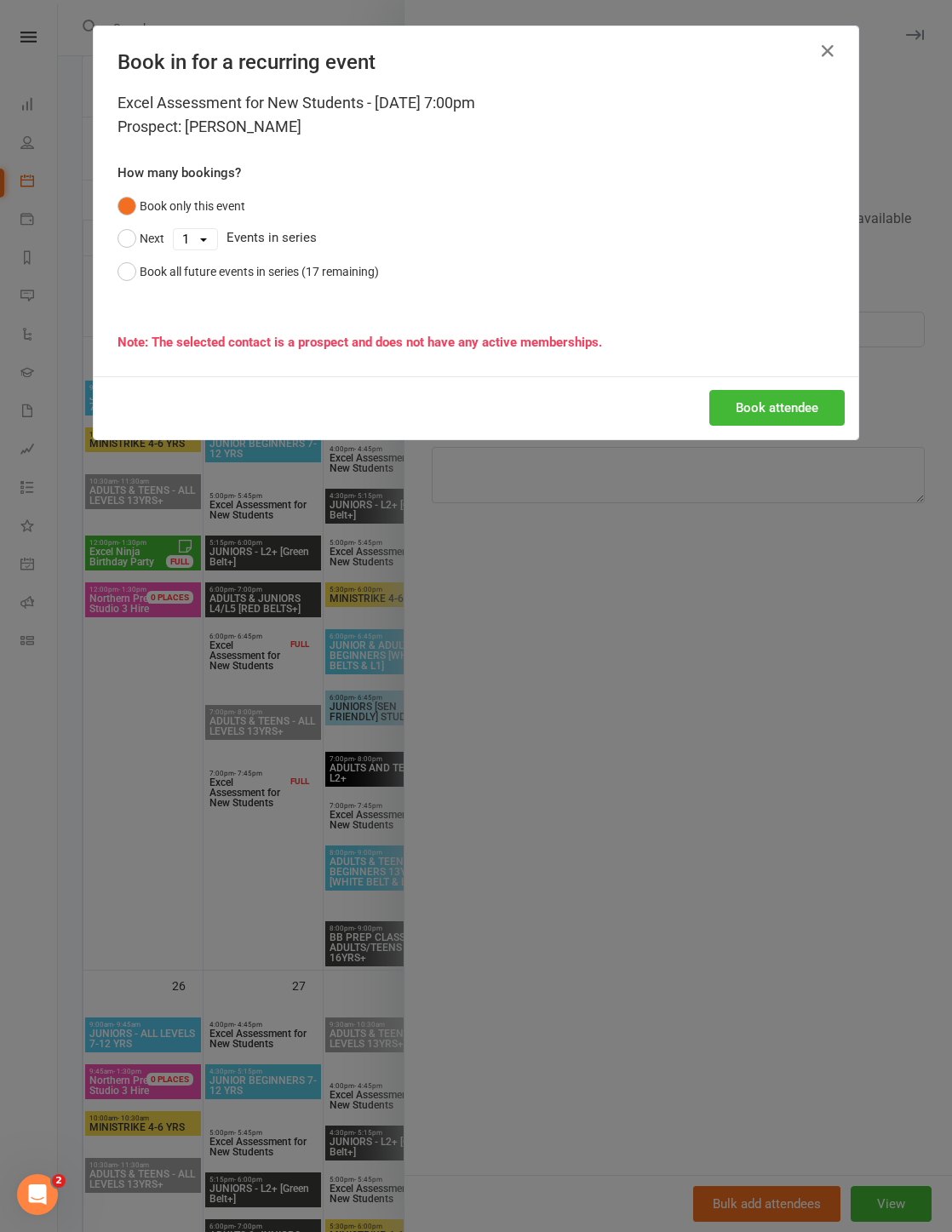
click at [697, 422] on button "Book attendee" at bounding box center [777, 408] width 136 height 36
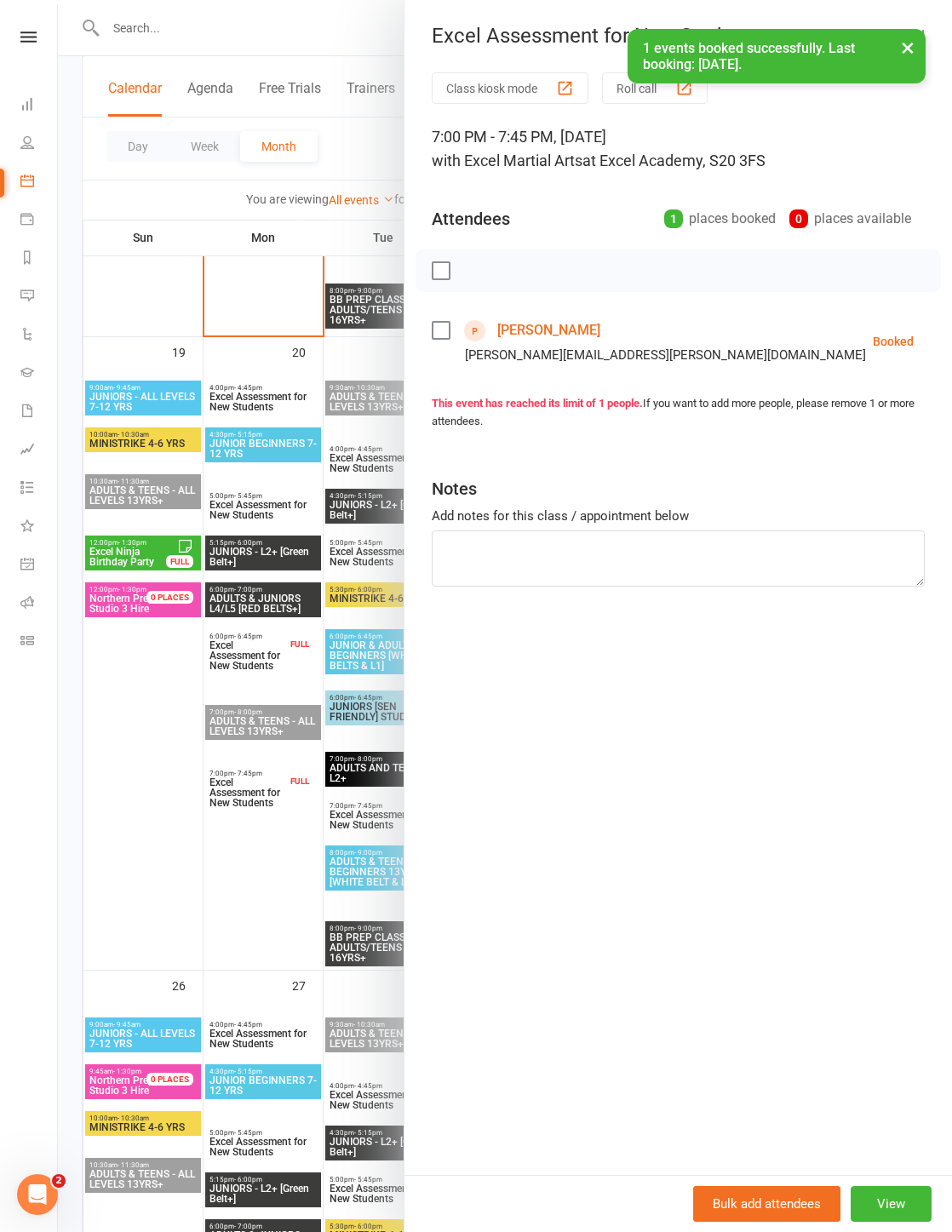
click at [142, 808] on div at bounding box center [505, 616] width 894 height 1232
